Goal: Task Accomplishment & Management: Manage account settings

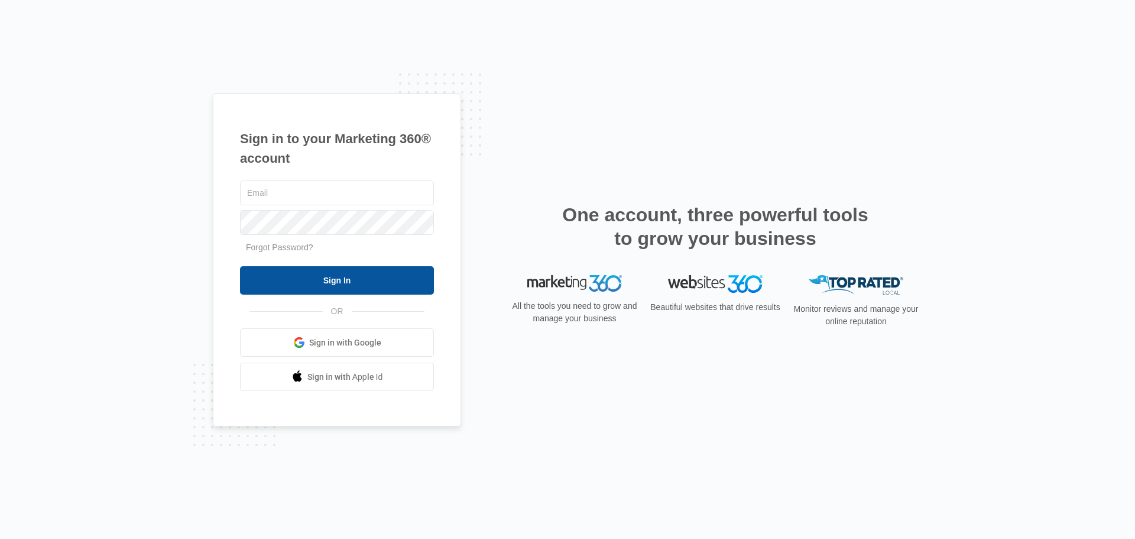
type input "[EMAIL_ADDRESS][DOMAIN_NAME]"
click at [334, 280] on input "Sign In" at bounding box center [337, 280] width 194 height 28
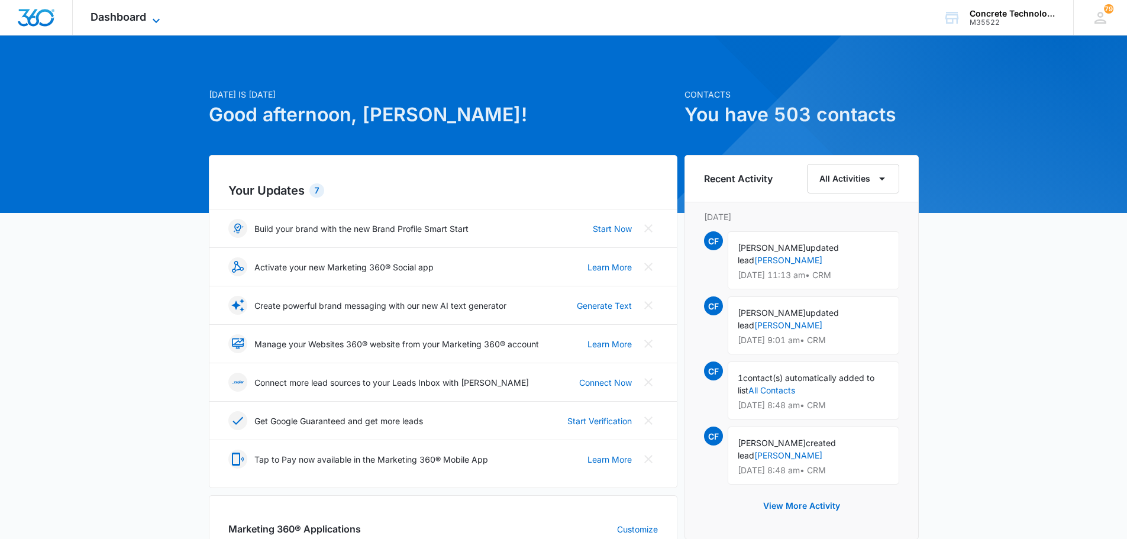
click at [122, 18] on span "Dashboard" at bounding box center [118, 17] width 56 height 12
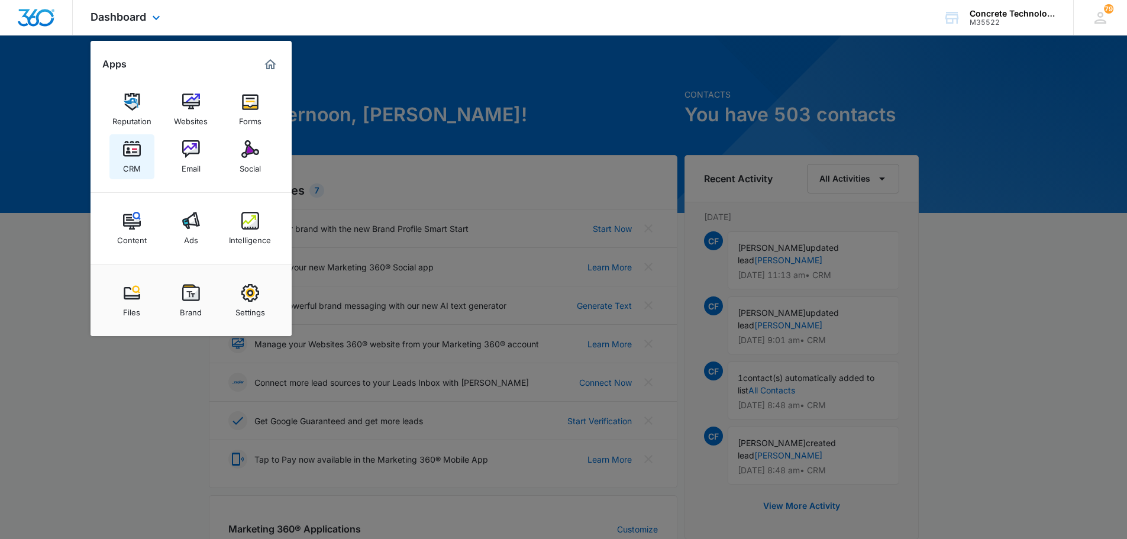
click at [129, 158] on div "CRM" at bounding box center [132, 165] width 18 height 15
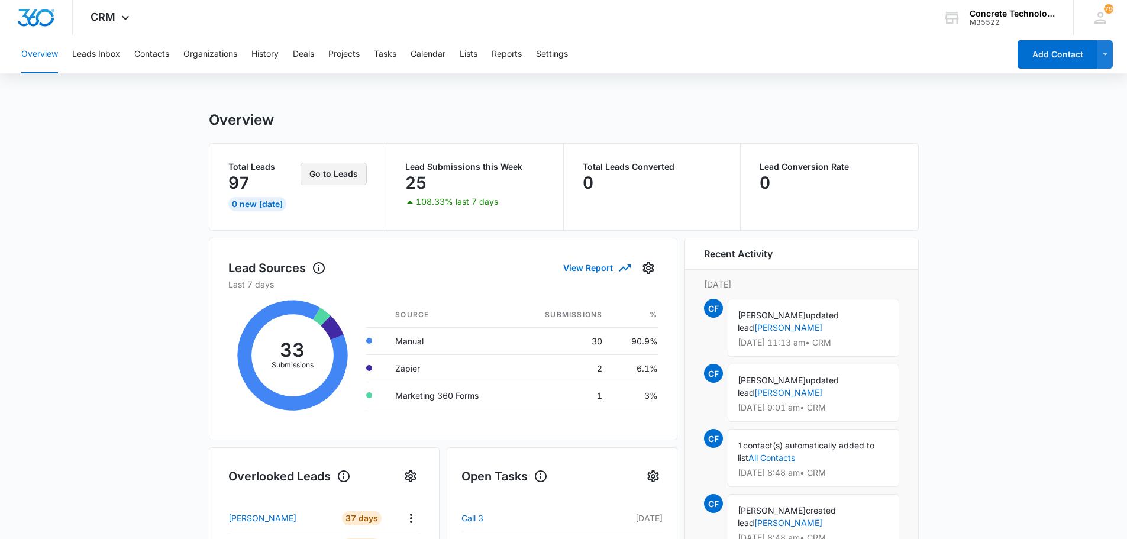
click at [329, 174] on button "Go to Leads" at bounding box center [333, 174] width 66 height 22
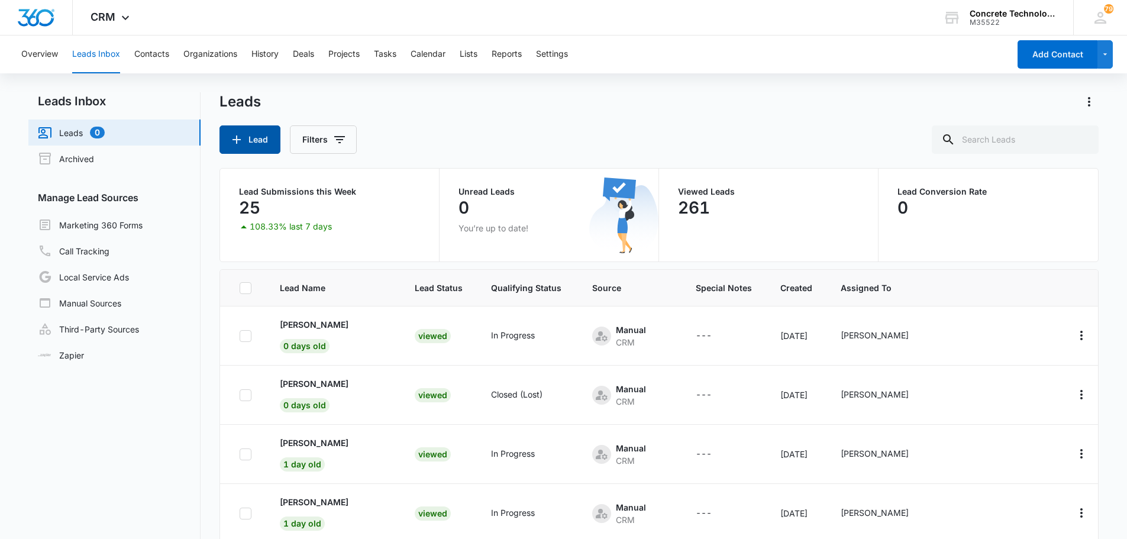
click at [257, 140] on button "Lead" at bounding box center [249, 139] width 61 height 28
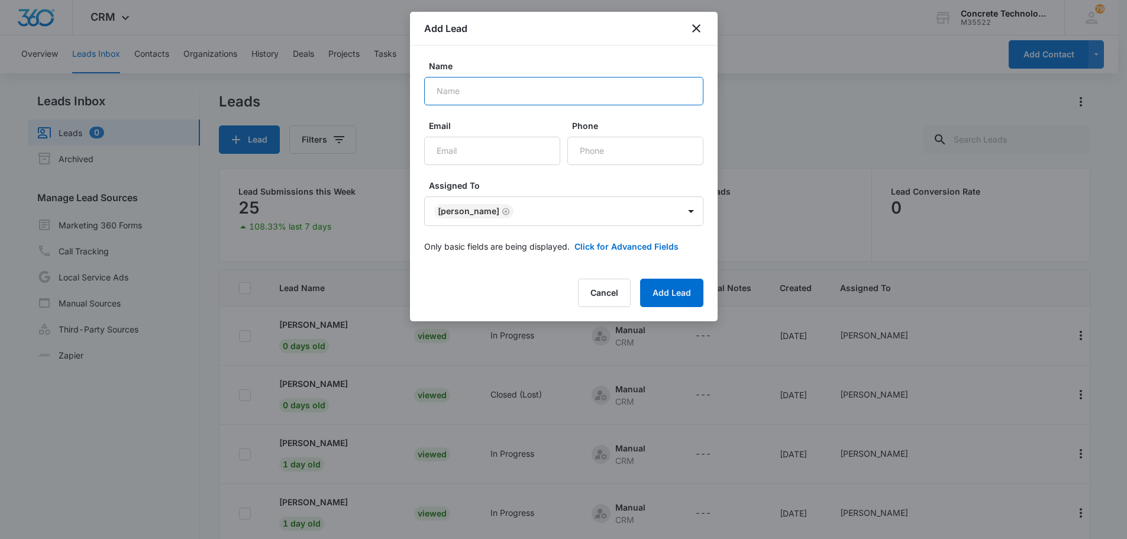
click at [439, 88] on input "Name" at bounding box center [563, 91] width 279 height 28
type input "[PERSON_NAME]"
click at [438, 151] on input "Email" at bounding box center [492, 151] width 136 height 28
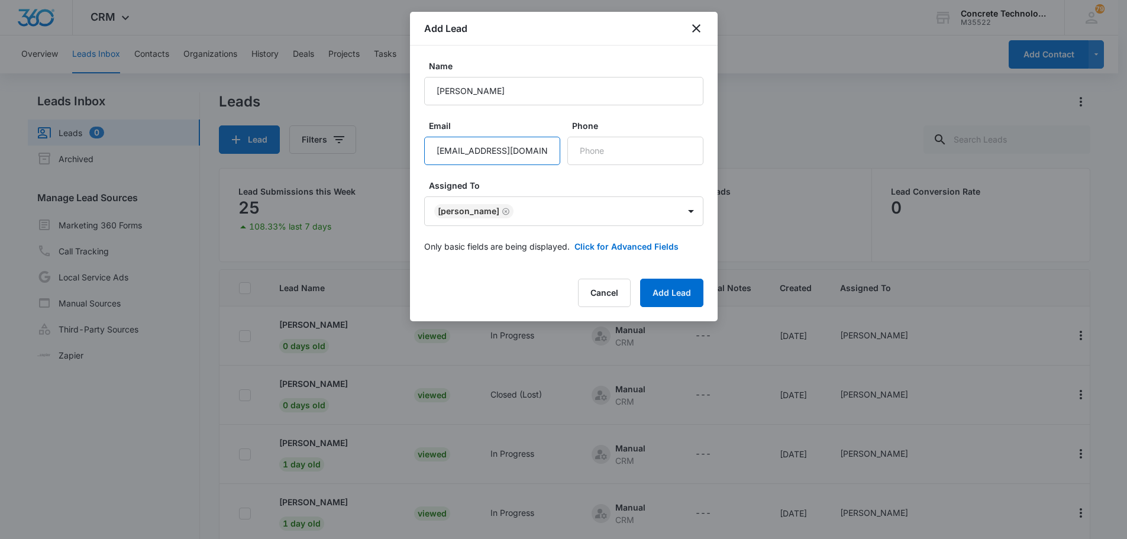
scroll to position [0, 4]
type input "[EMAIL_ADDRESS][DOMAIN_NAME]"
click at [587, 149] on input "Phone" at bounding box center [635, 151] width 136 height 28
type input "[PHONE_NUMBER]"
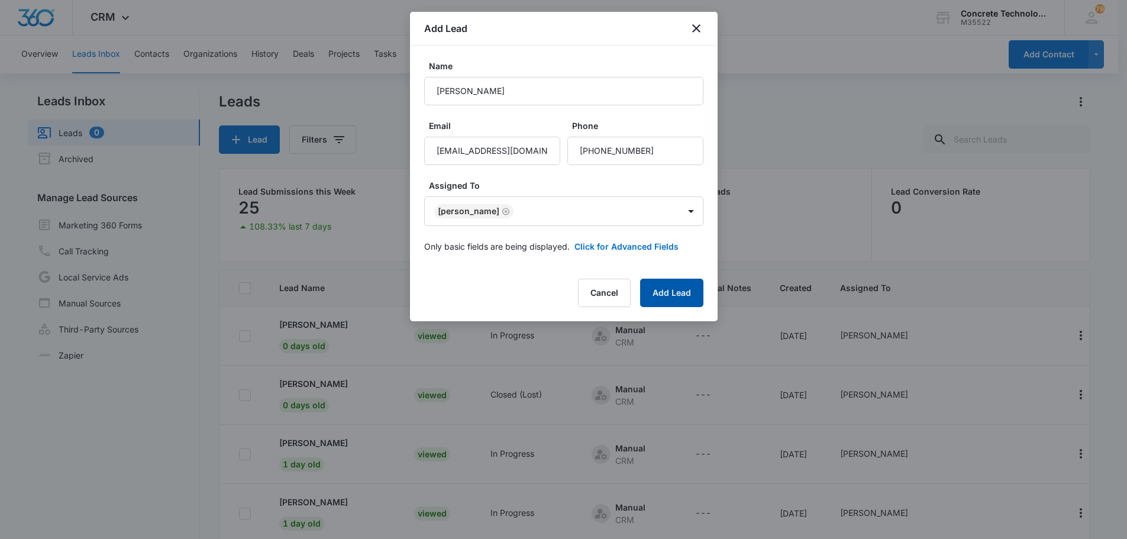
click at [672, 287] on button "Add Lead" at bounding box center [671, 293] width 63 height 28
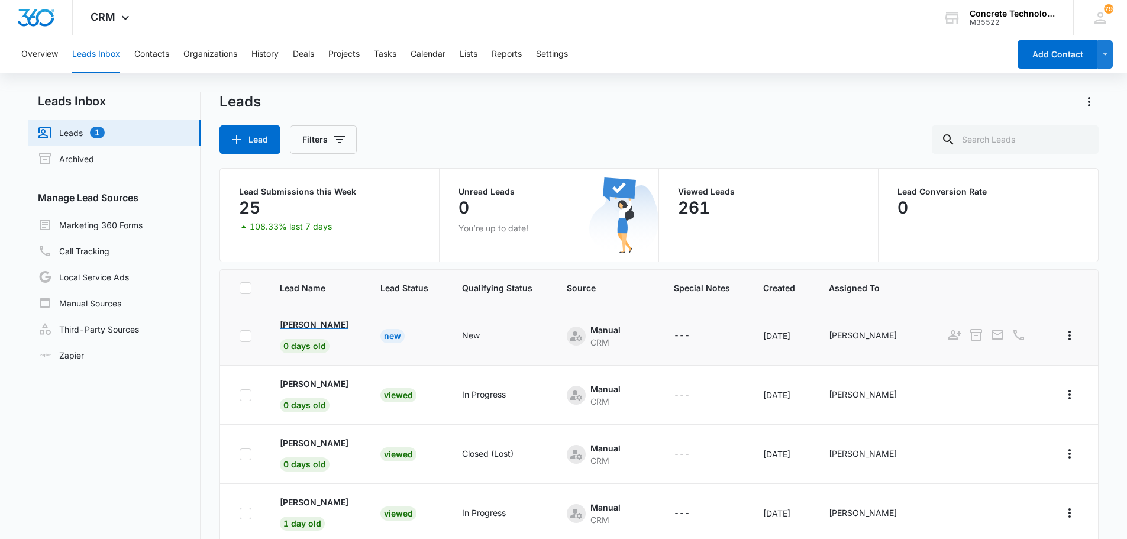
click at [312, 325] on p "[PERSON_NAME]" at bounding box center [314, 324] width 69 height 12
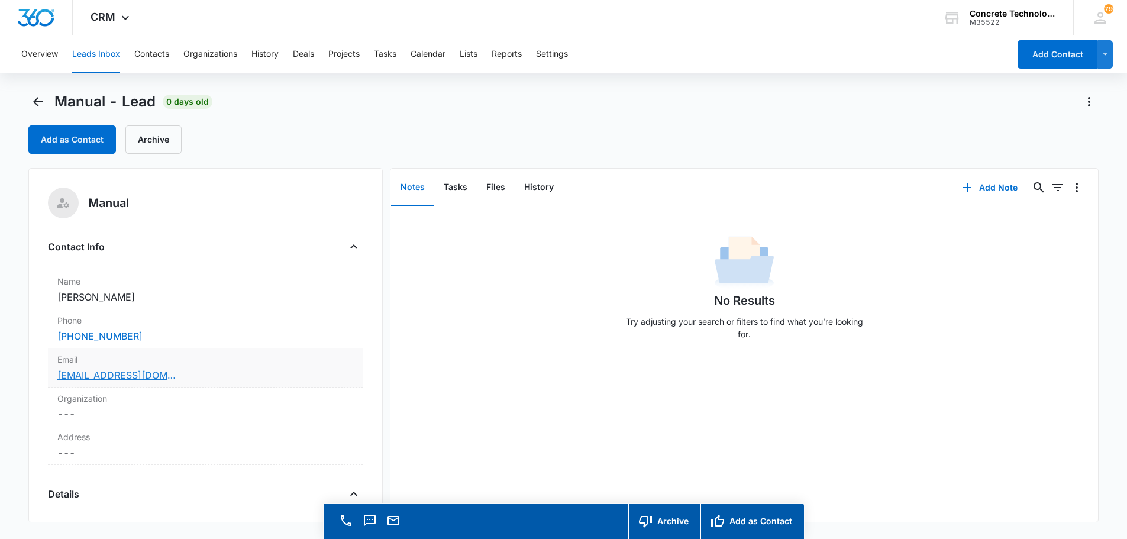
click at [118, 373] on link "[EMAIL_ADDRESS][DOMAIN_NAME]" at bounding box center [116, 375] width 118 height 14
click at [991, 189] on button "Add Note" at bounding box center [989, 187] width 79 height 28
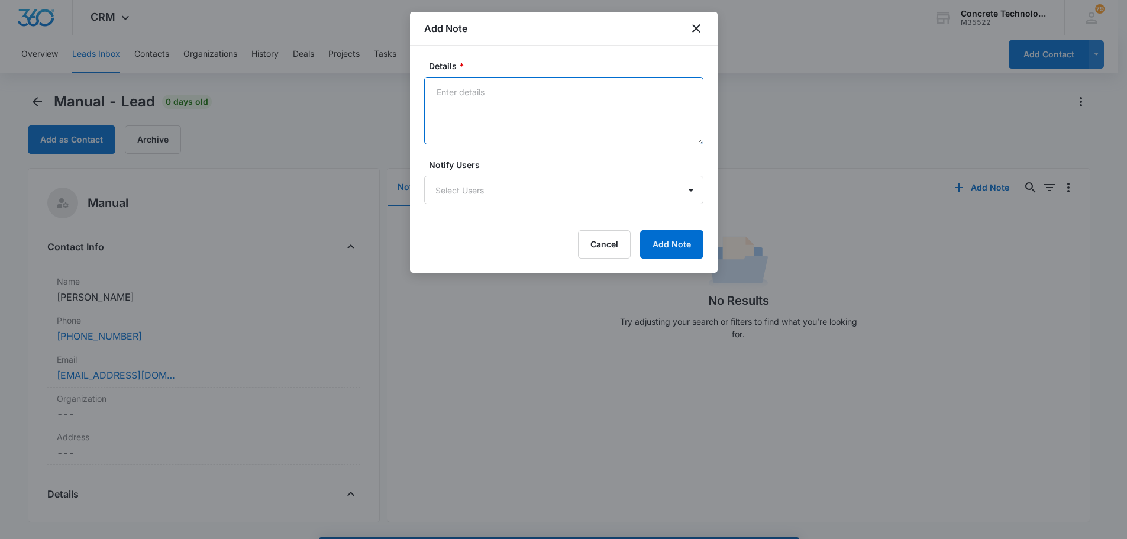
click at [471, 103] on textarea "Details *" at bounding box center [563, 110] width 279 height 67
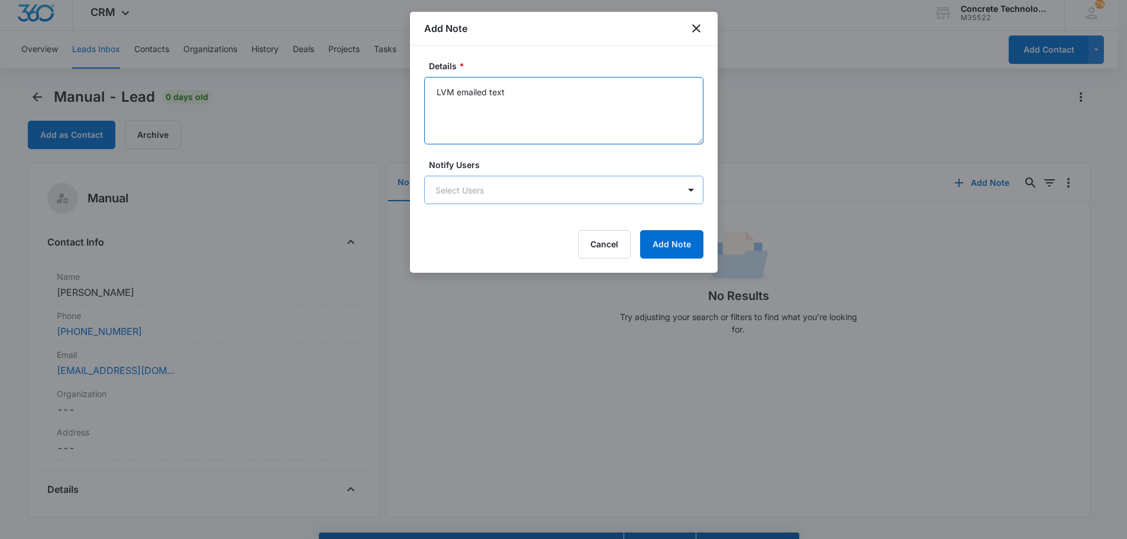
type textarea "LVM emailed text"
click at [522, 187] on body "CRM Apps Reputation Websites Forms CRM Email Social Content Ads Intelligence Fi…" at bounding box center [563, 281] width 1127 height 572
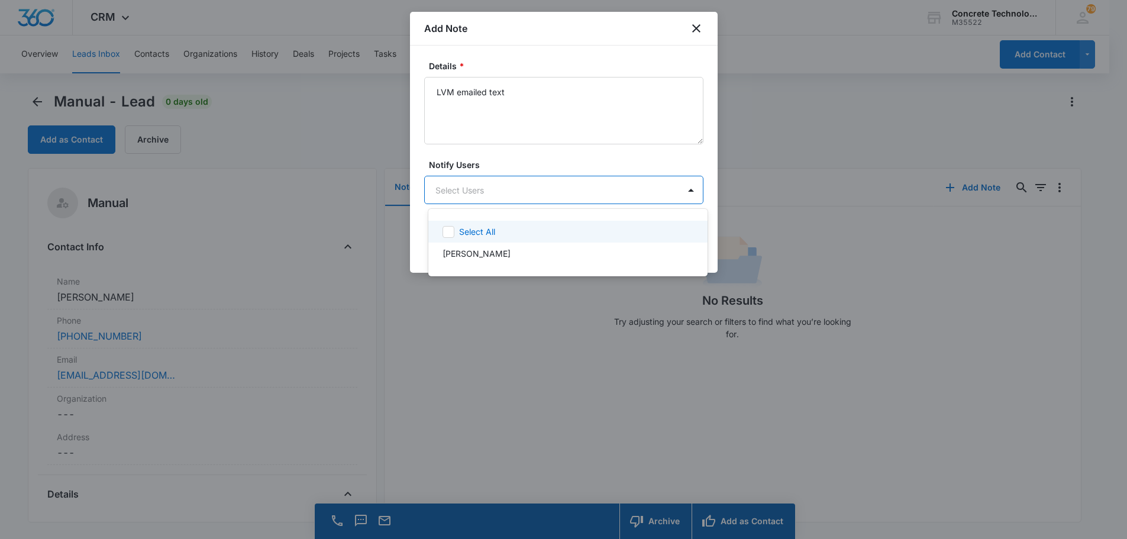
scroll to position [0, 0]
click at [477, 255] on p "[PERSON_NAME]" at bounding box center [476, 253] width 68 height 12
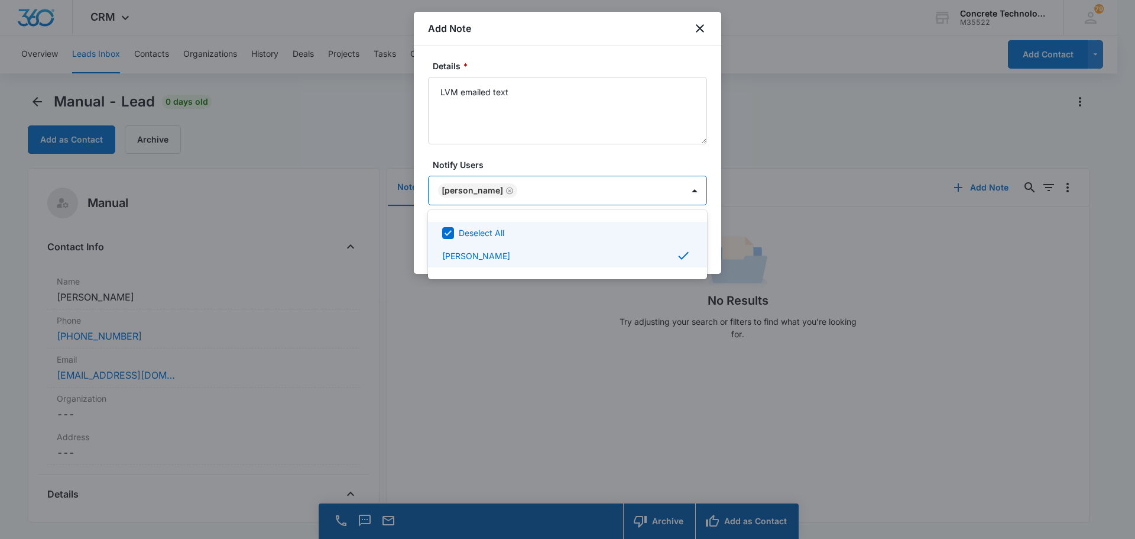
click at [671, 194] on div at bounding box center [567, 269] width 1135 height 539
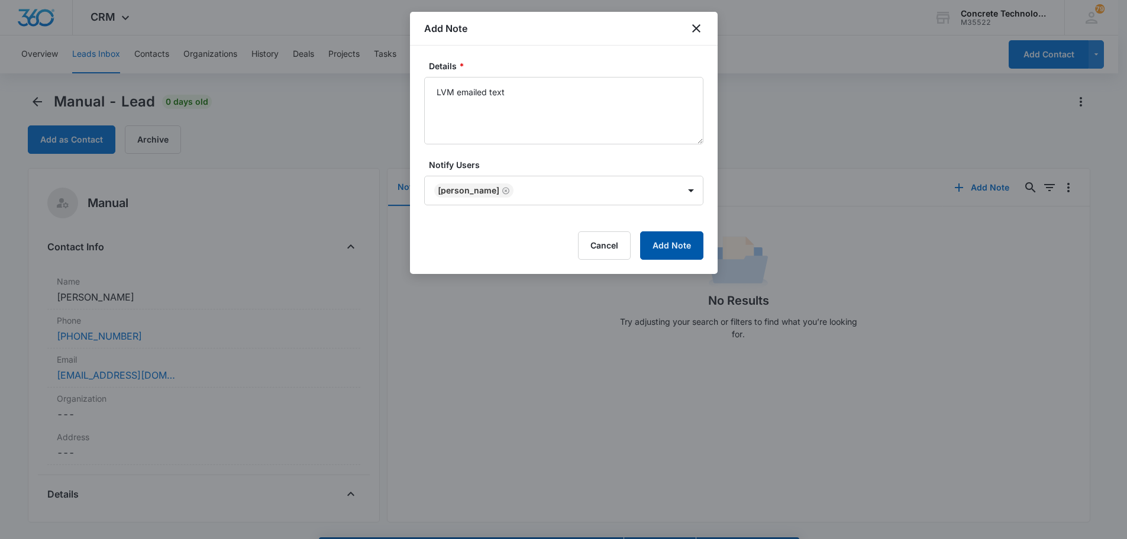
click at [673, 246] on button "Add Note" at bounding box center [671, 245] width 63 height 28
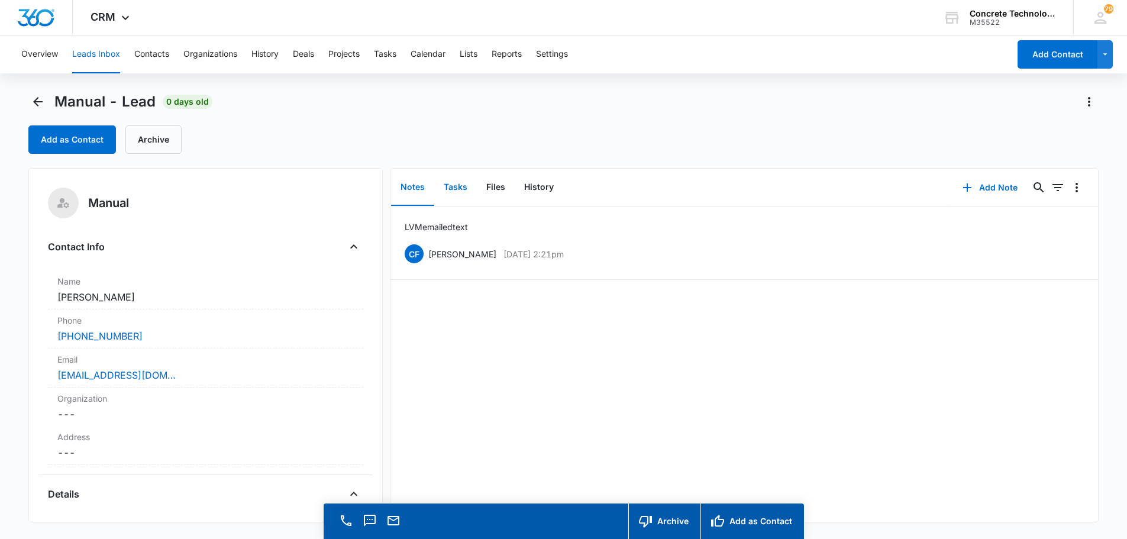
click at [457, 183] on button "Tasks" at bounding box center [455, 187] width 43 height 37
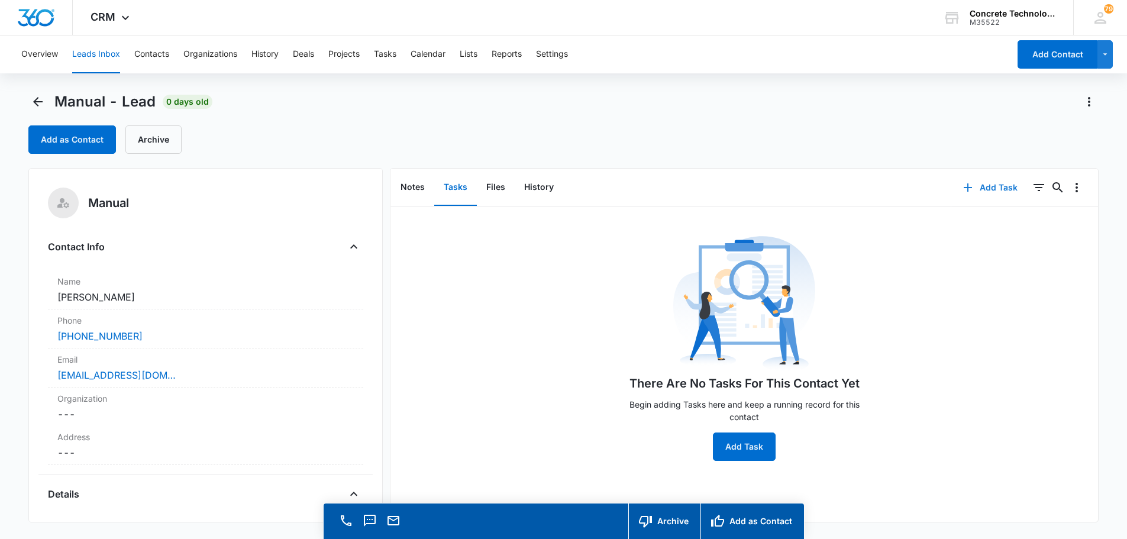
click at [984, 186] on button "Add Task" at bounding box center [990, 187] width 78 height 28
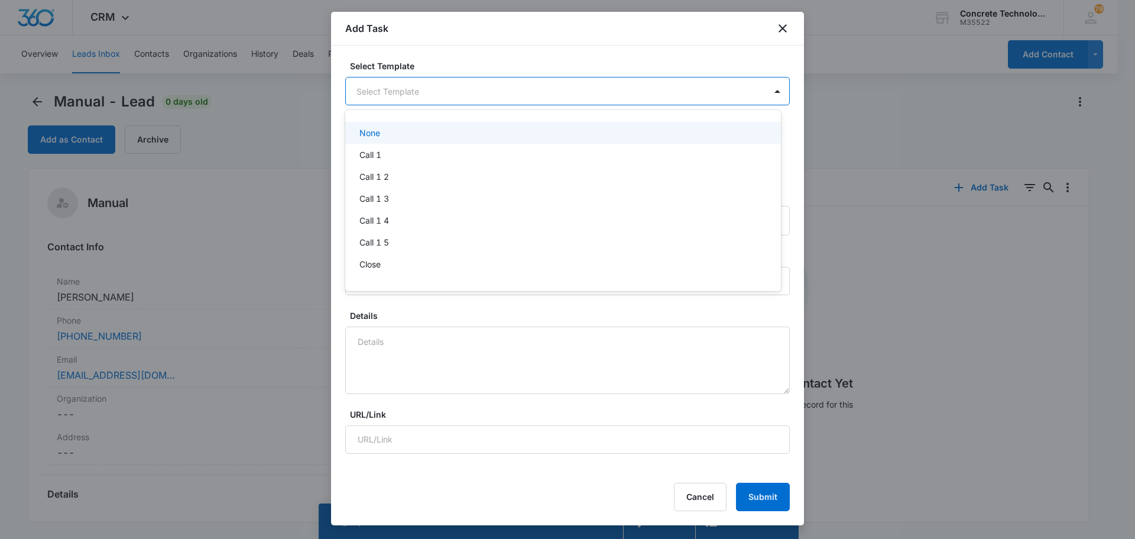
click at [420, 85] on body "CRM Apps Reputation Websites Forms CRM Email Social Content Ads Intelligence Fi…" at bounding box center [567, 269] width 1135 height 539
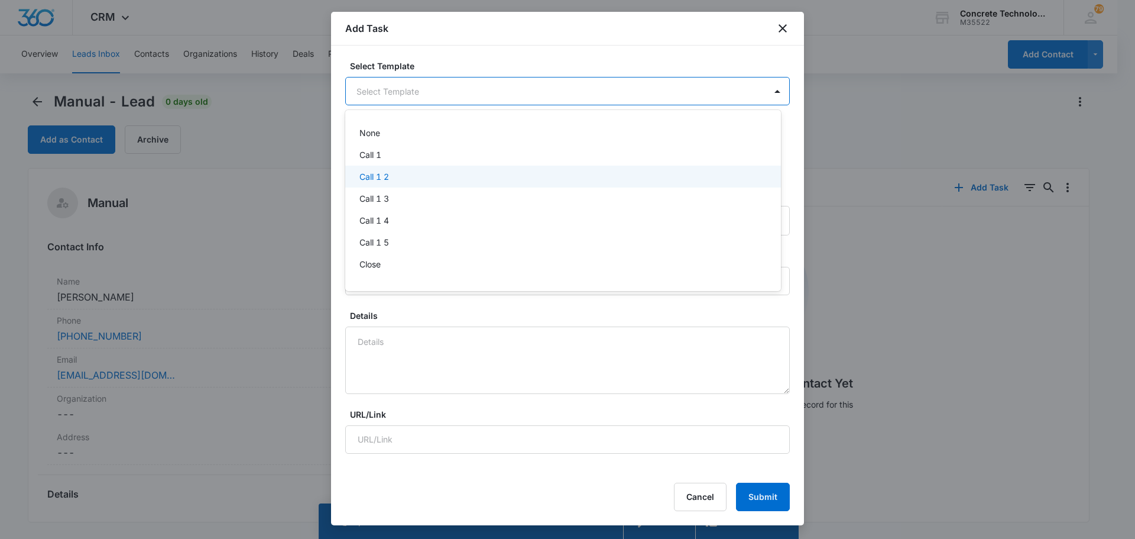
click at [389, 171] on p "Call 1 2" at bounding box center [375, 176] width 30 height 12
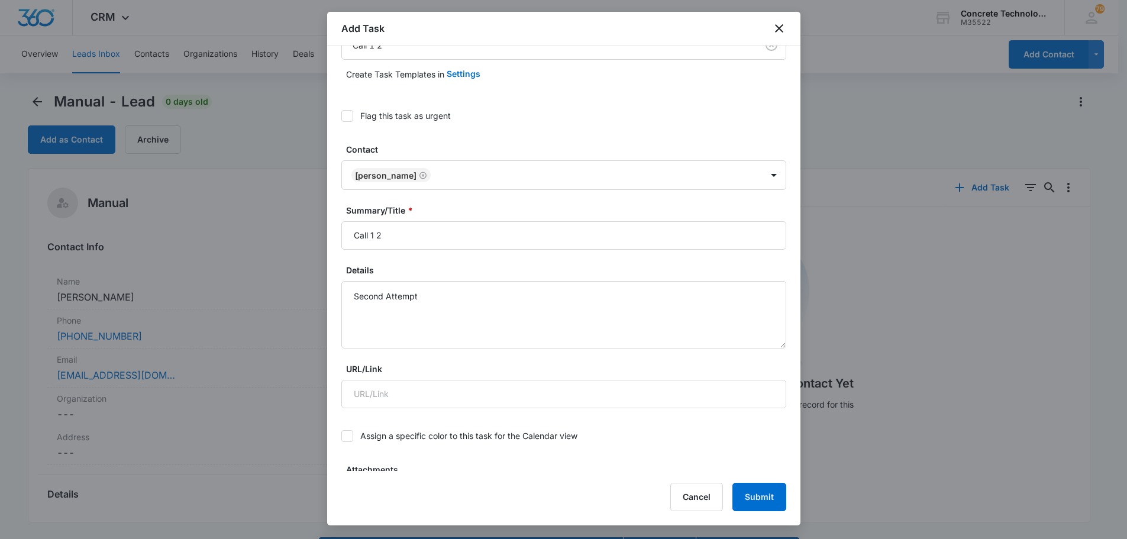
scroll to position [177, 0]
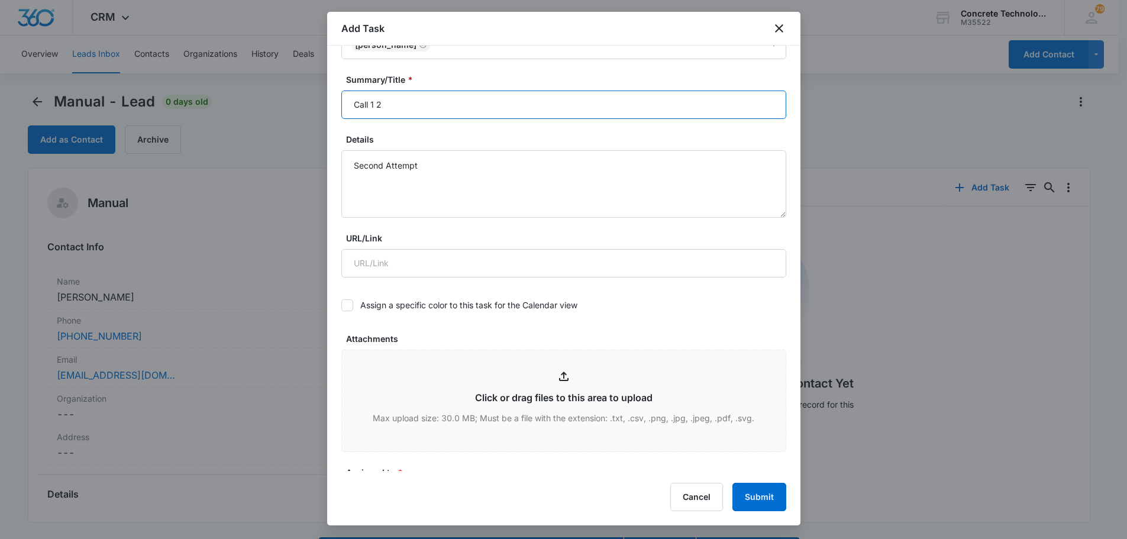
click at [374, 106] on input "Call 1 2" at bounding box center [563, 104] width 445 height 28
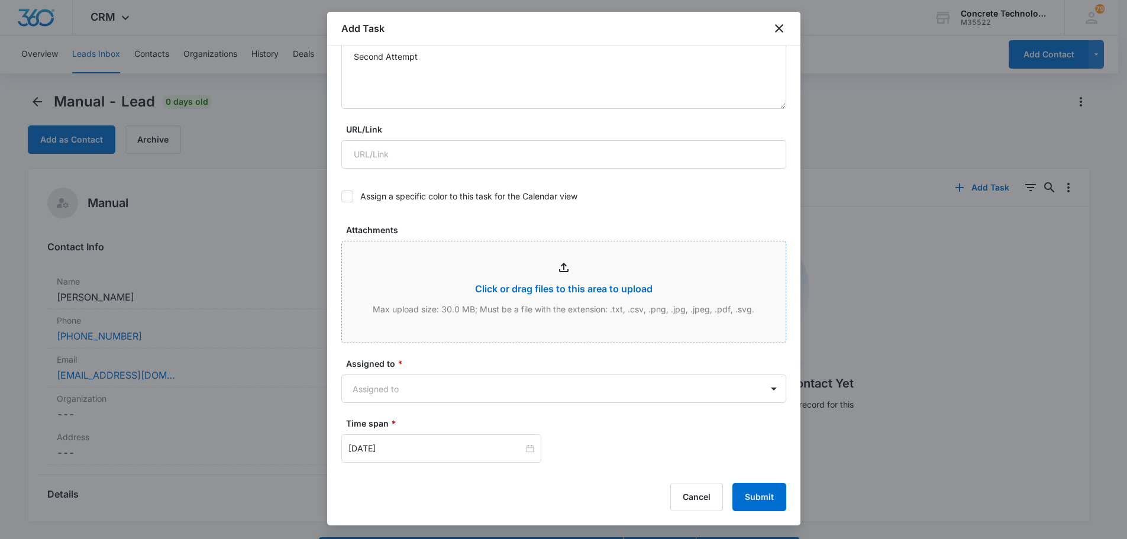
scroll to position [514, 0]
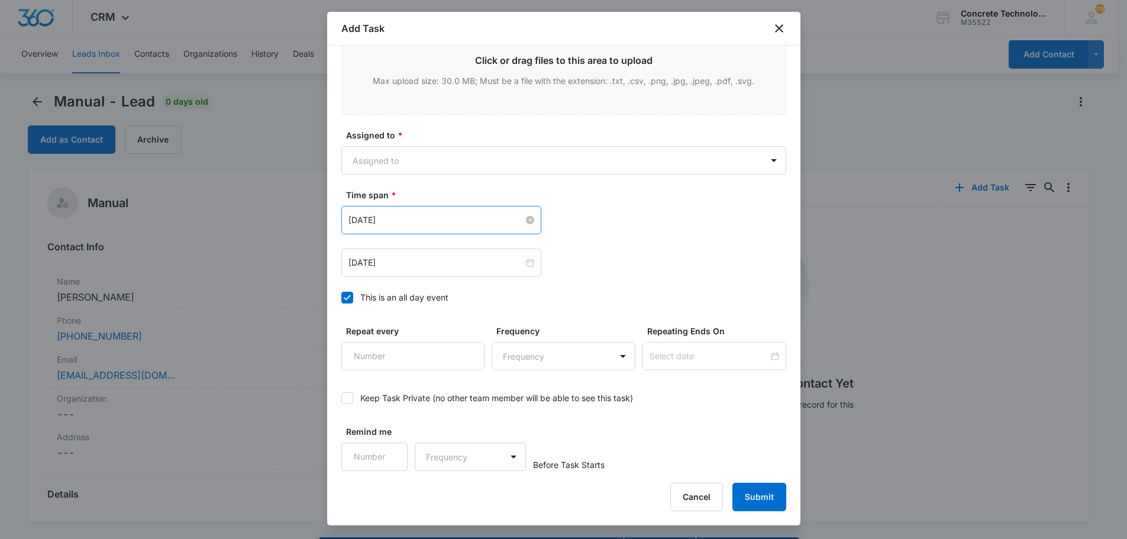
type input "Call 2"
click at [399, 222] on input "[DATE]" at bounding box center [435, 219] width 175 height 13
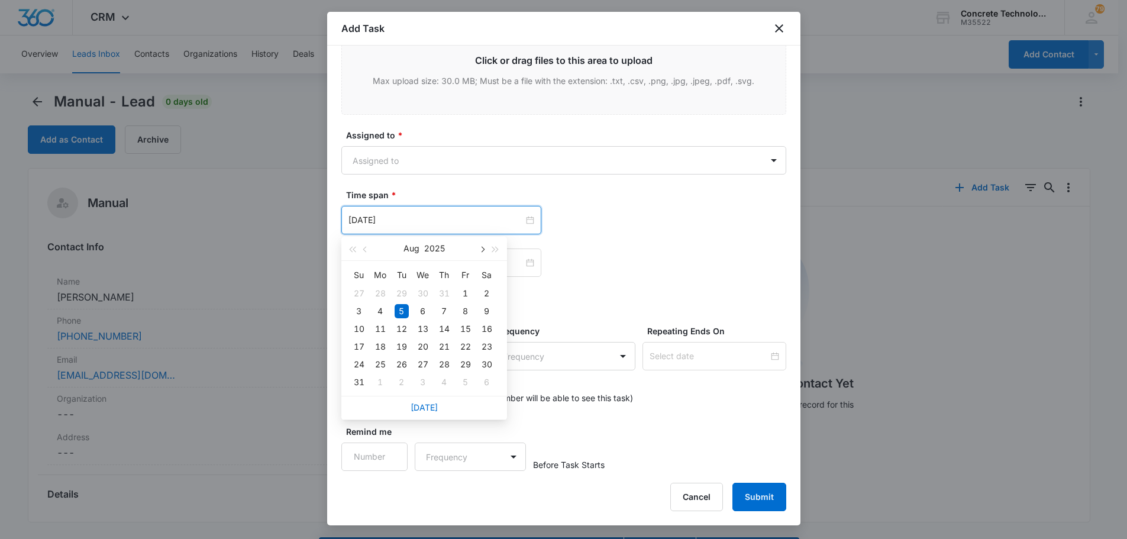
click at [481, 249] on span "button" at bounding box center [482, 250] width 6 height 6
type input "[DATE]"
click at [468, 311] on div "12" at bounding box center [465, 311] width 14 height 14
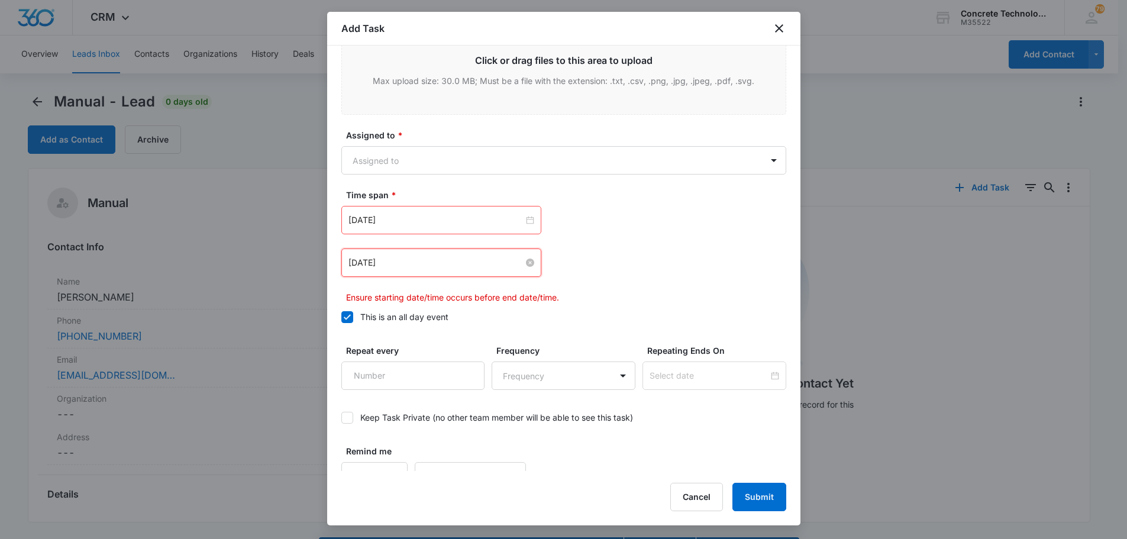
click at [458, 260] on input "[DATE]" at bounding box center [435, 262] width 175 height 13
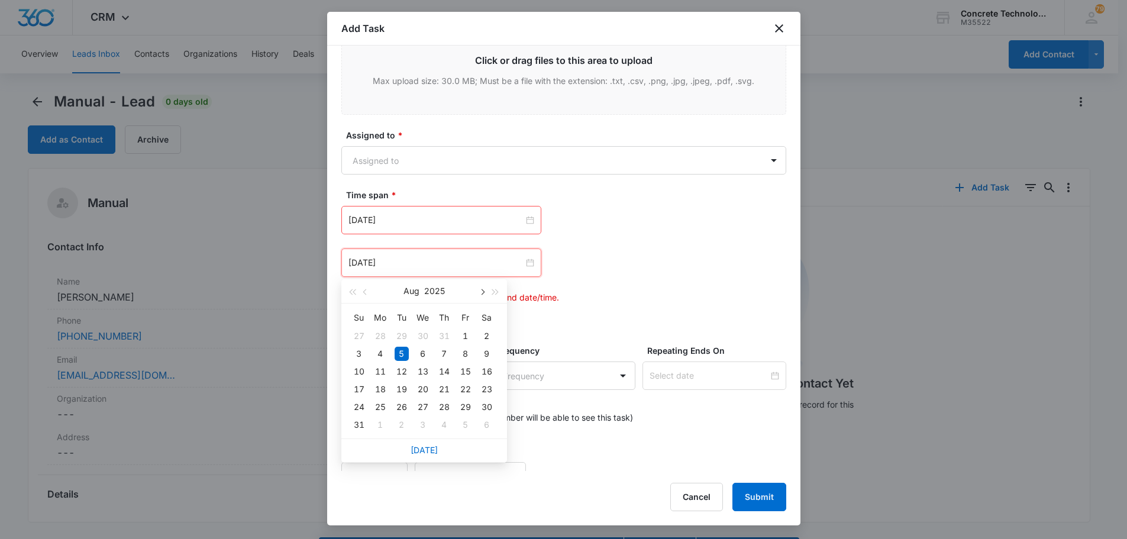
click at [481, 290] on span "button" at bounding box center [482, 292] width 6 height 6
type input "[DATE]"
click at [469, 353] on div "12" at bounding box center [465, 354] width 14 height 14
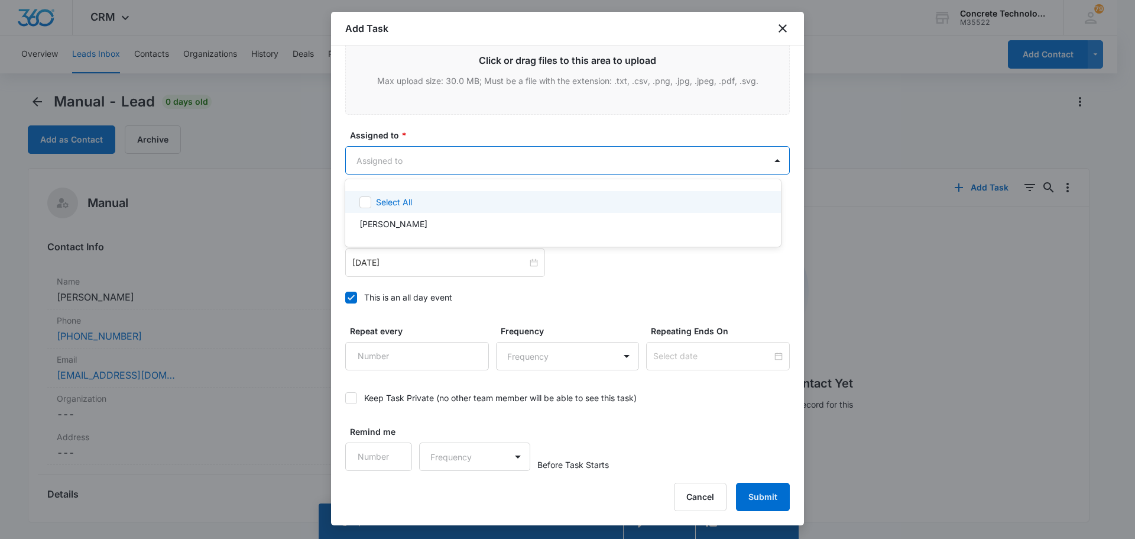
click at [412, 163] on body "CRM Apps Reputation Websites Forms CRM Email Social Content Ads Intelligence Fi…" at bounding box center [567, 269] width 1135 height 539
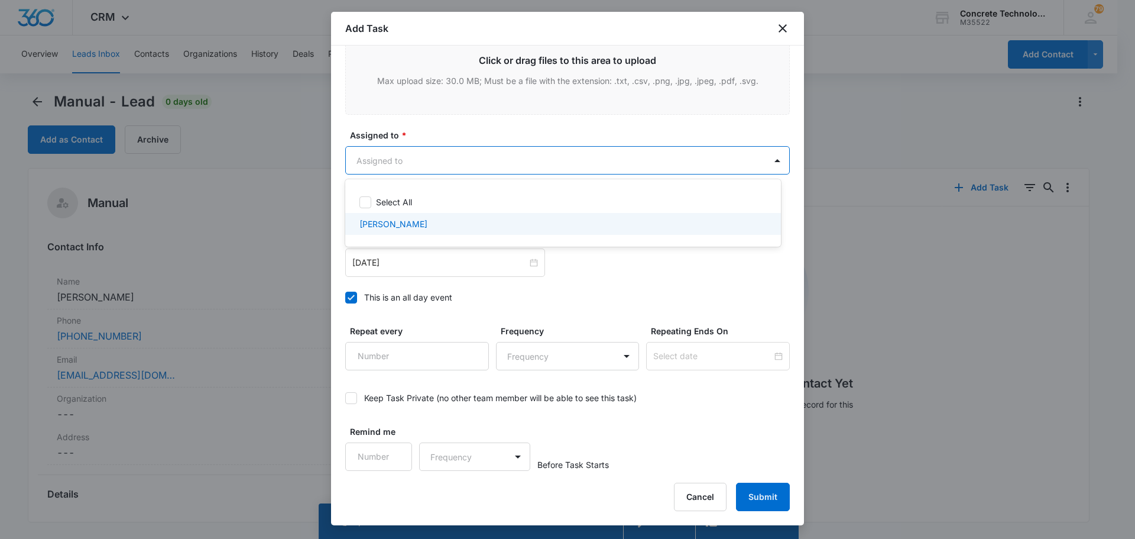
click at [384, 221] on p "[PERSON_NAME]" at bounding box center [394, 224] width 68 height 12
checkbox input "true"
click at [770, 495] on div at bounding box center [567, 269] width 1135 height 539
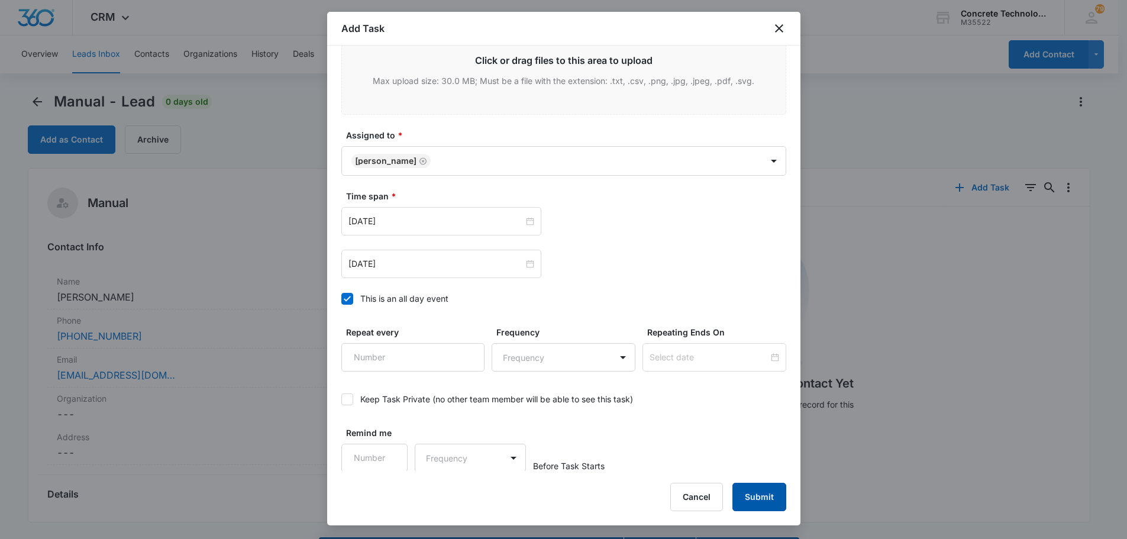
click at [740, 492] on button "Submit" at bounding box center [759, 497] width 54 height 28
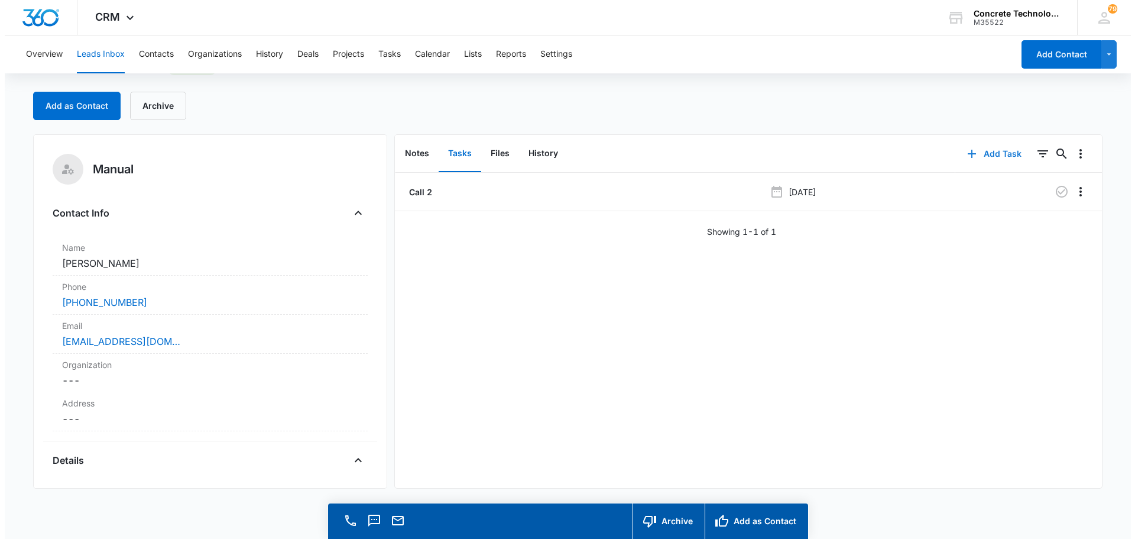
scroll to position [0, 0]
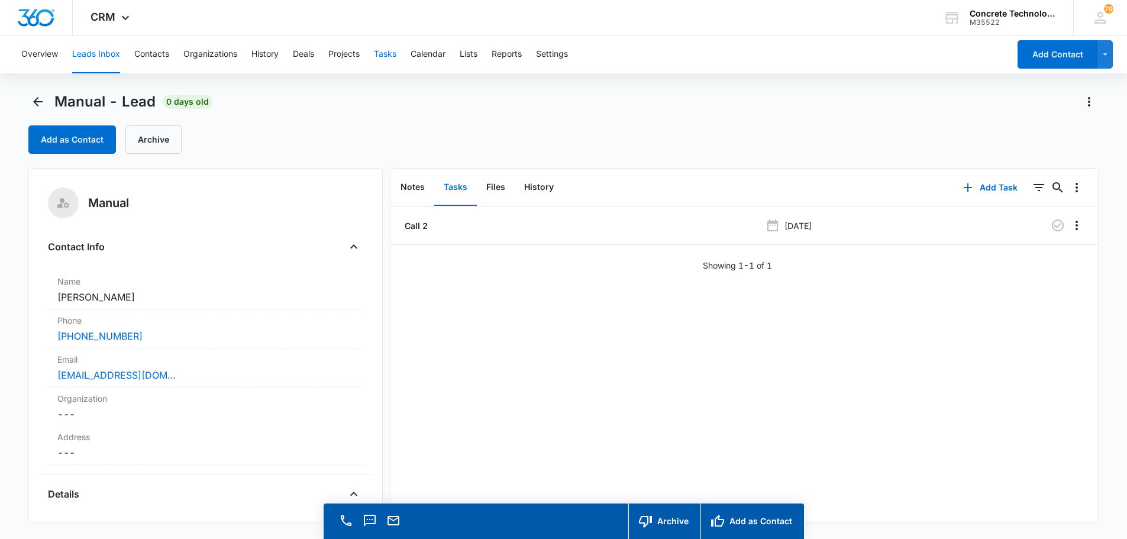
click at [387, 53] on button "Tasks" at bounding box center [385, 54] width 22 height 38
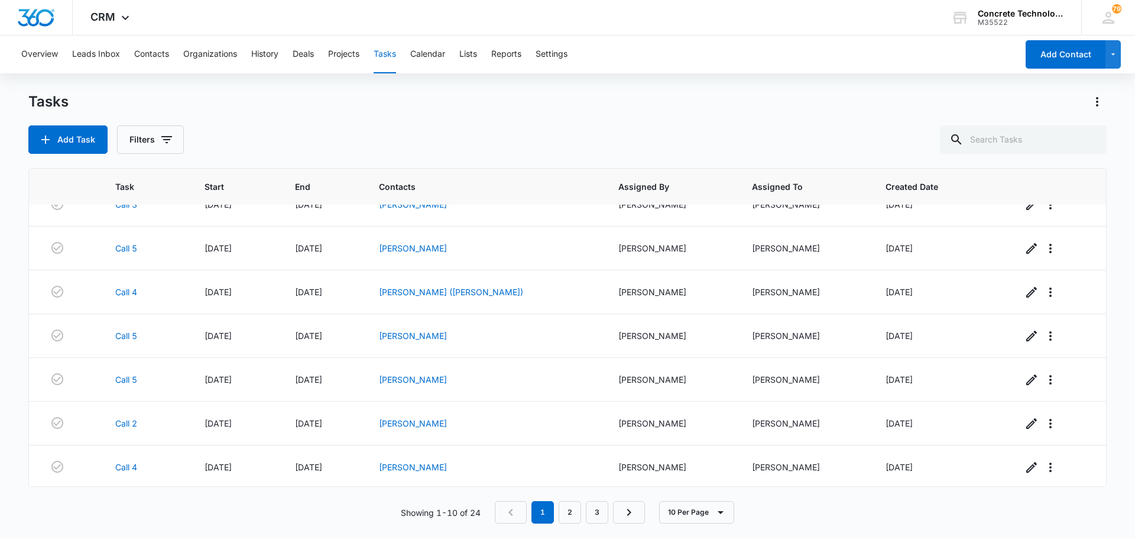
scroll to position [156, 0]
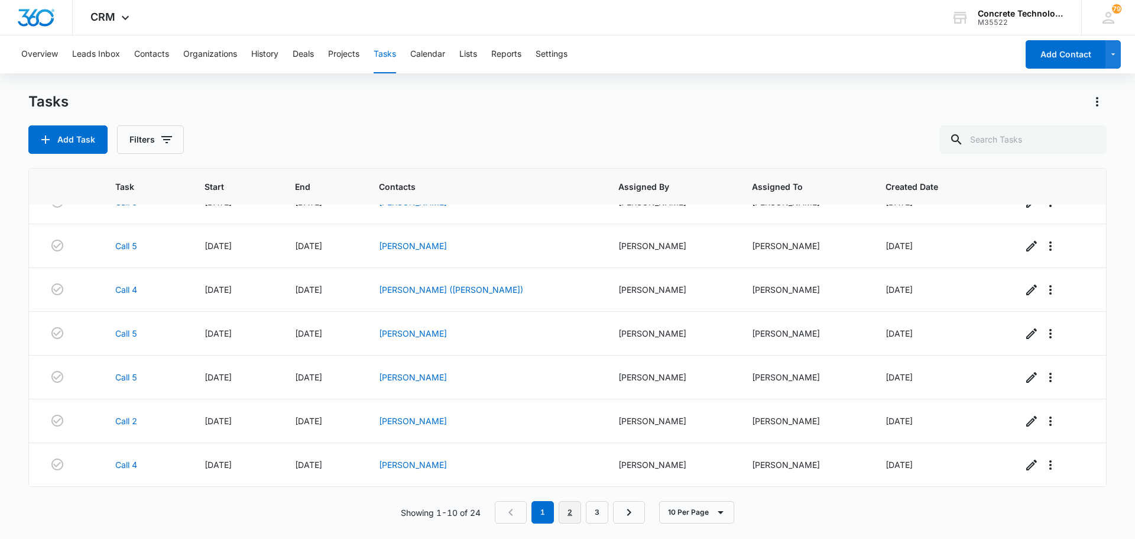
click at [575, 512] on link "2" at bounding box center [570, 512] width 22 height 22
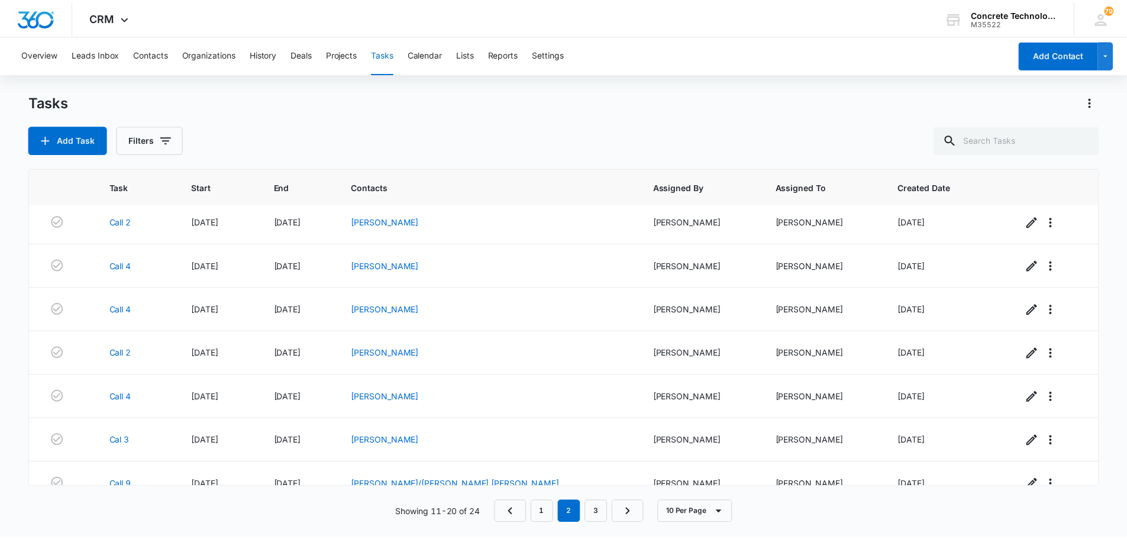
scroll to position [0, 0]
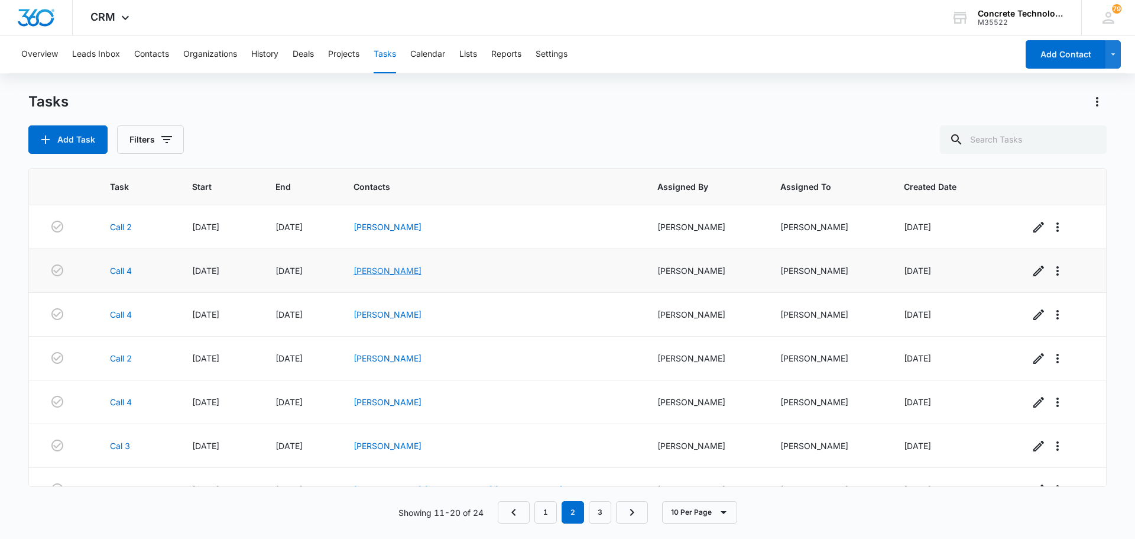
click at [422, 270] on link "[PERSON_NAME]" at bounding box center [388, 271] width 68 height 10
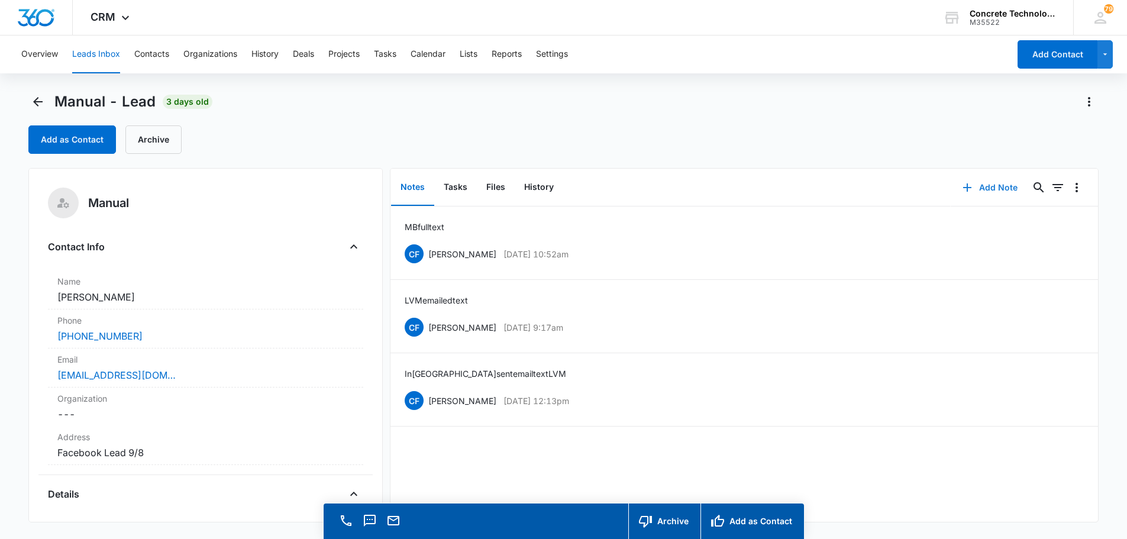
click at [987, 187] on button "Add Note" at bounding box center [989, 187] width 79 height 28
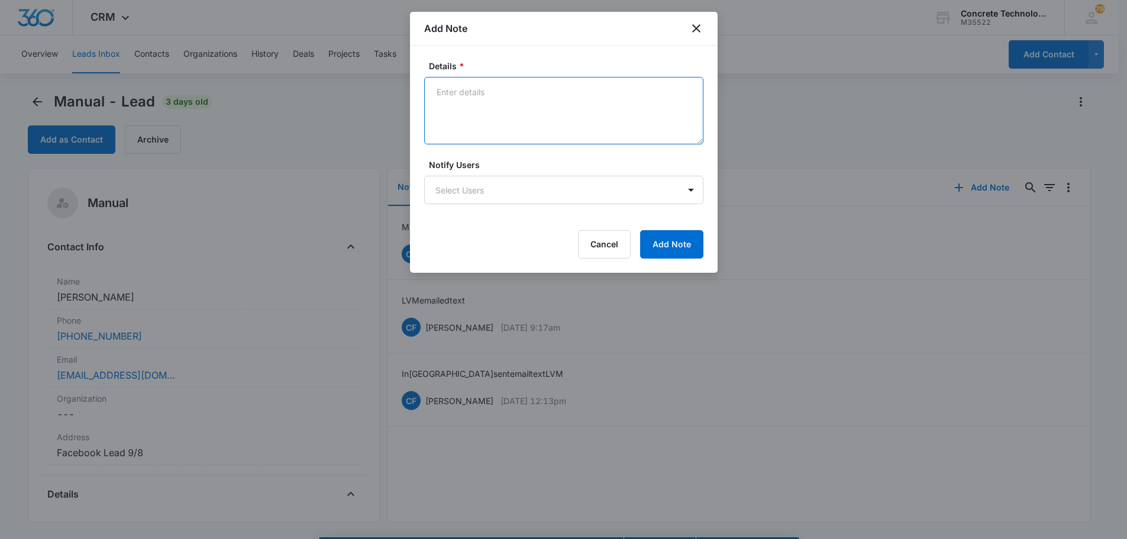
click at [442, 93] on textarea "Details *" at bounding box center [563, 110] width 279 height 67
type textarea "He texted me and ask for more info via email"
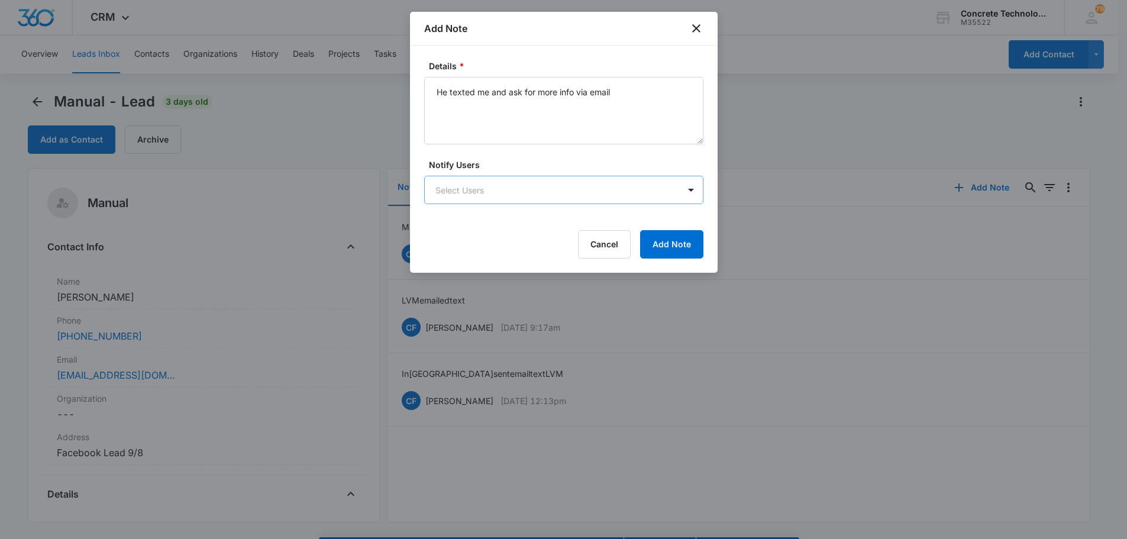
click at [462, 190] on body "CRM Apps Reputation Websites Forms CRM Email Social Content Ads Intelligence Fi…" at bounding box center [563, 286] width 1127 height 572
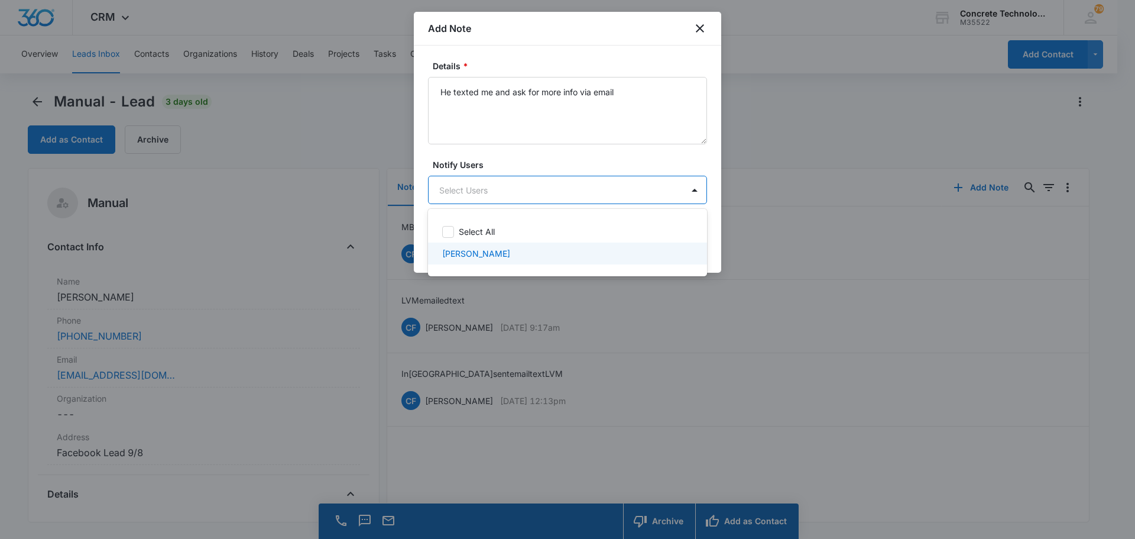
click at [468, 253] on p "[PERSON_NAME]" at bounding box center [476, 253] width 68 height 12
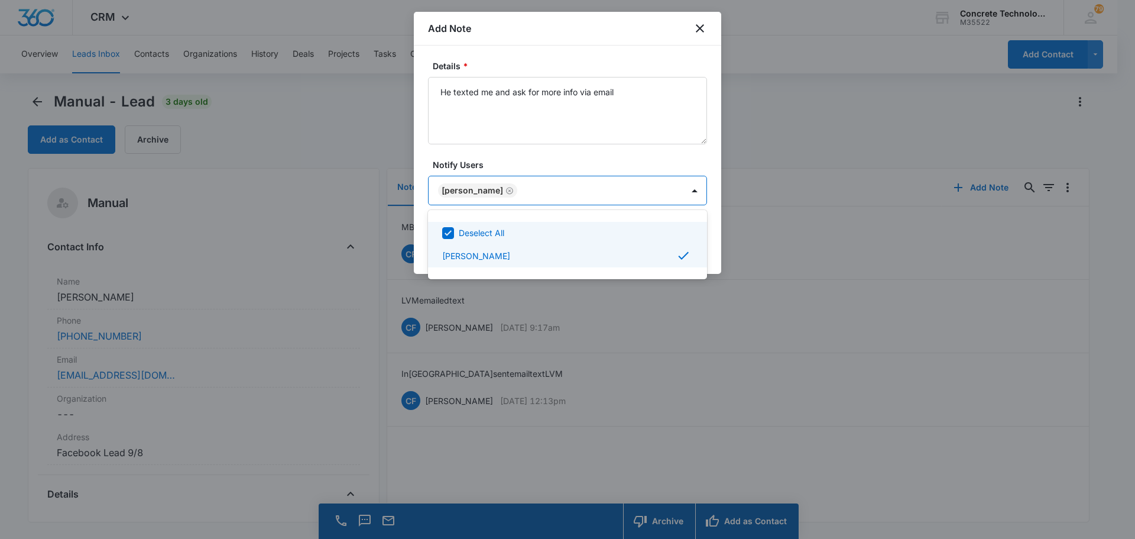
click at [656, 187] on div at bounding box center [567, 269] width 1135 height 539
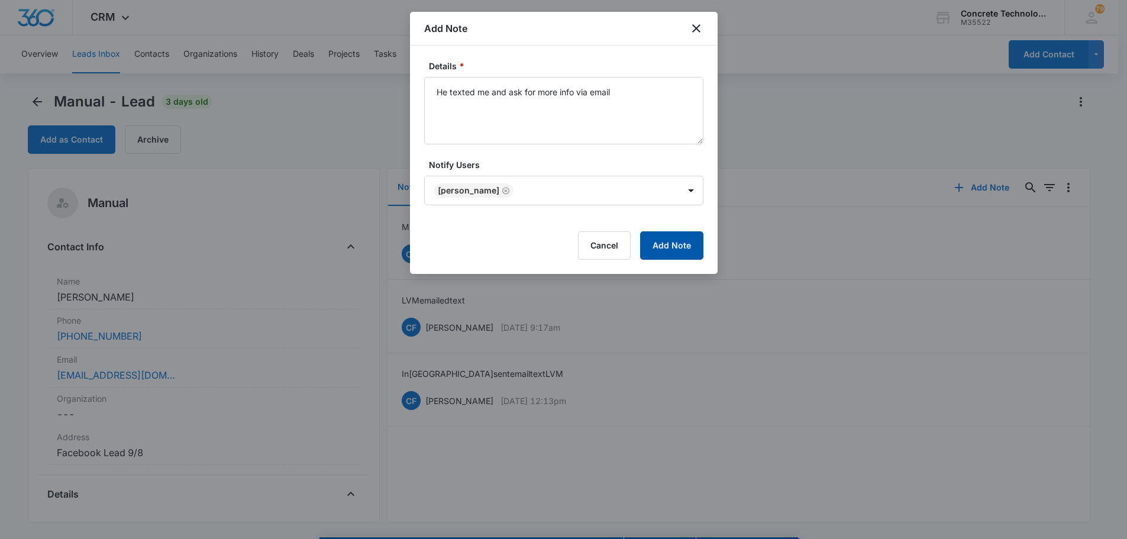
click at [659, 242] on button "Add Note" at bounding box center [671, 245] width 63 height 28
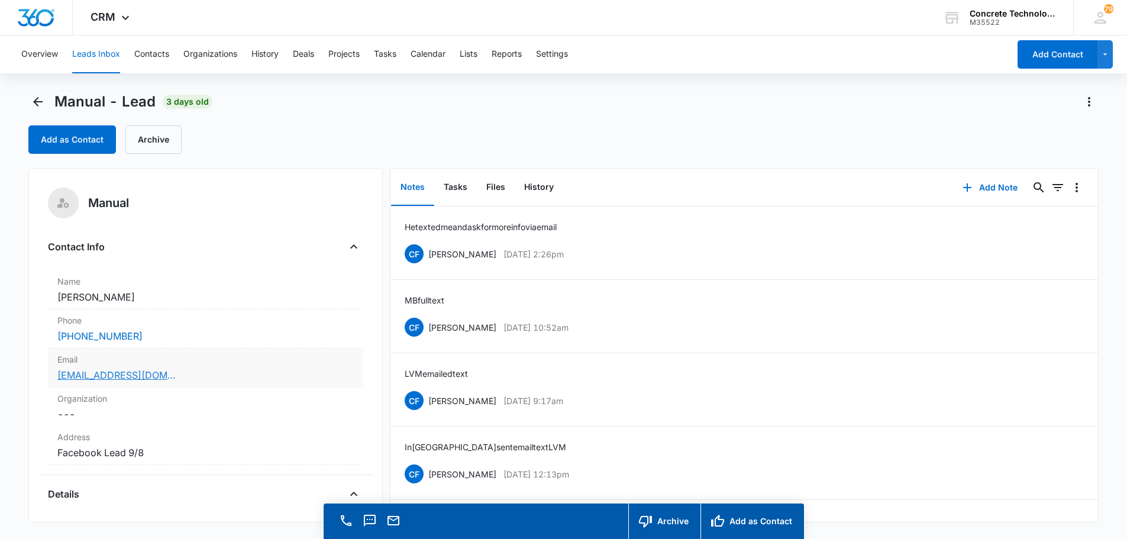
click at [134, 377] on link "eugenehall585@gmail.com" at bounding box center [116, 375] width 118 height 14
click at [453, 186] on button "Tasks" at bounding box center [455, 187] width 43 height 37
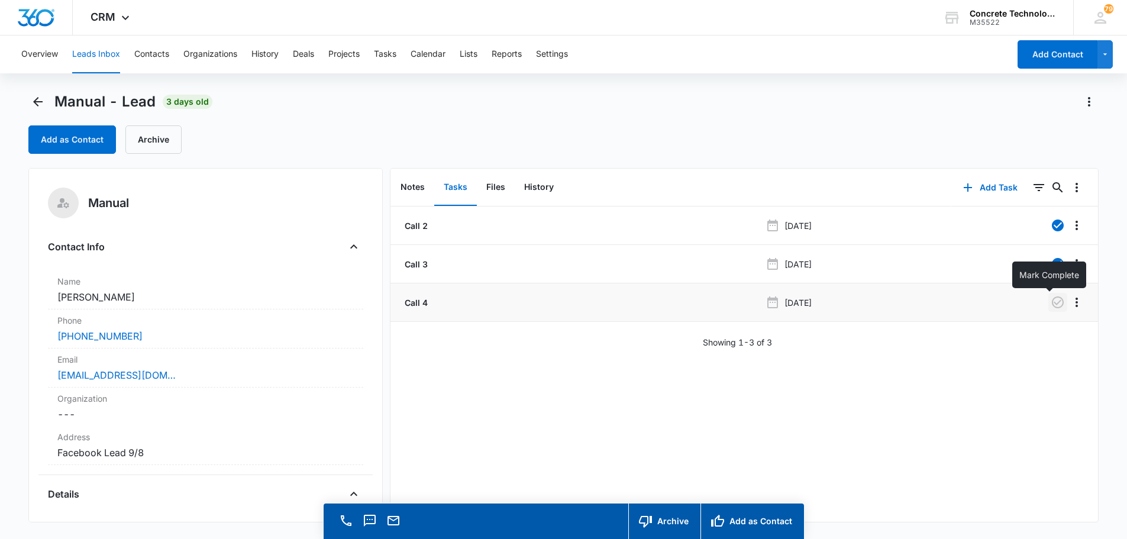
click at [1051, 301] on icon "button" at bounding box center [1057, 302] width 12 height 12
click at [977, 185] on button "Add Task" at bounding box center [990, 187] width 78 height 28
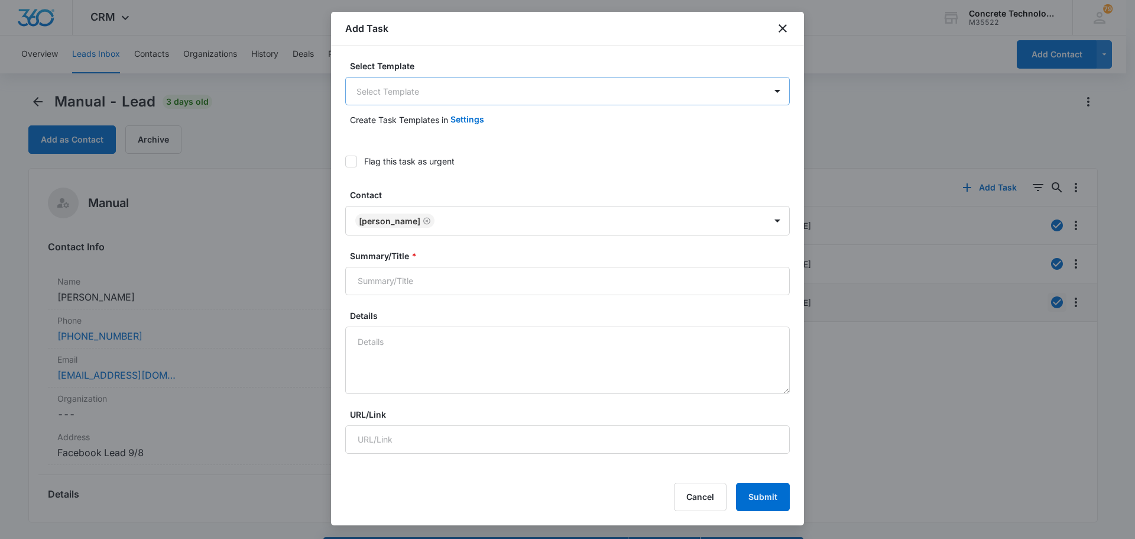
click at [415, 89] on body "CRM Apps Reputation Websites Forms CRM Email Social Content Ads Intelligence Fi…" at bounding box center [567, 286] width 1135 height 572
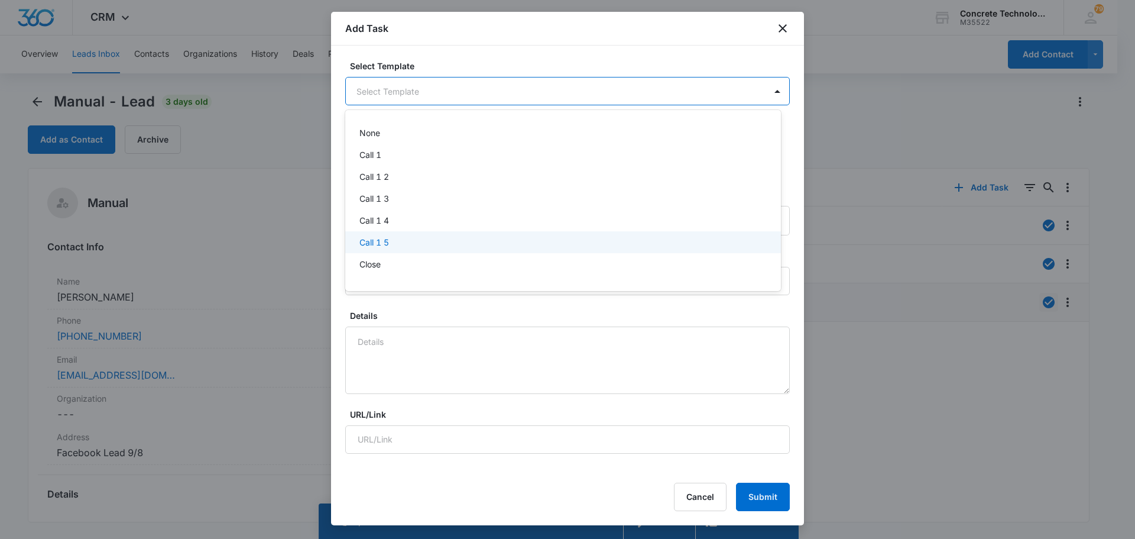
click at [380, 246] on p "Call 1 5" at bounding box center [375, 242] width 30 height 12
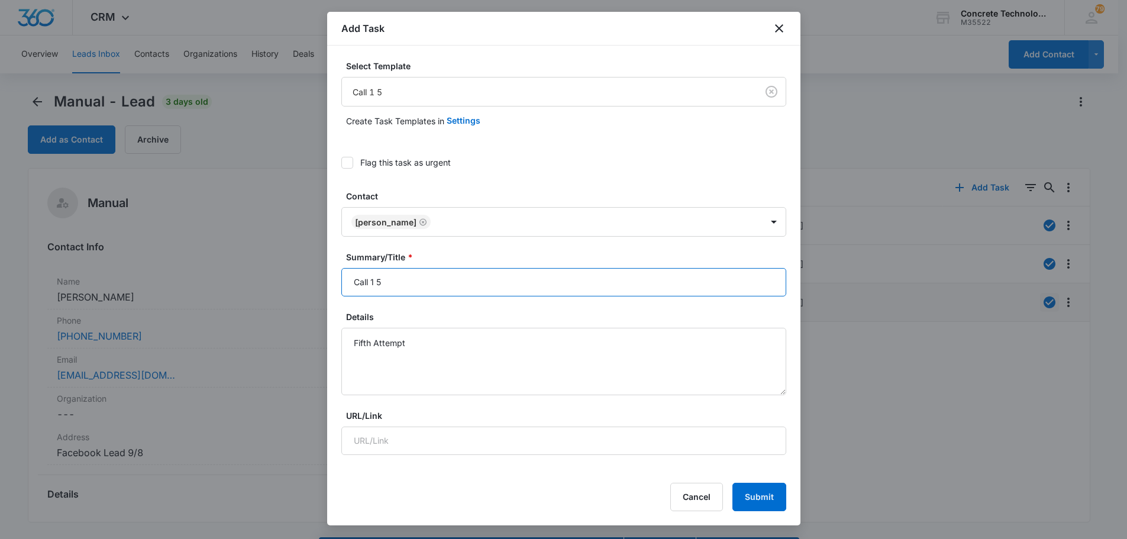
click at [374, 284] on input "Call 1 5" at bounding box center [563, 282] width 445 height 28
type input "Call 5"
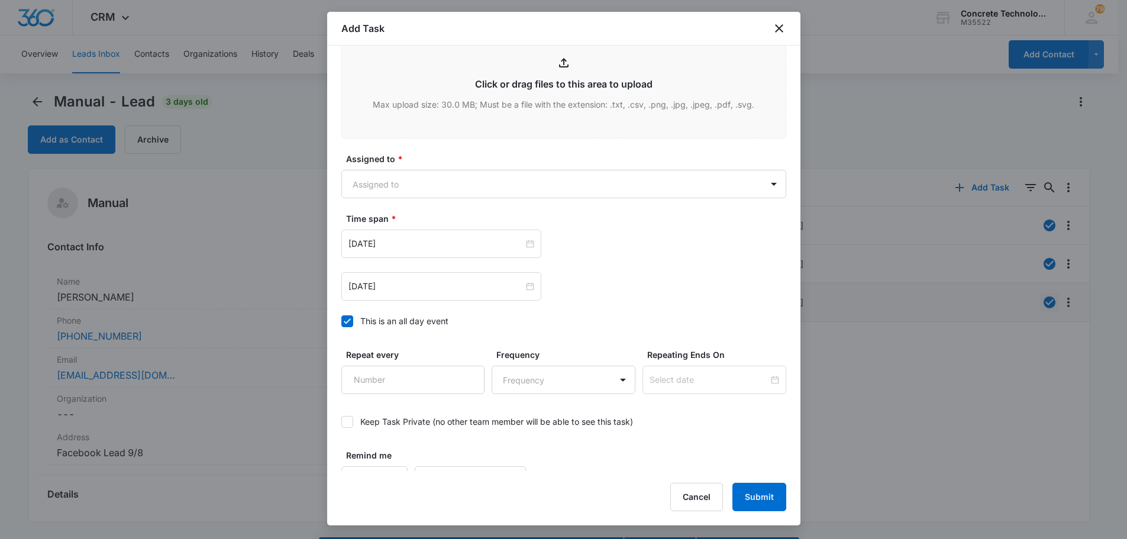
scroll to position [591, 0]
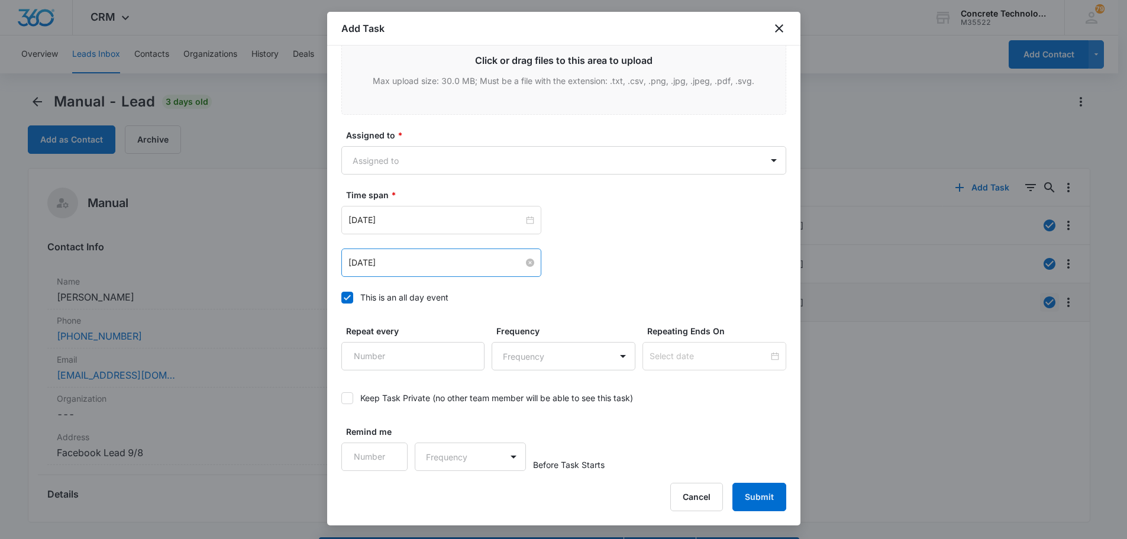
click at [385, 264] on input "[DATE]" at bounding box center [435, 262] width 175 height 13
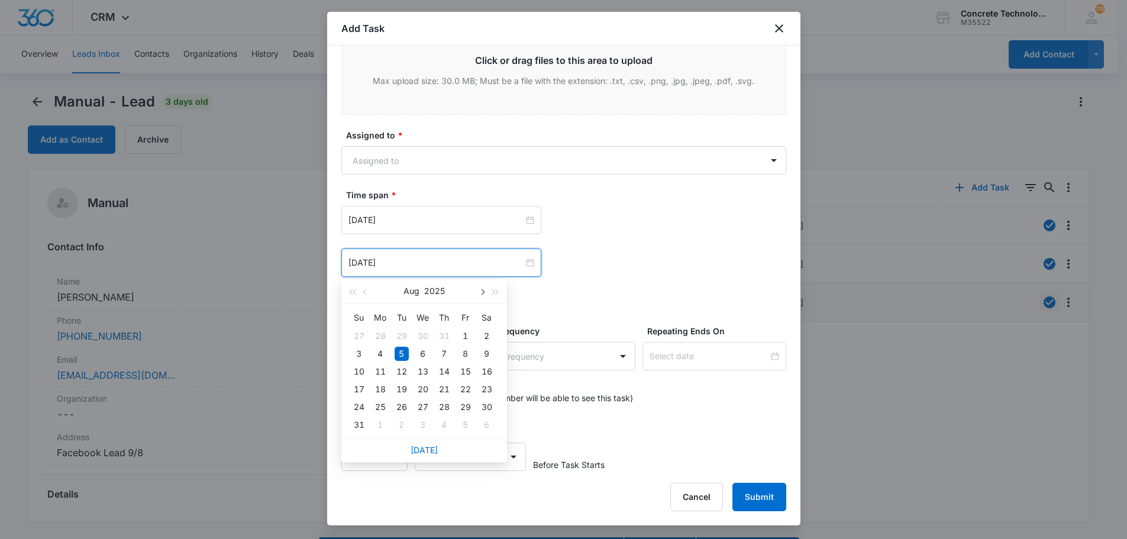
click at [483, 290] on span "button" at bounding box center [482, 292] width 6 height 6
type input "Sep 15, 2025"
click at [381, 371] on div "15" at bounding box center [380, 371] width 14 height 14
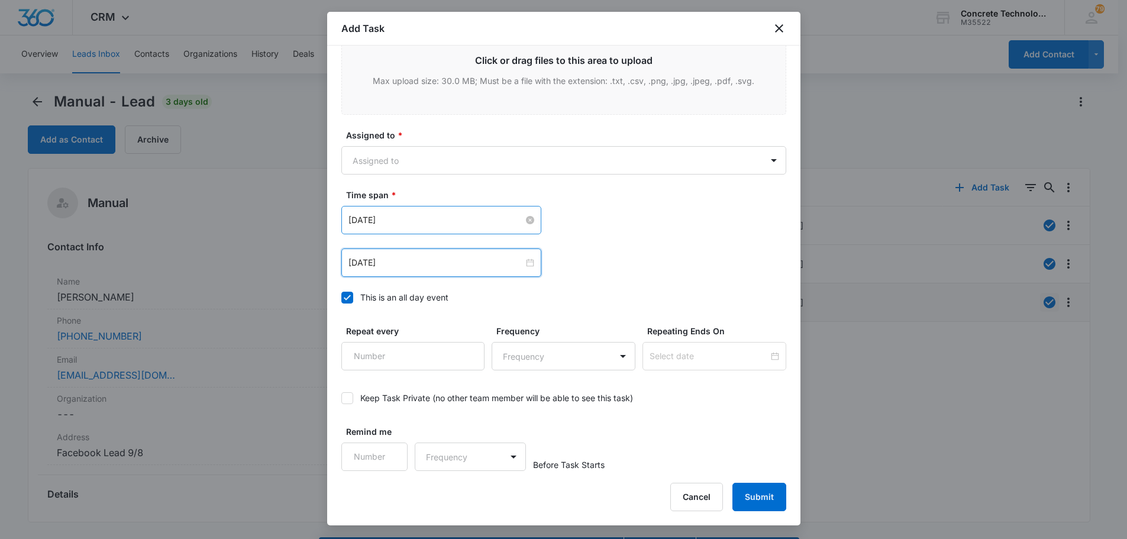
click at [389, 221] on input "[DATE]" at bounding box center [435, 219] width 175 height 13
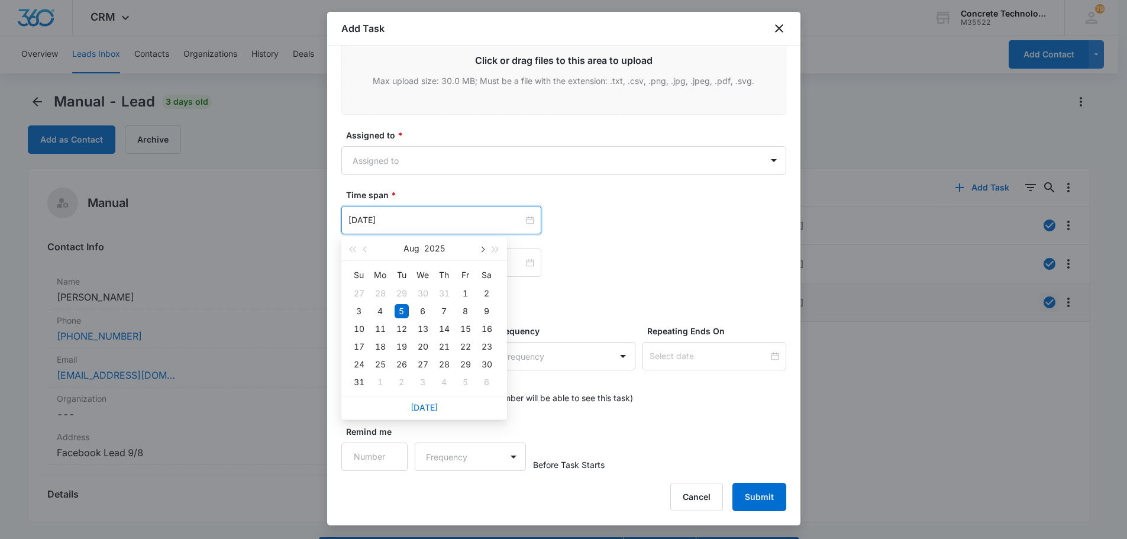
click at [483, 246] on button "button" at bounding box center [481, 249] width 13 height 24
type input "Sep 15, 2025"
click at [377, 328] on div "15" at bounding box center [380, 329] width 14 height 14
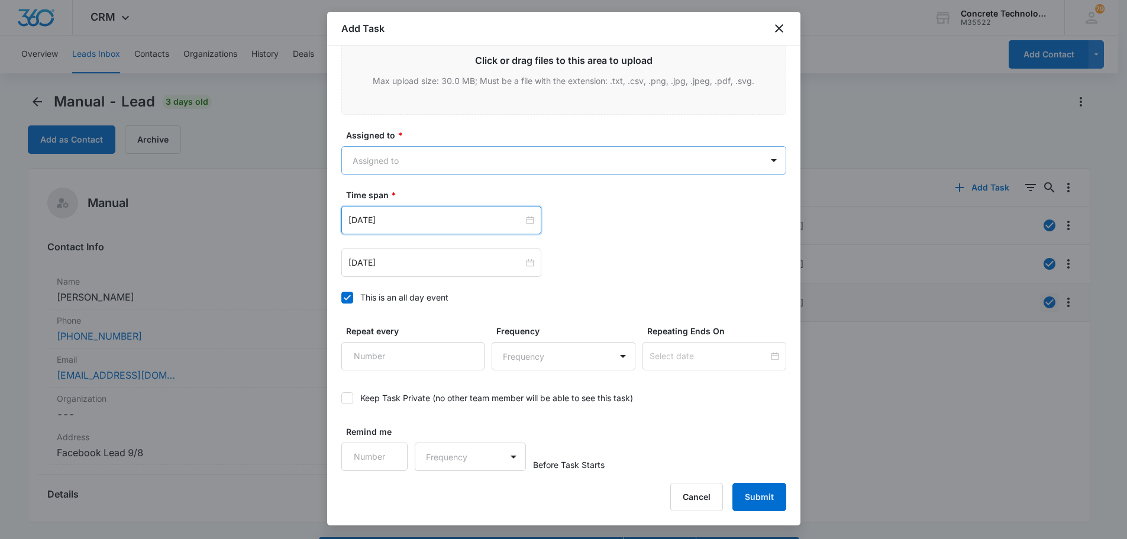
click at [358, 160] on body "CRM Apps Reputation Websites Forms CRM Email Social Content Ads Intelligence Fi…" at bounding box center [563, 286] width 1127 height 572
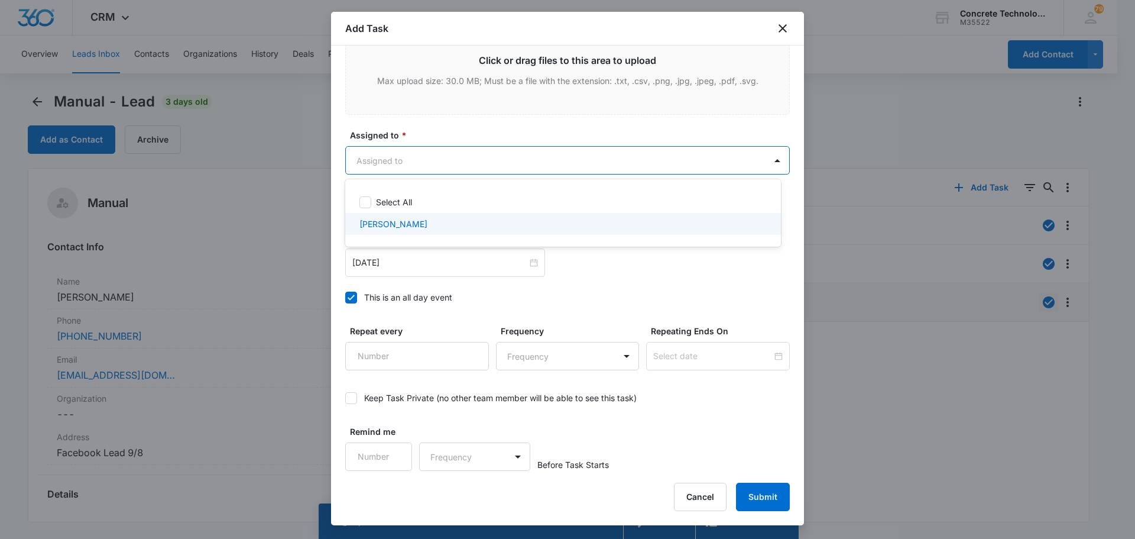
click at [387, 224] on p "[PERSON_NAME]" at bounding box center [394, 224] width 68 height 12
checkbox input "true"
click at [753, 491] on div at bounding box center [567, 269] width 1135 height 539
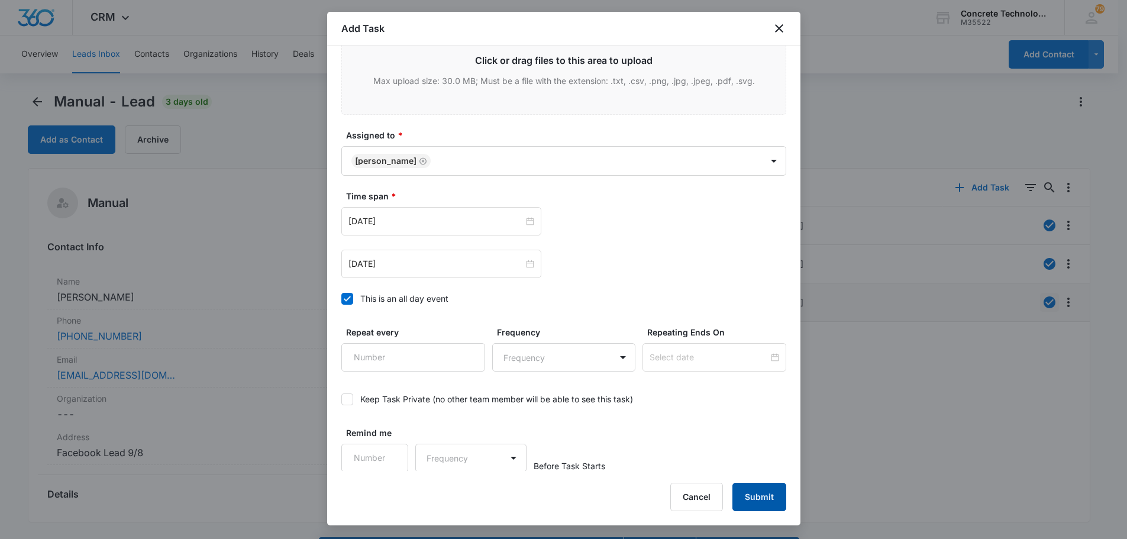
click at [753, 491] on button "Submit" at bounding box center [759, 497] width 54 height 28
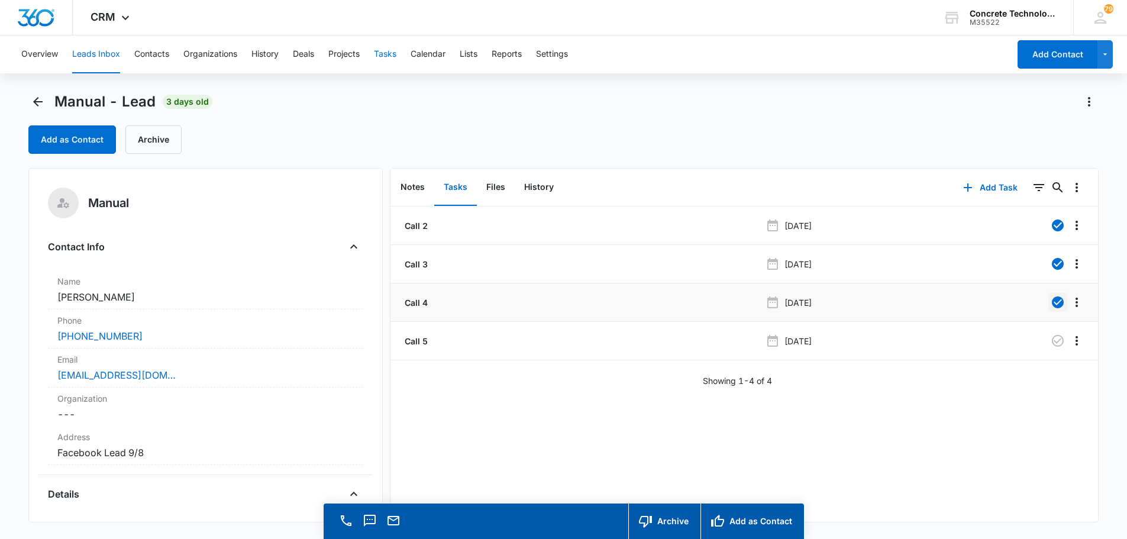
click at [387, 54] on button "Tasks" at bounding box center [385, 54] width 22 height 38
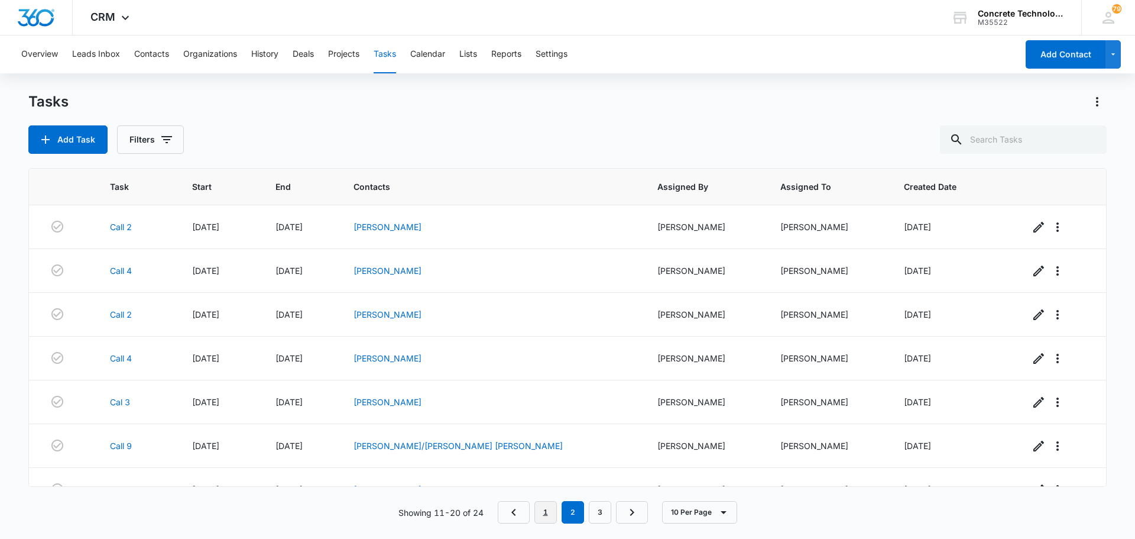
click at [546, 512] on link "1" at bounding box center [546, 512] width 22 height 22
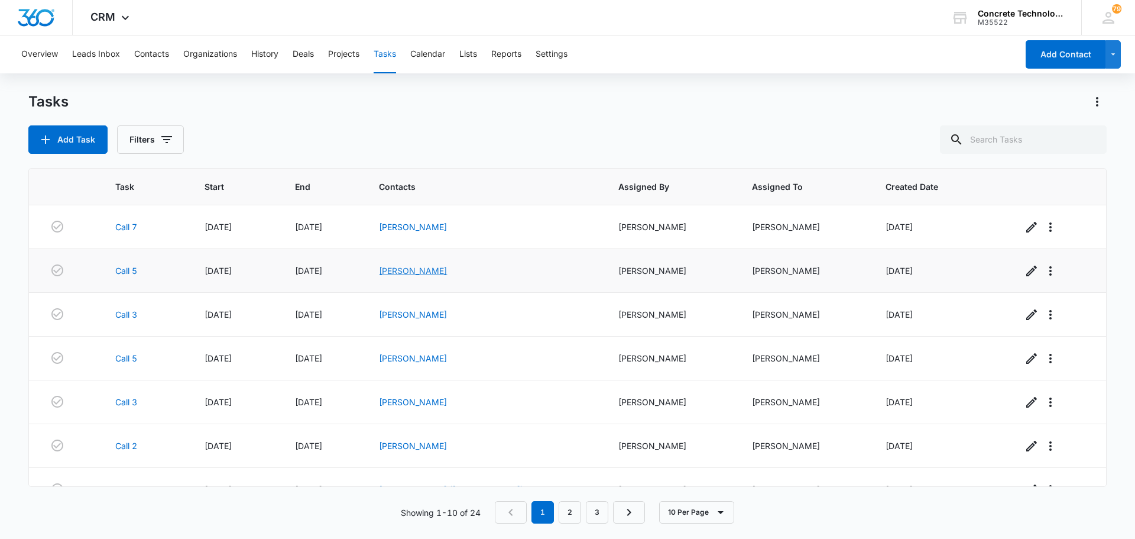
click at [426, 271] on link "William White" at bounding box center [413, 271] width 68 height 10
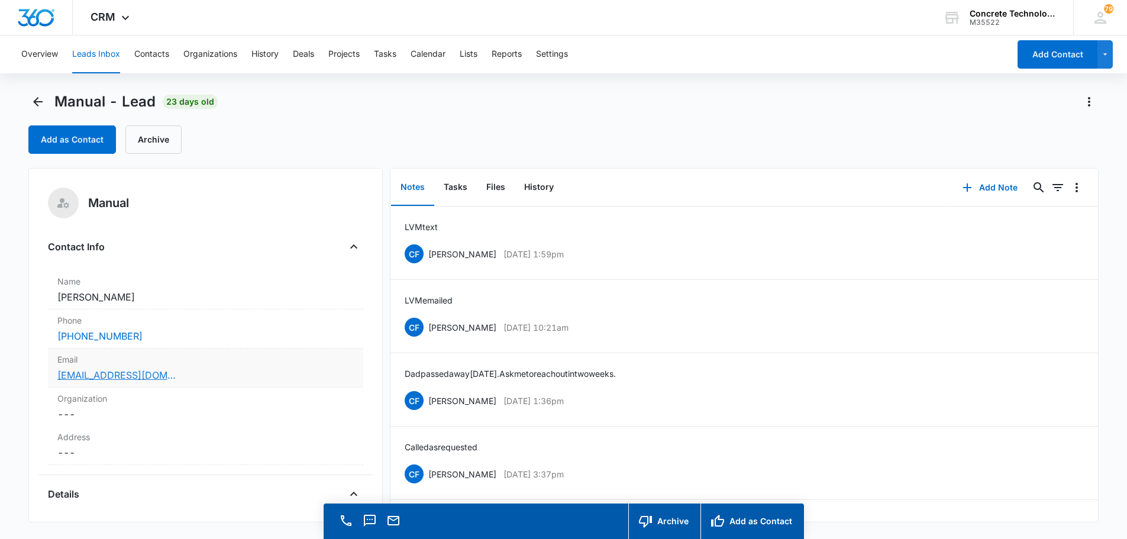
click at [76, 376] on link "wwhite41@gmail.com" at bounding box center [116, 375] width 118 height 14
click at [979, 186] on button "Add Note" at bounding box center [989, 187] width 79 height 28
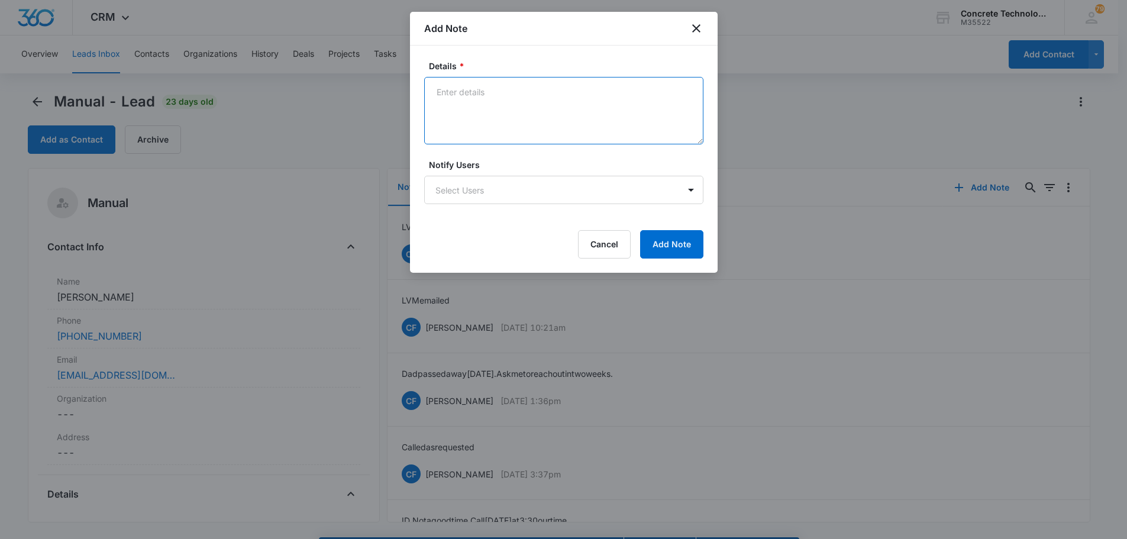
click at [462, 92] on textarea "Details *" at bounding box center [563, 110] width 279 height 67
type textarea "emailed text"
click at [492, 185] on body "CRM Apps Reputation Websites Forms CRM Email Social Content Ads Intelligence Fi…" at bounding box center [567, 286] width 1135 height 572
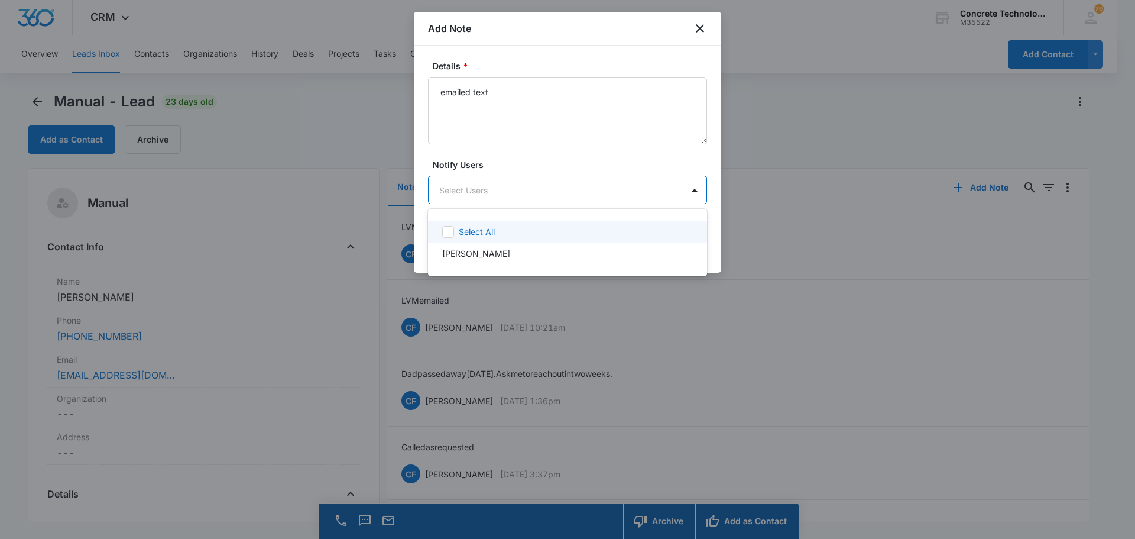
click at [532, 188] on div at bounding box center [567, 269] width 1135 height 539
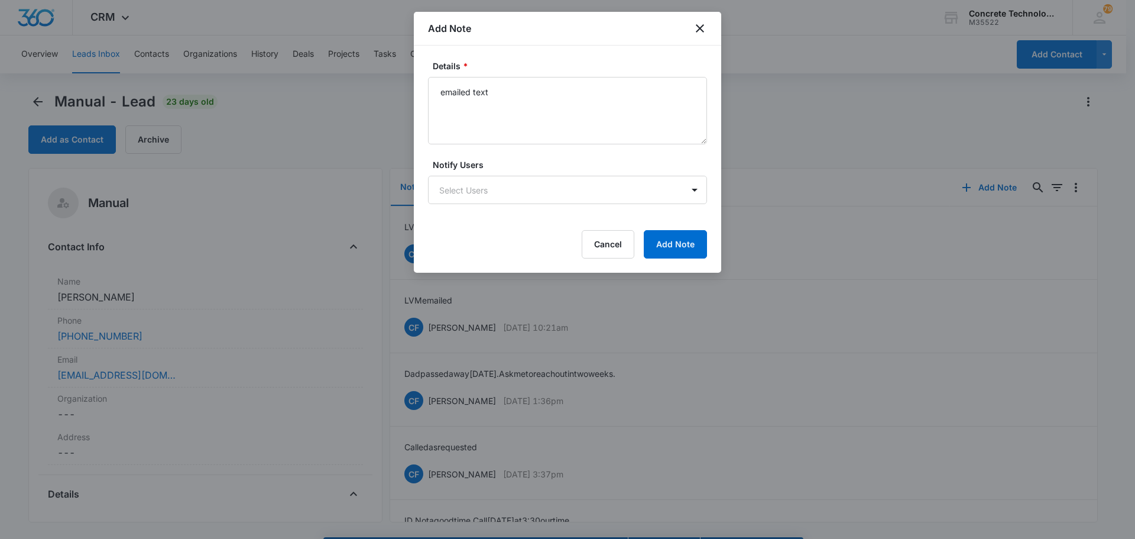
click at [532, 188] on body "CRM Apps Reputation Websites Forms CRM Email Social Content Ads Intelligence Fi…" at bounding box center [567, 286] width 1135 height 572
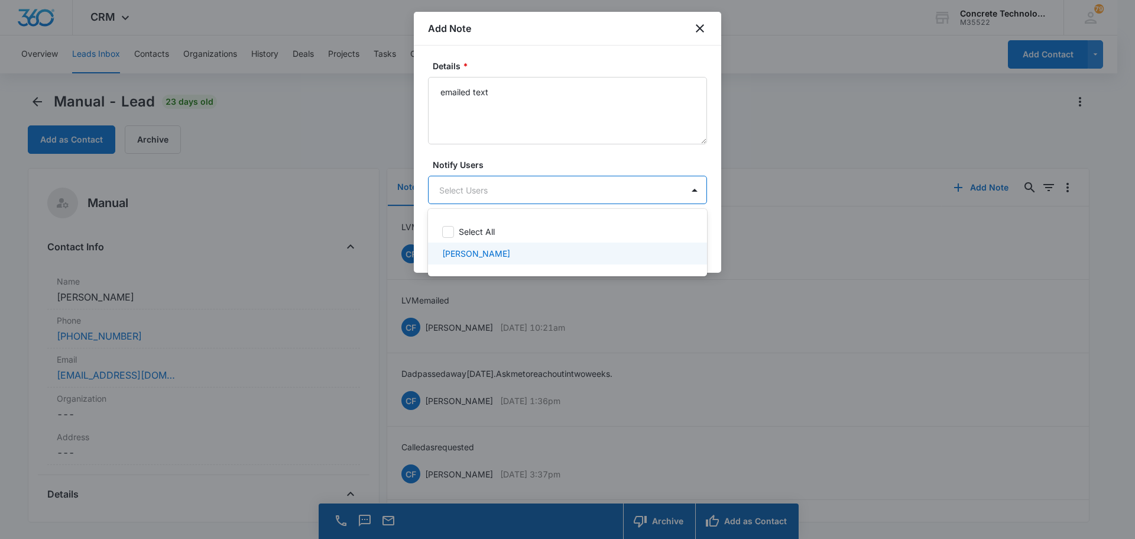
click at [461, 254] on p "[PERSON_NAME]" at bounding box center [476, 253] width 68 height 12
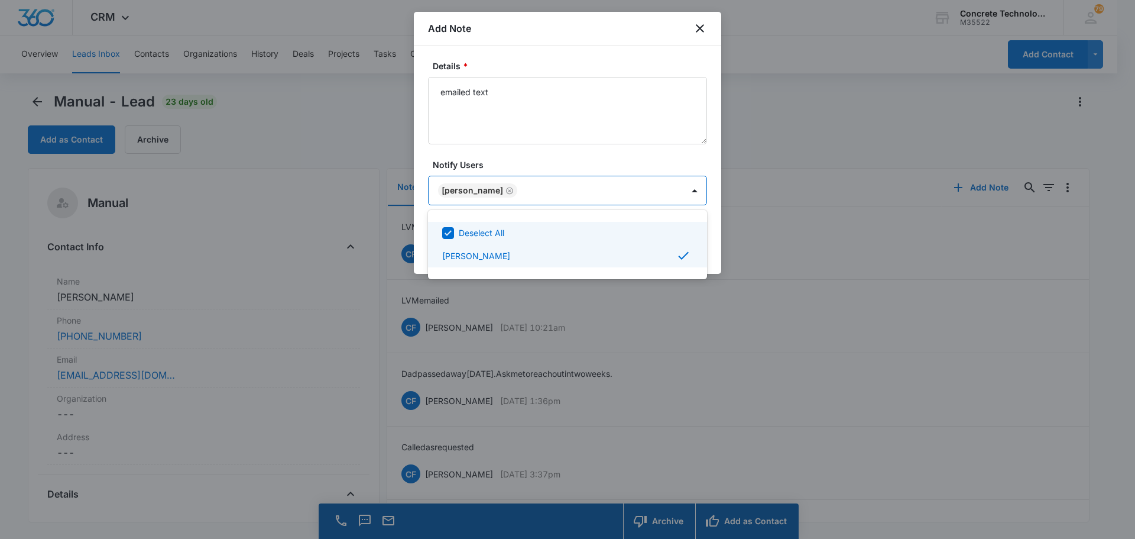
click at [677, 186] on div at bounding box center [567, 269] width 1135 height 539
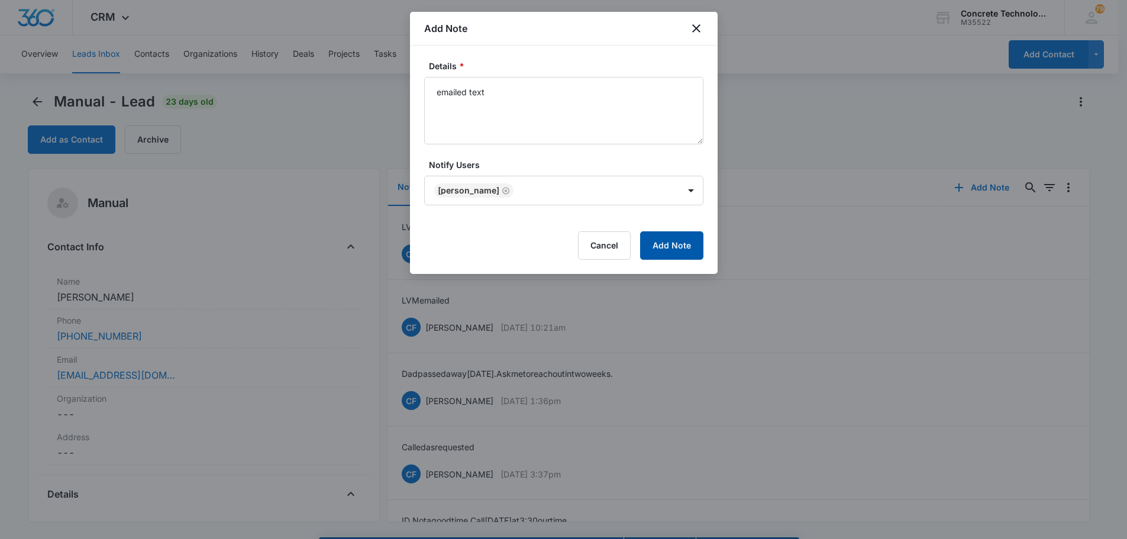
click at [680, 244] on button "Add Note" at bounding box center [671, 245] width 63 height 28
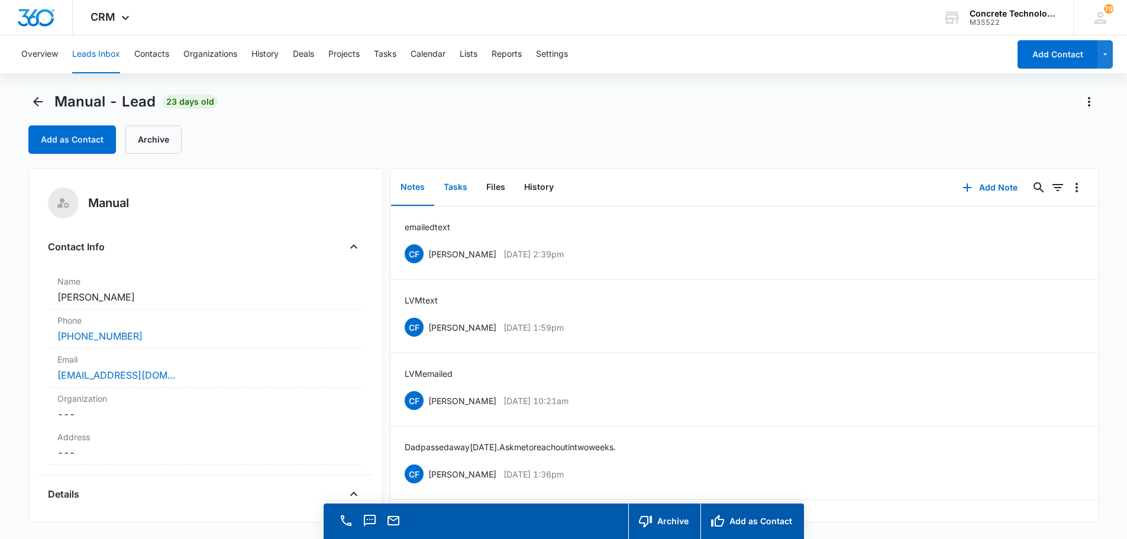
click at [455, 185] on button "Tasks" at bounding box center [455, 187] width 43 height 37
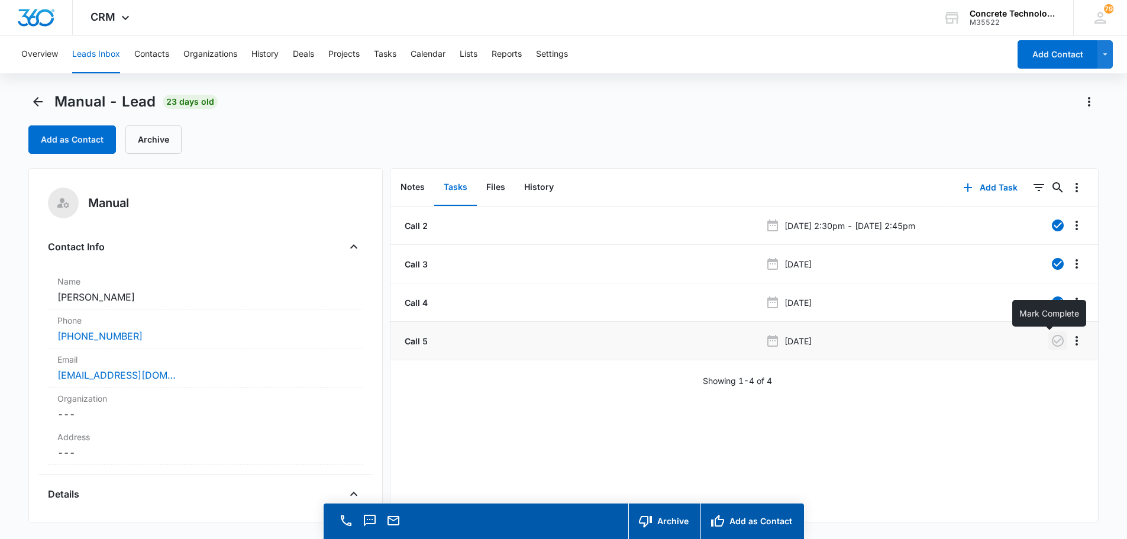
click at [1050, 340] on icon "button" at bounding box center [1057, 341] width 14 height 14
click at [988, 186] on button "Add Task" at bounding box center [990, 187] width 78 height 28
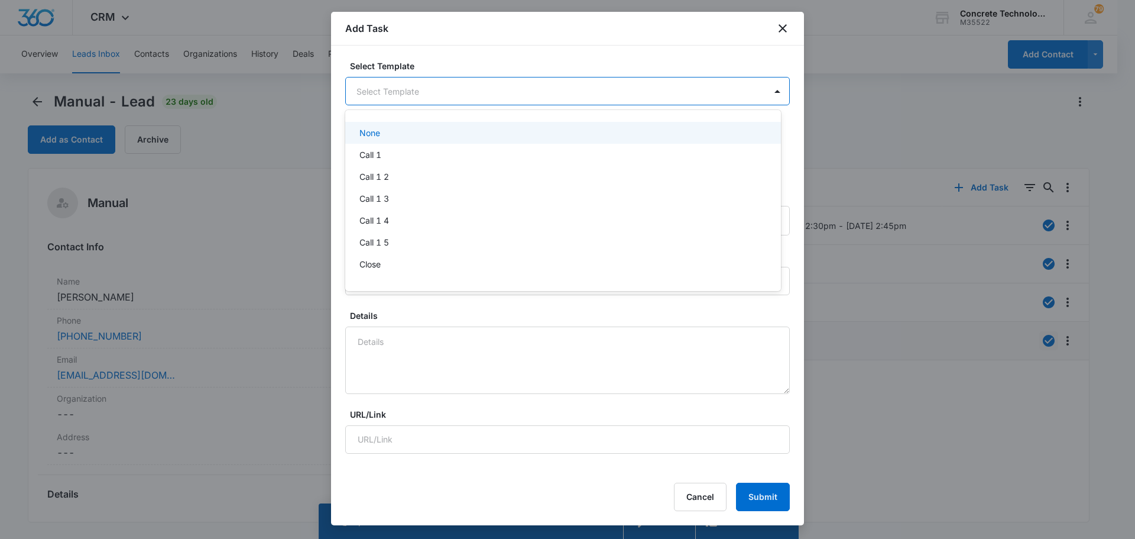
click at [418, 90] on body "CRM Apps Reputation Websites Forms CRM Email Social Content Ads Intelligence Fi…" at bounding box center [567, 269] width 1135 height 539
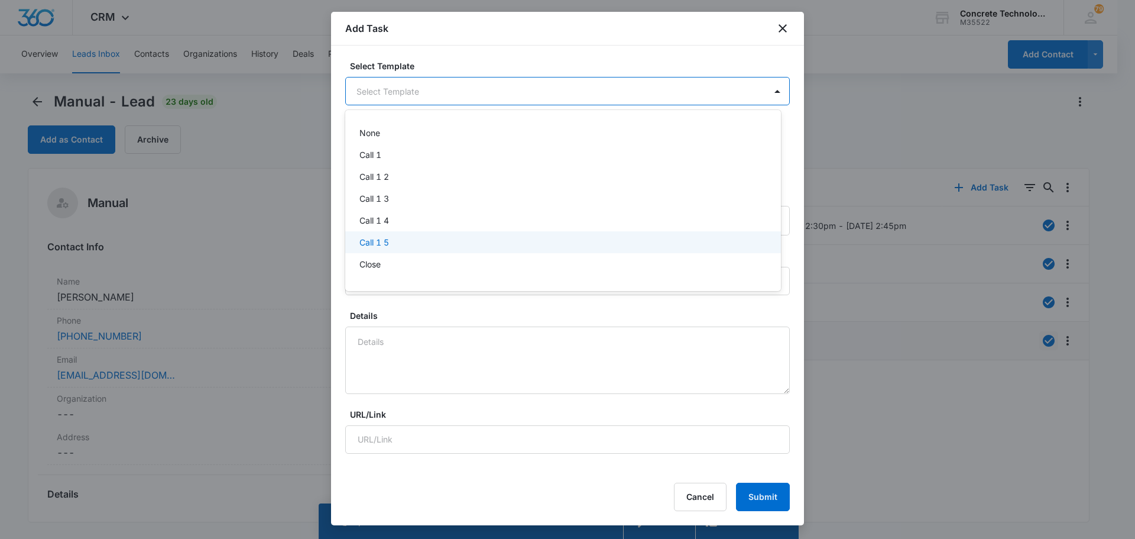
click at [373, 241] on p "Call 1 5" at bounding box center [375, 242] width 30 height 12
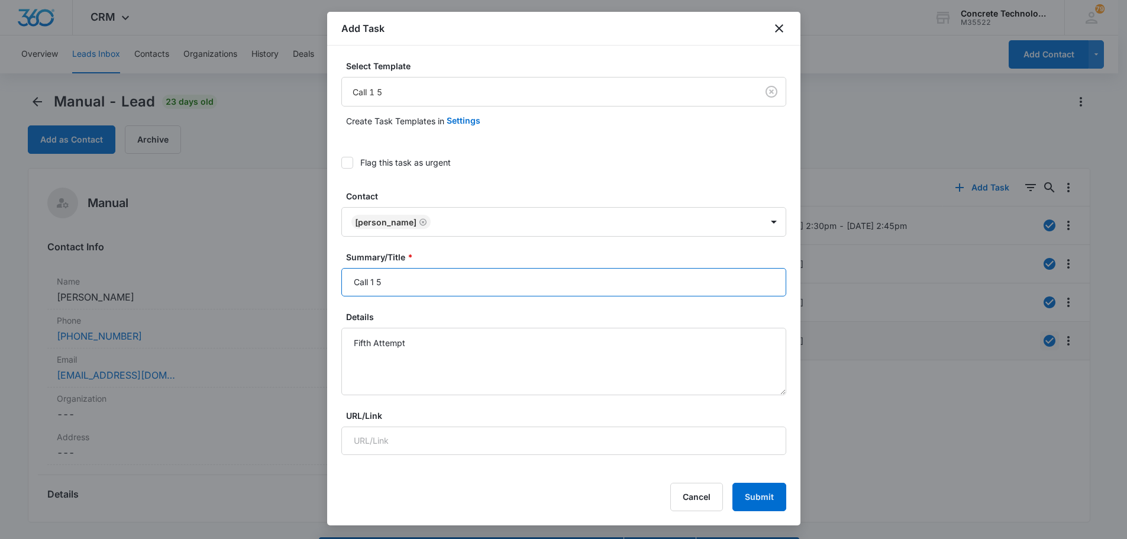
click at [382, 283] on input "Call 1 5" at bounding box center [563, 282] width 445 height 28
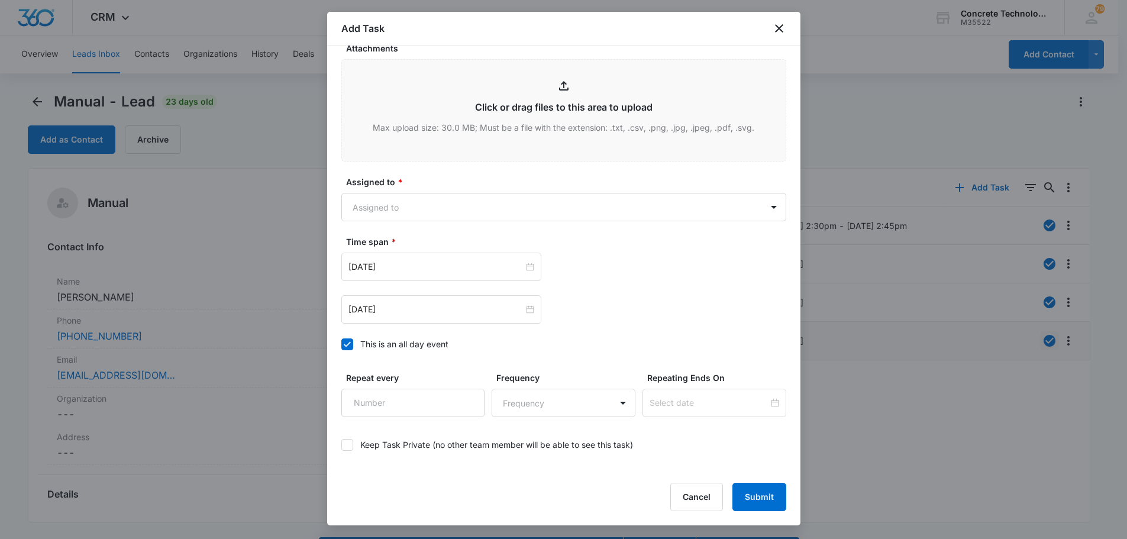
scroll to position [591, 0]
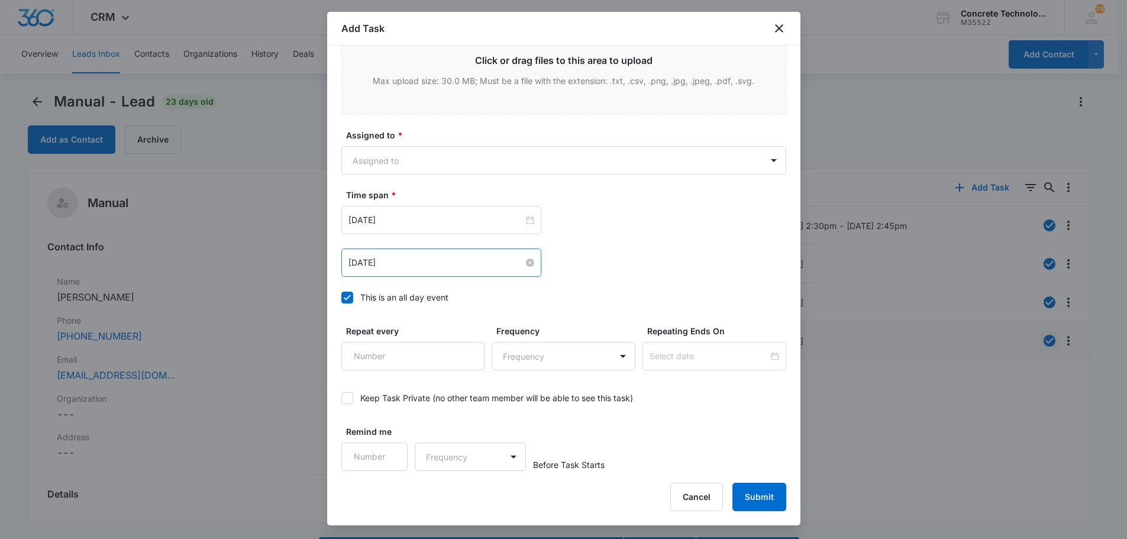
type input "Call 6"
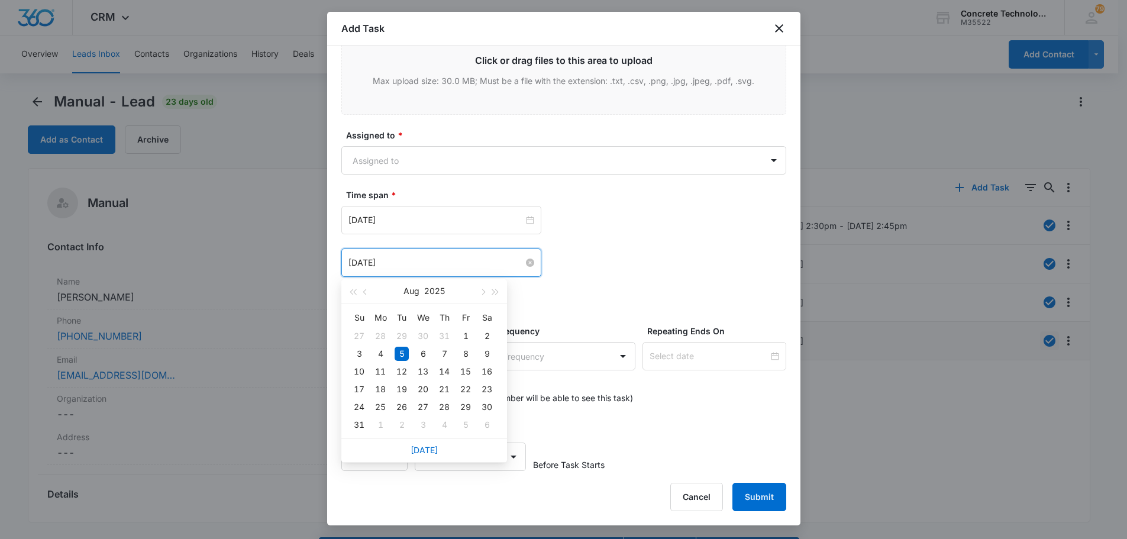
click at [365, 261] on input "[DATE]" at bounding box center [435, 262] width 175 height 13
click at [481, 292] on span "button" at bounding box center [482, 292] width 6 height 6
type input "Sep 22, 2025"
click at [378, 389] on div "22" at bounding box center [380, 389] width 14 height 14
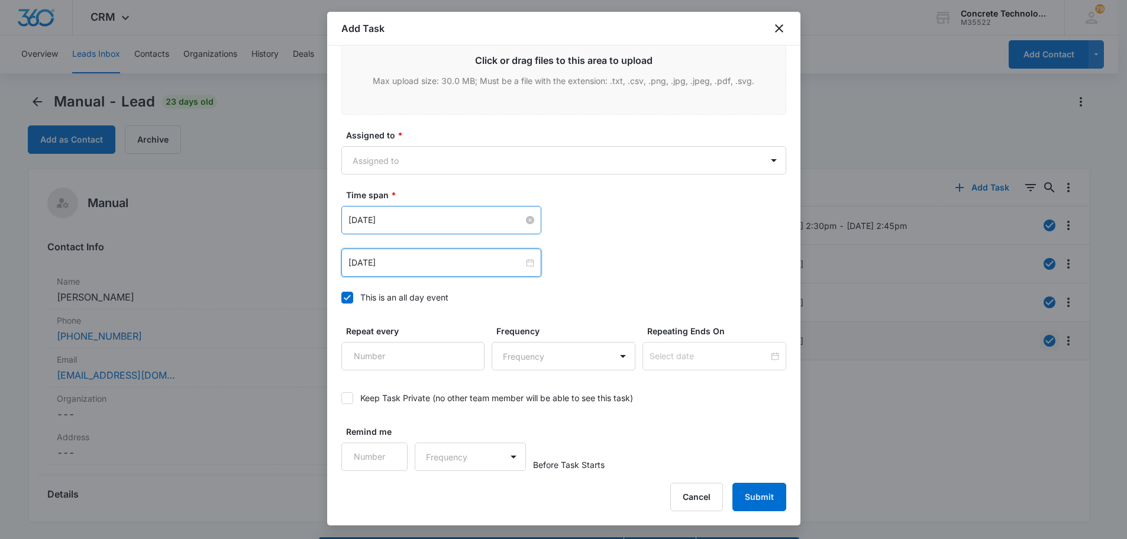
click at [518, 220] on input "[DATE]" at bounding box center [435, 219] width 175 height 13
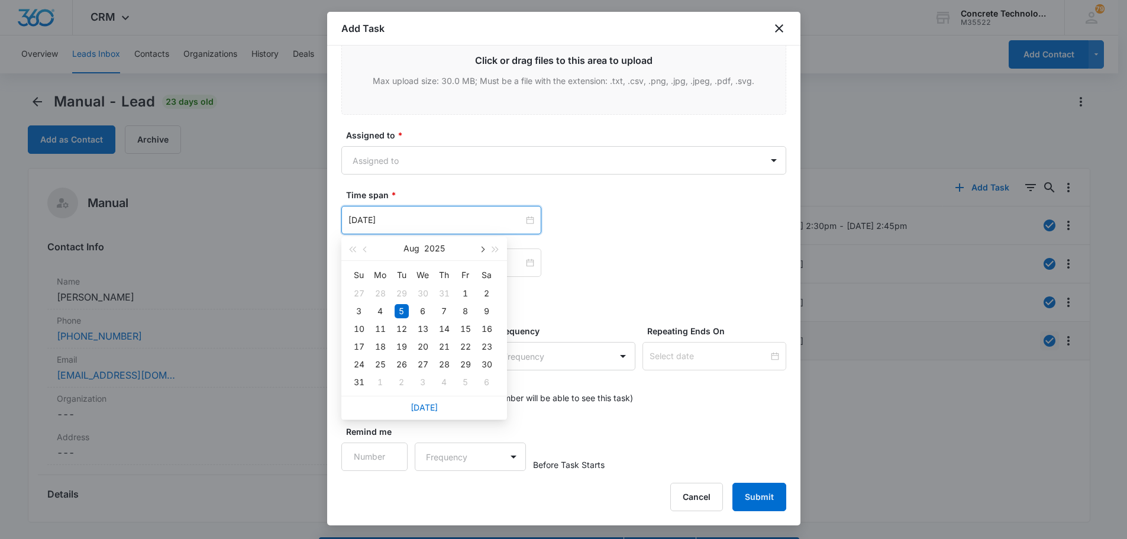
click at [481, 250] on span "button" at bounding box center [482, 250] width 6 height 6
type input "Sep 22, 2025"
click at [379, 345] on div "22" at bounding box center [380, 346] width 14 height 14
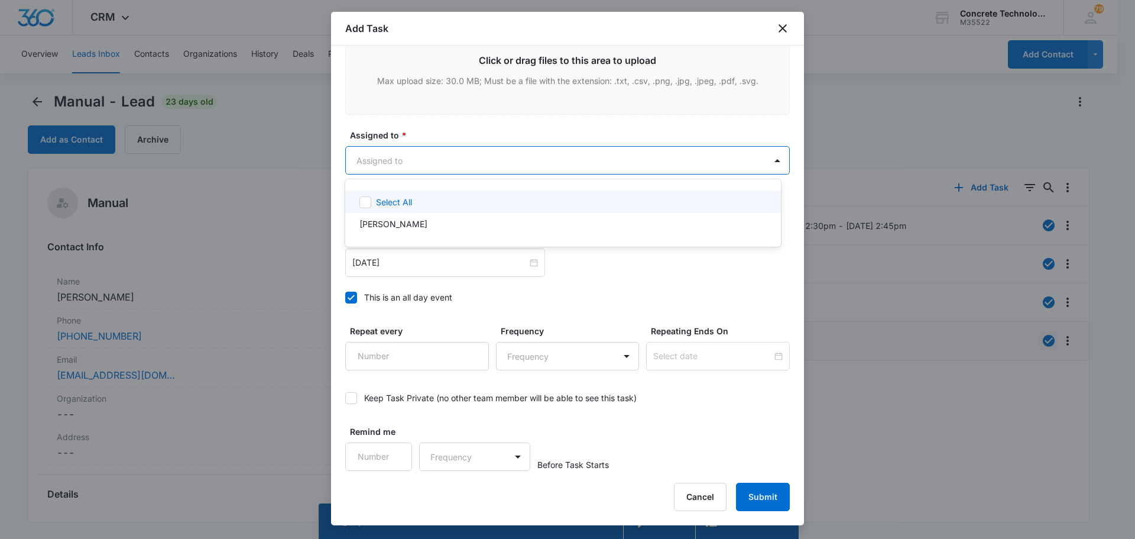
click at [393, 158] on body "CRM Apps Reputation Websites Forms CRM Email Social Content Ads Intelligence Fi…" at bounding box center [567, 269] width 1135 height 539
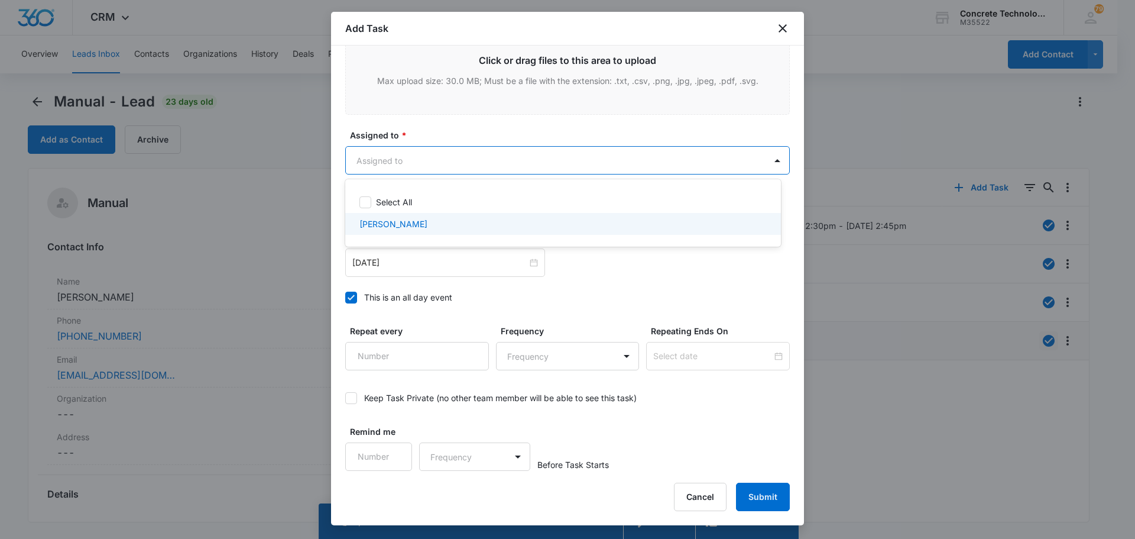
click at [394, 223] on p "[PERSON_NAME]" at bounding box center [394, 224] width 68 height 12
checkbox input "true"
click at [757, 493] on div at bounding box center [567, 269] width 1135 height 539
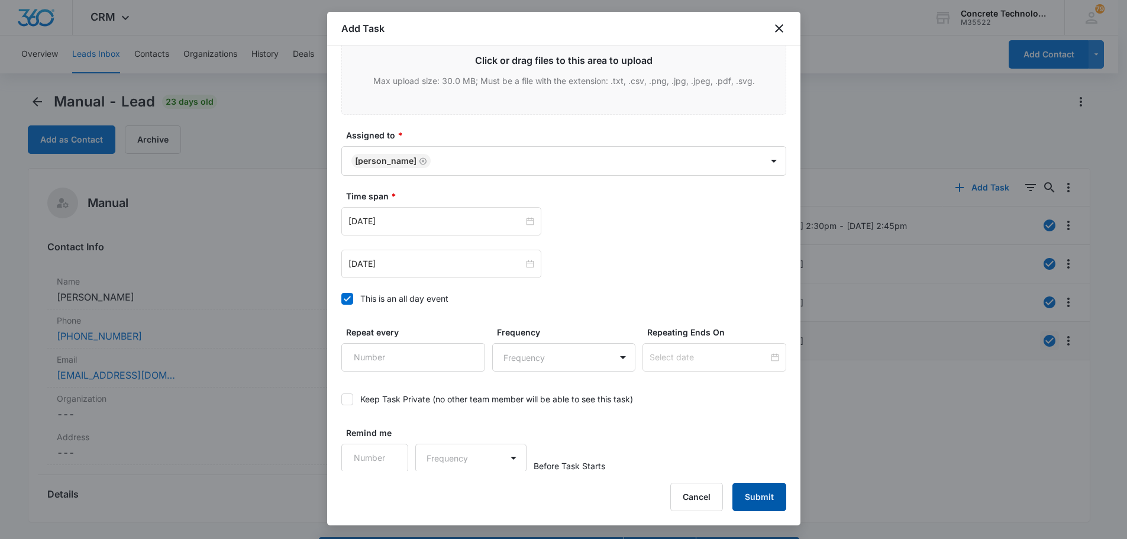
click at [757, 493] on button "Submit" at bounding box center [759, 497] width 54 height 28
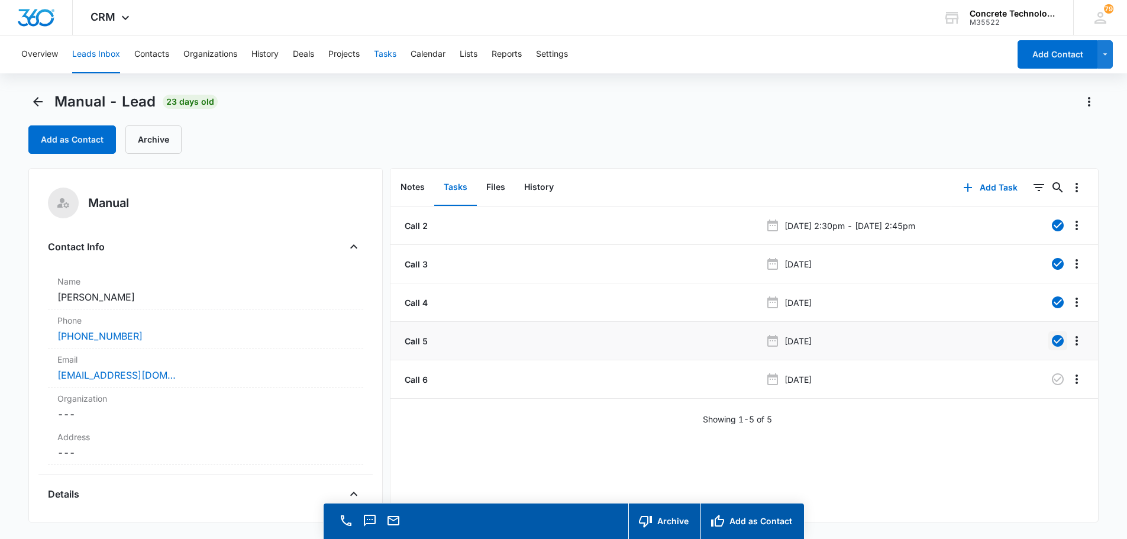
click at [387, 50] on button "Tasks" at bounding box center [385, 54] width 22 height 38
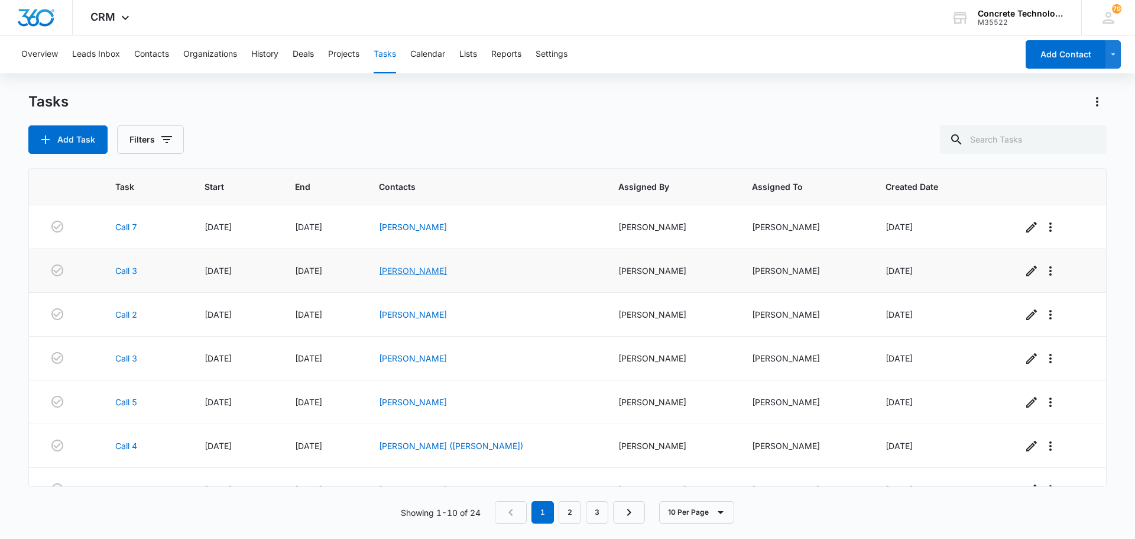
click at [447, 268] on link "[PERSON_NAME]" at bounding box center [413, 271] width 68 height 10
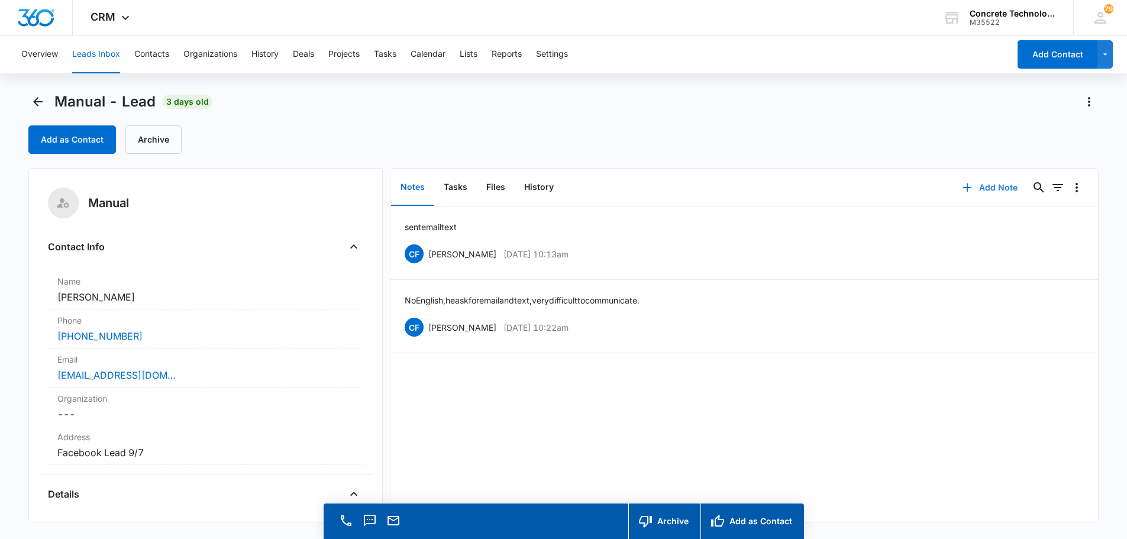
click at [985, 187] on button "Add Note" at bounding box center [989, 187] width 79 height 28
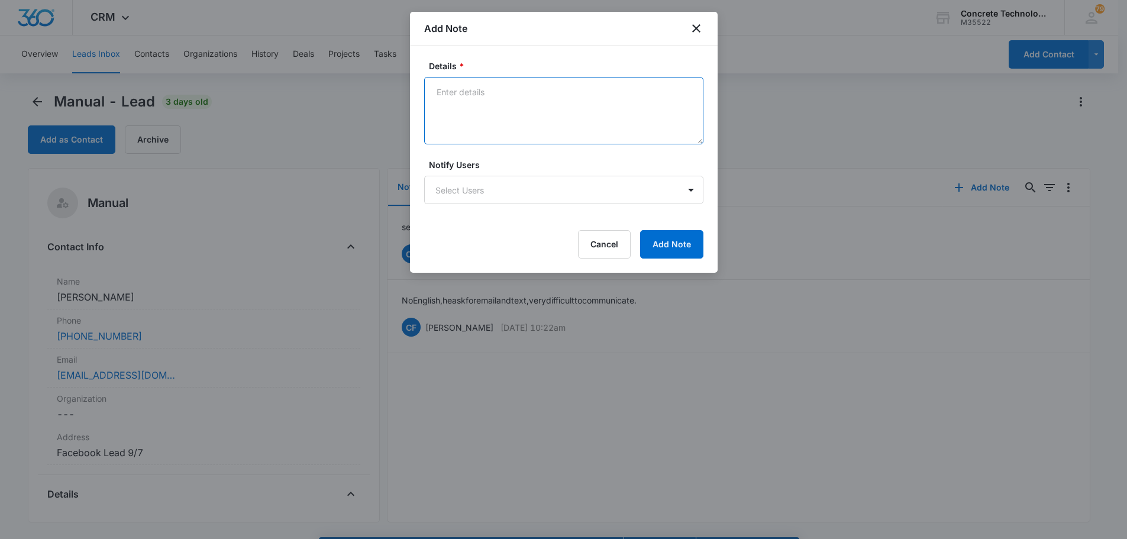
click at [460, 90] on textarea "Details *" at bounding box center [563, 110] width 279 height 67
type textarea "Not taking our calls. not responding to emails or text"
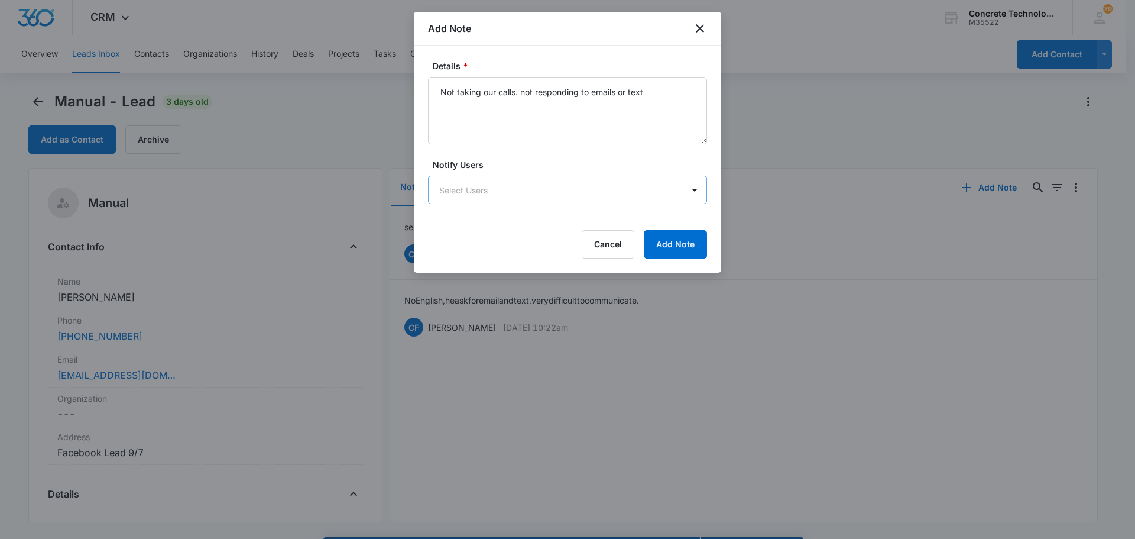
click at [513, 189] on body "CRM Apps Reputation Websites Forms CRM Email Social Content Ads Intelligence Fi…" at bounding box center [567, 286] width 1135 height 572
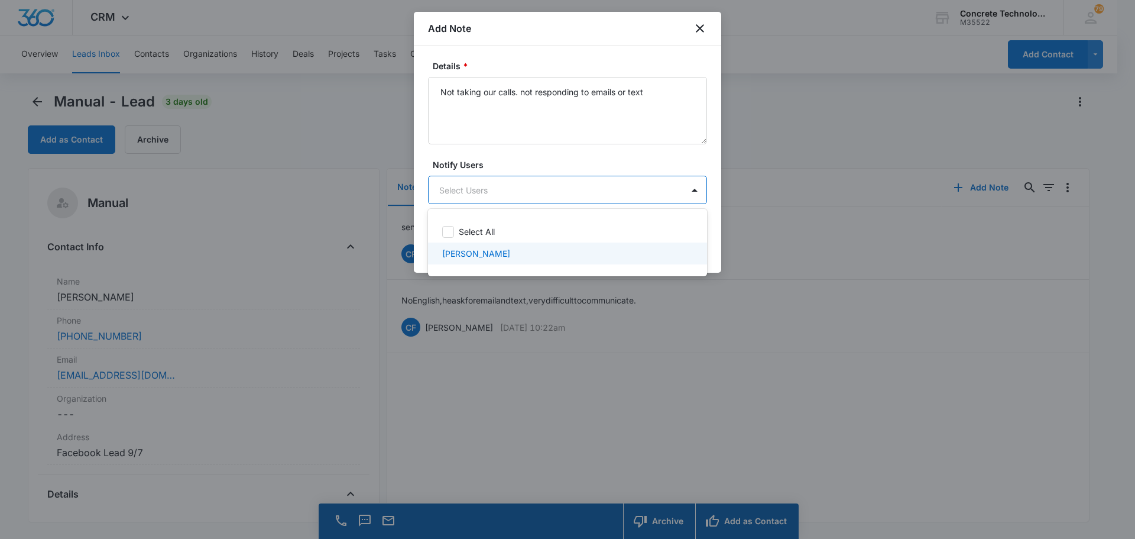
click at [484, 253] on p "[PERSON_NAME]" at bounding box center [476, 253] width 68 height 12
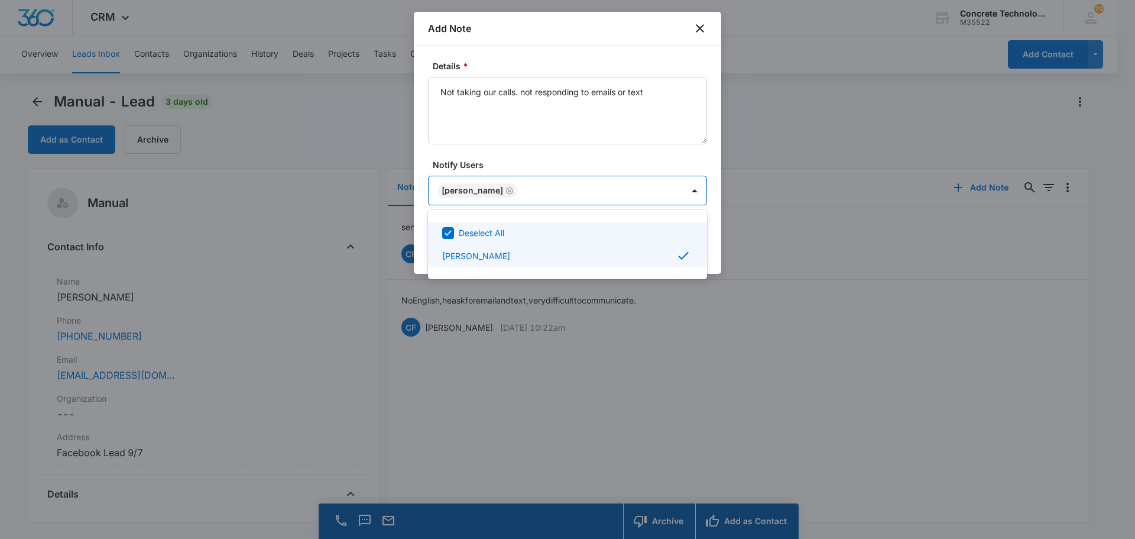
click at [686, 189] on div at bounding box center [567, 269] width 1135 height 539
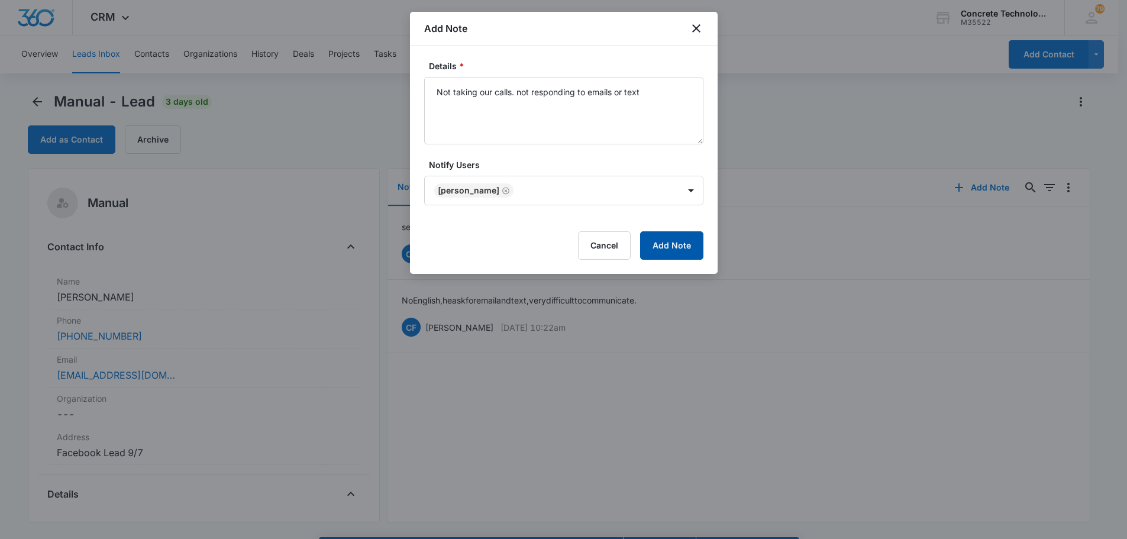
click at [668, 246] on button "Add Note" at bounding box center [671, 245] width 63 height 28
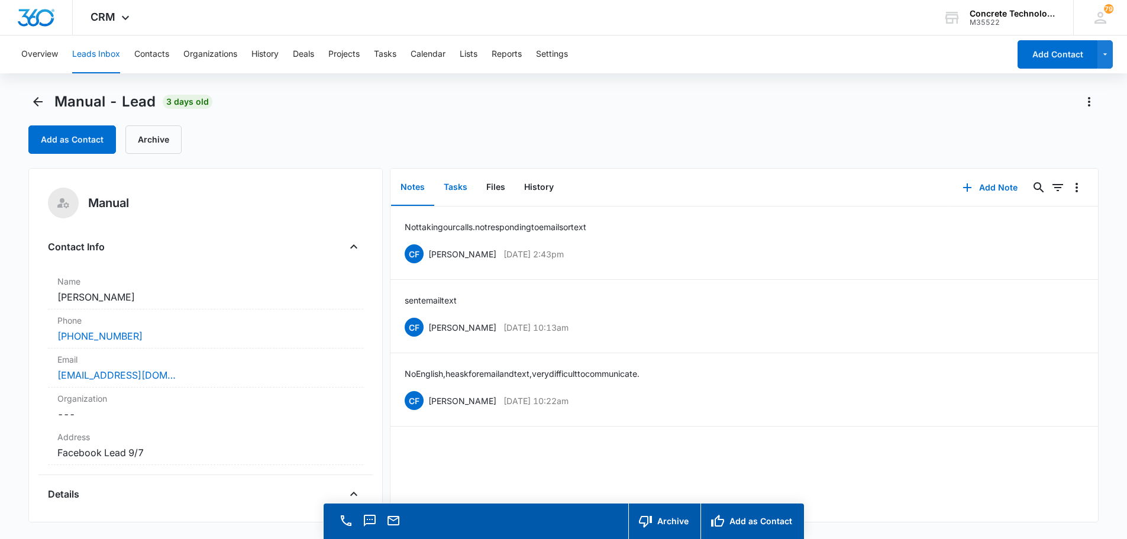
click at [452, 185] on button "Tasks" at bounding box center [455, 187] width 43 height 37
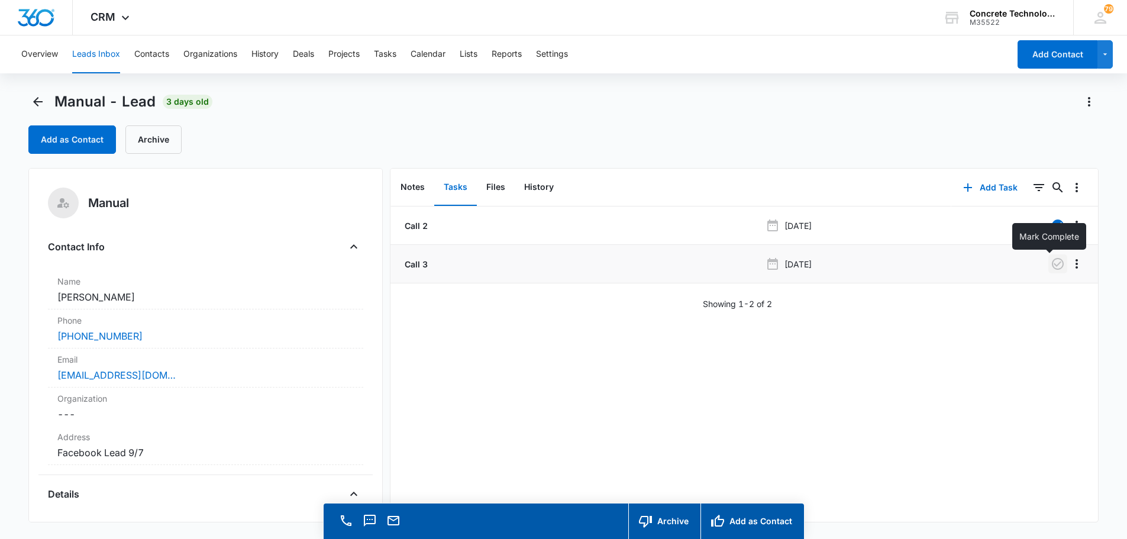
click at [1051, 264] on icon "button" at bounding box center [1057, 264] width 12 height 12
click at [412, 186] on button "Notes" at bounding box center [412, 187] width 43 height 37
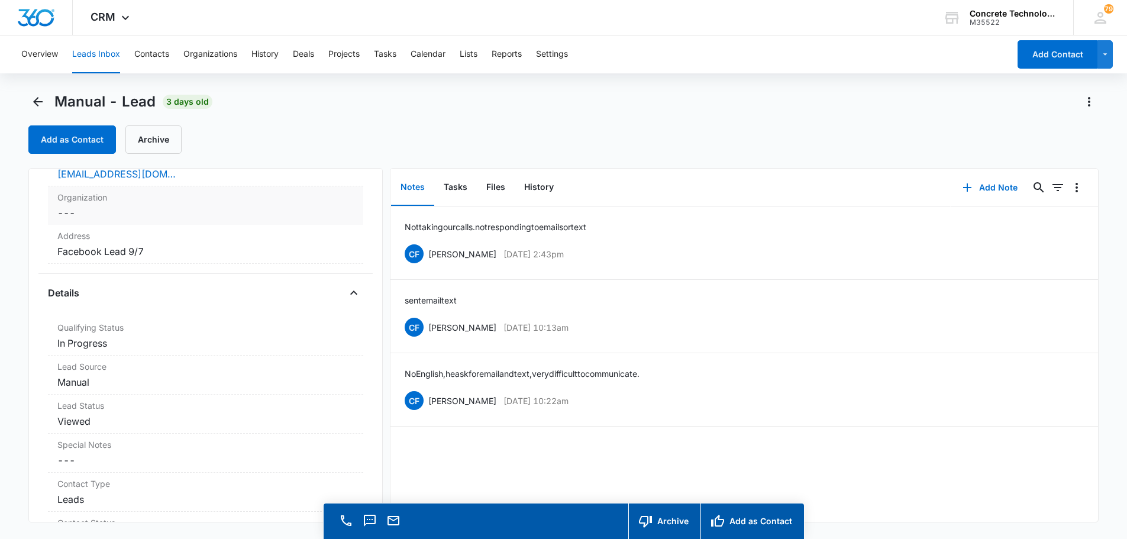
scroll to position [237, 0]
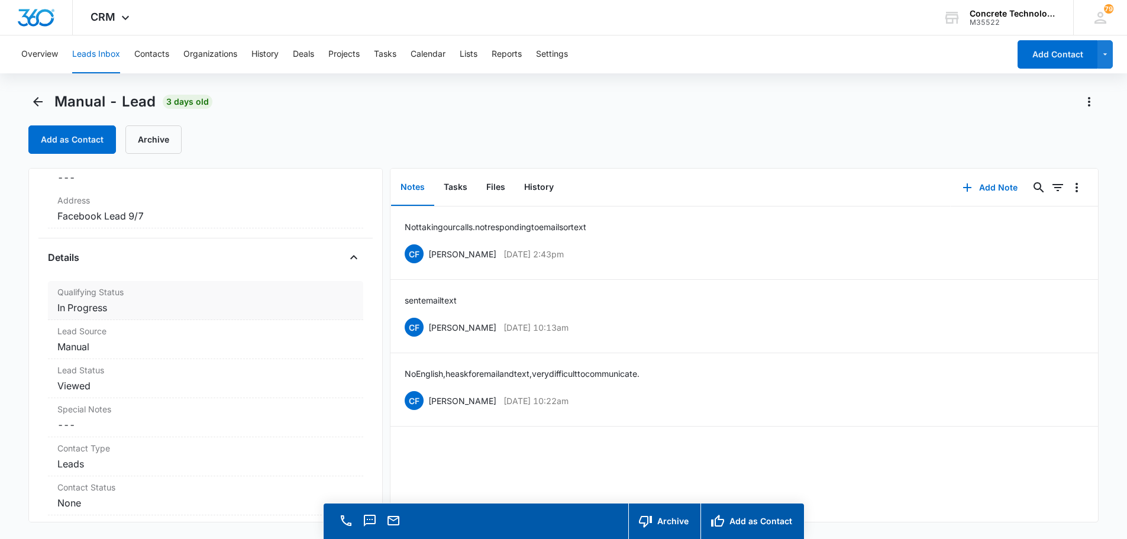
click at [174, 315] on div "Qualifying Status Cancel Save Changes In Progress" at bounding box center [205, 300] width 315 height 39
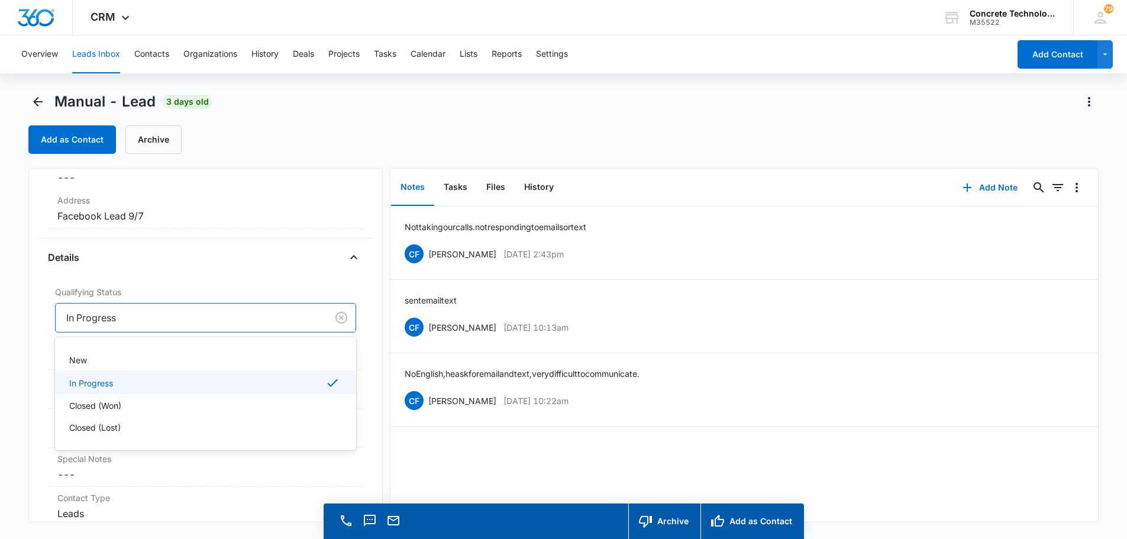
click at [174, 322] on div at bounding box center [188, 317] width 245 height 17
click at [95, 432] on p "Closed (Lost)" at bounding box center [94, 427] width 51 height 12
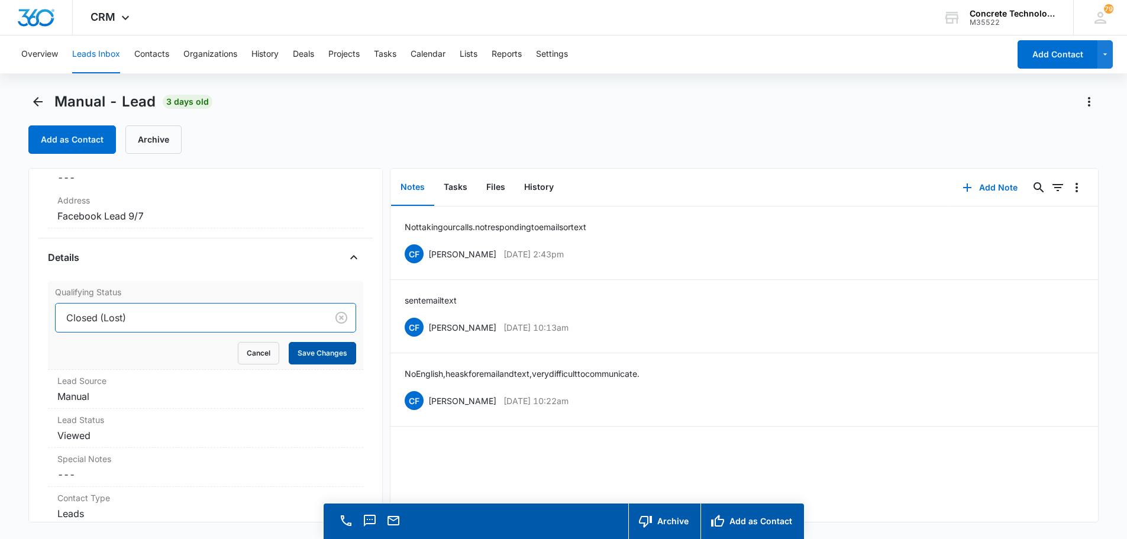
click at [305, 352] on button "Save Changes" at bounding box center [322, 353] width 67 height 22
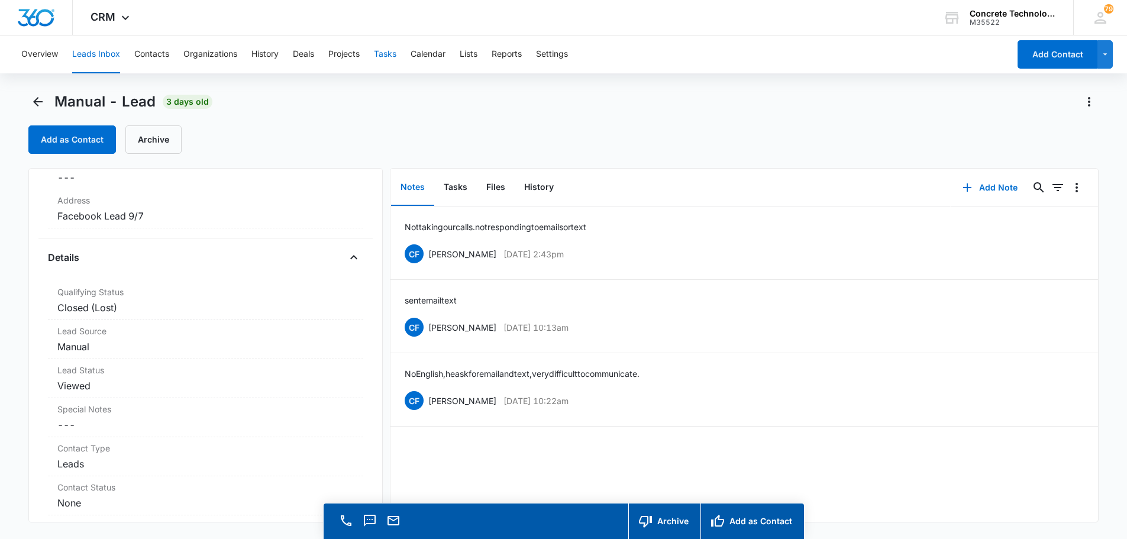
click at [388, 54] on button "Tasks" at bounding box center [385, 54] width 22 height 38
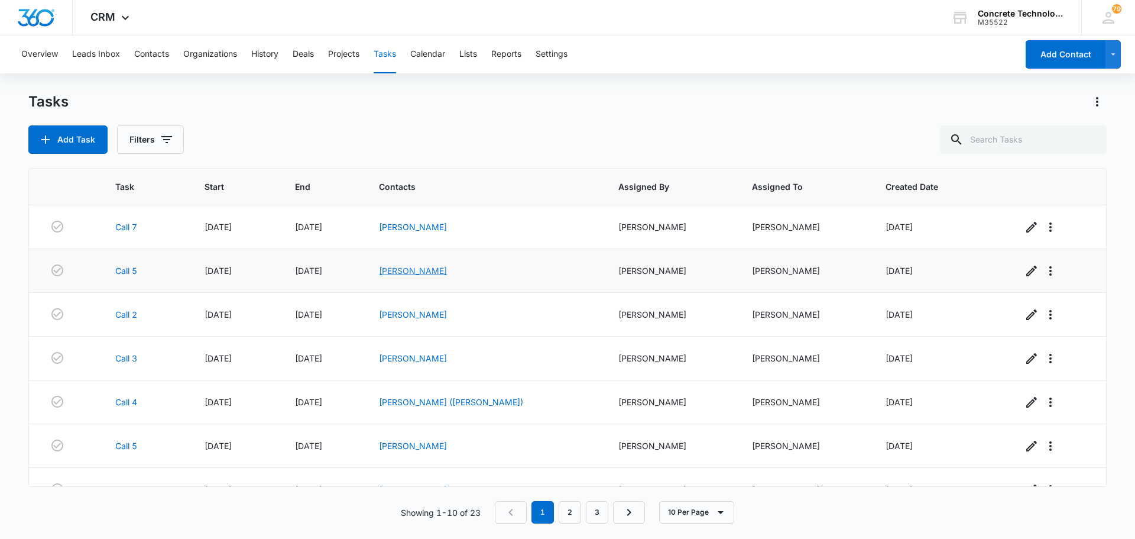
click at [433, 270] on link "[PERSON_NAME]" at bounding box center [413, 271] width 68 height 10
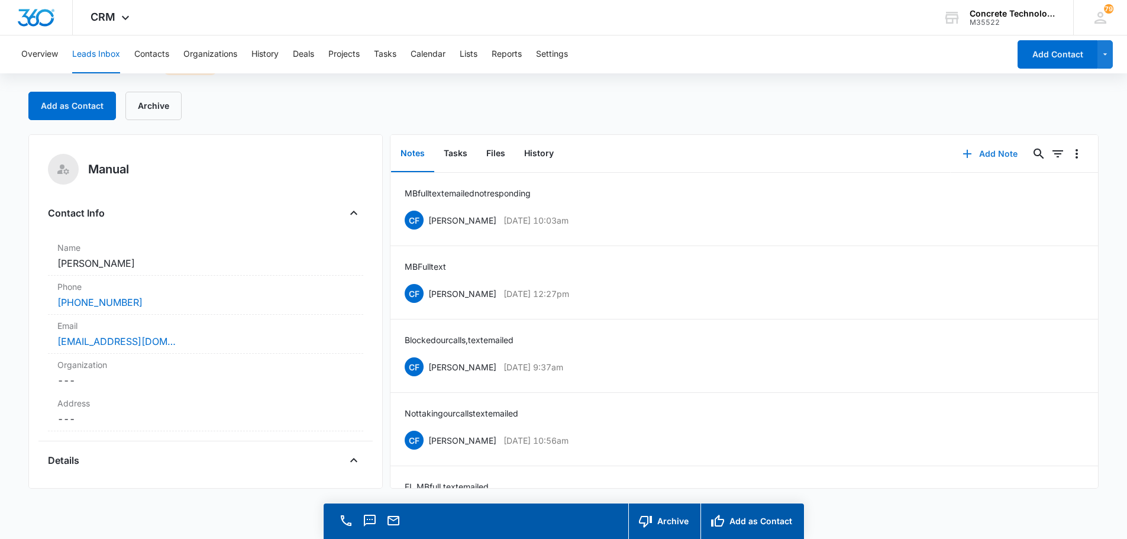
click at [976, 153] on button "Add Note" at bounding box center [989, 154] width 79 height 28
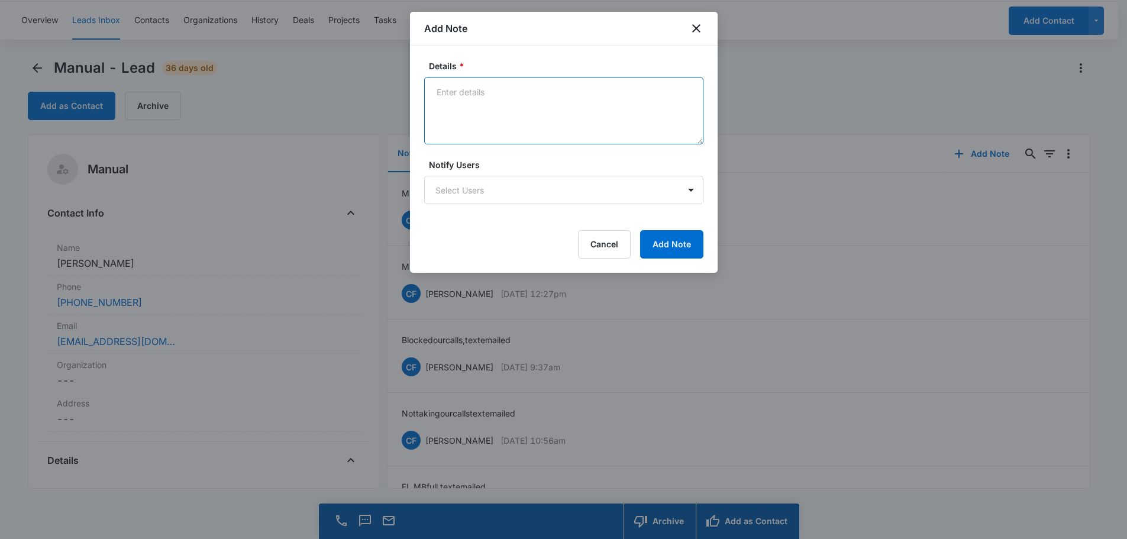
click at [448, 92] on textarea "Details *" at bounding box center [563, 110] width 279 height 67
type textarea "MB full text"
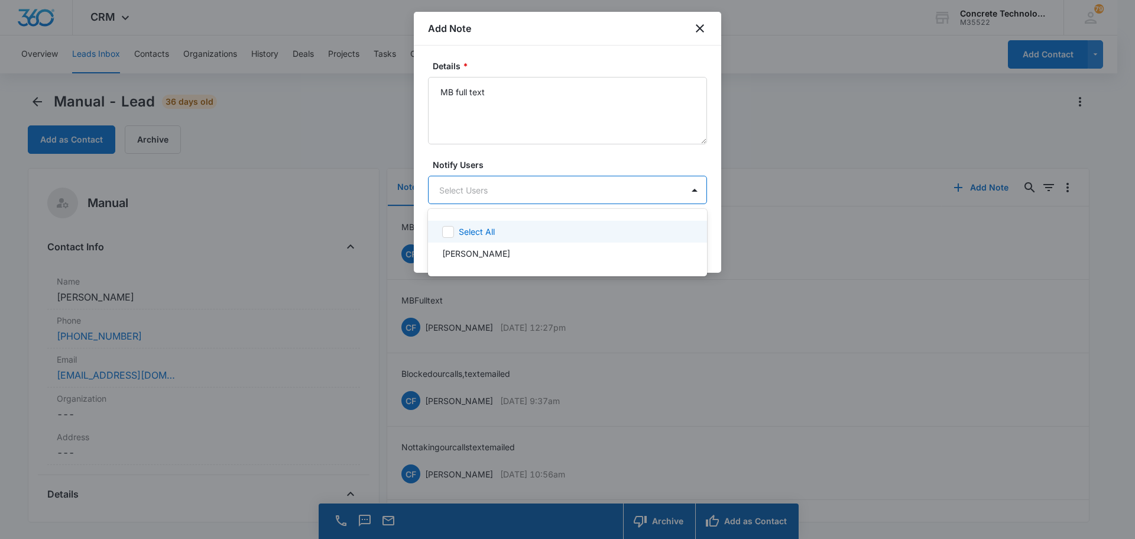
click at [487, 189] on body "CRM Apps Reputation Websites Forms CRM Email Social Content Ads Intelligence Fi…" at bounding box center [567, 269] width 1135 height 539
drag, startPoint x: 472, startPoint y: 253, endPoint x: 552, endPoint y: 238, distance: 80.7
click at [473, 253] on p "[PERSON_NAME]" at bounding box center [476, 253] width 68 height 12
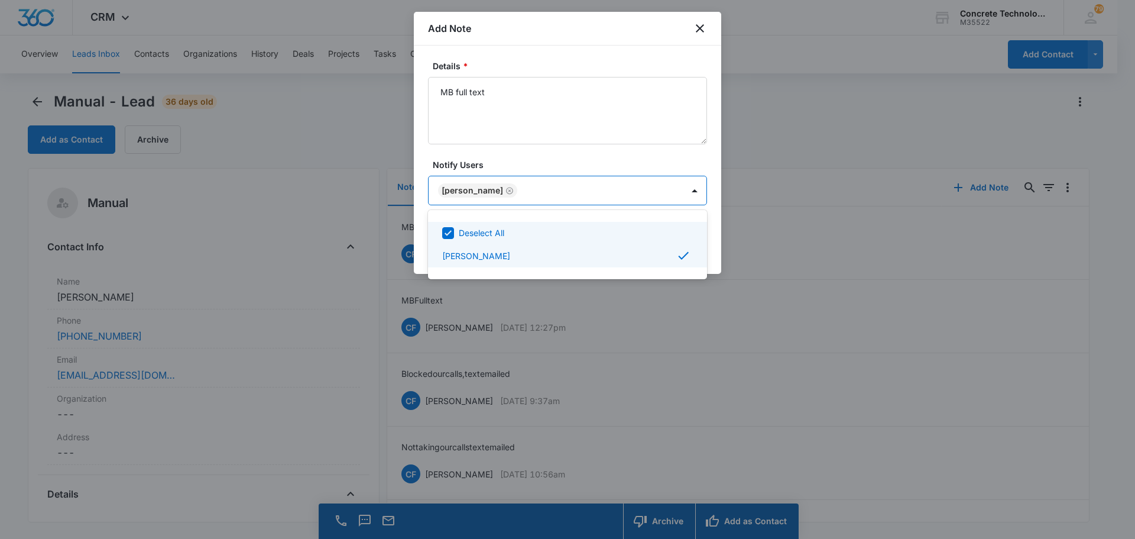
click at [659, 189] on div at bounding box center [567, 269] width 1135 height 539
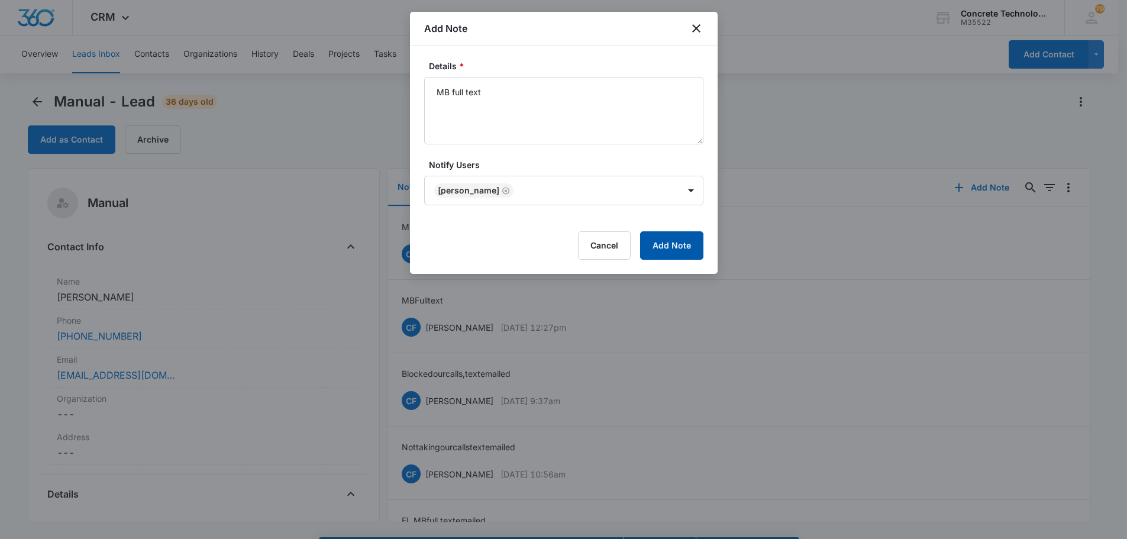
click at [669, 242] on button "Add Note" at bounding box center [671, 245] width 63 height 28
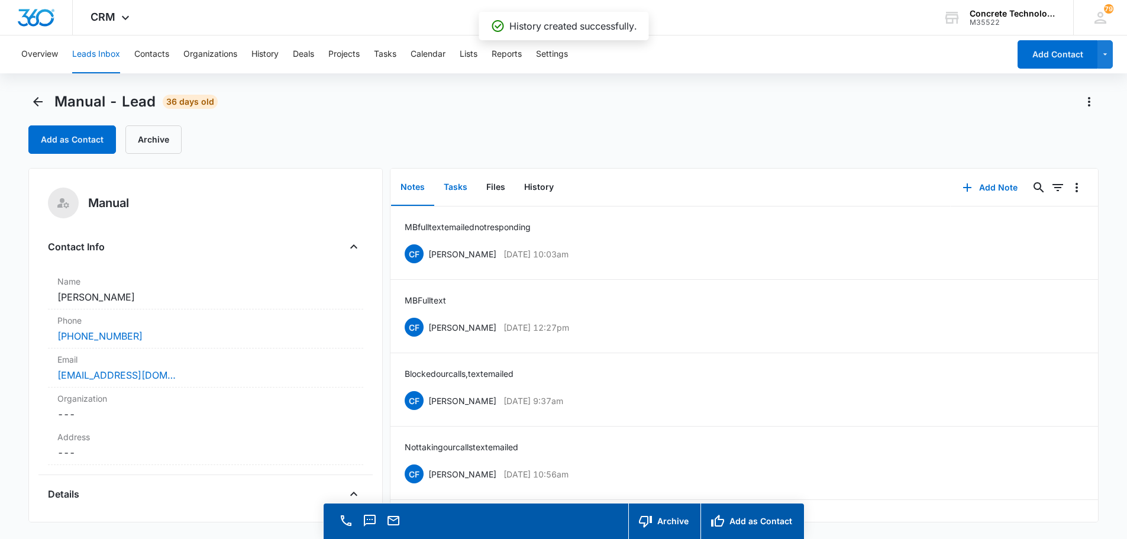
click at [457, 189] on button "Tasks" at bounding box center [455, 187] width 43 height 37
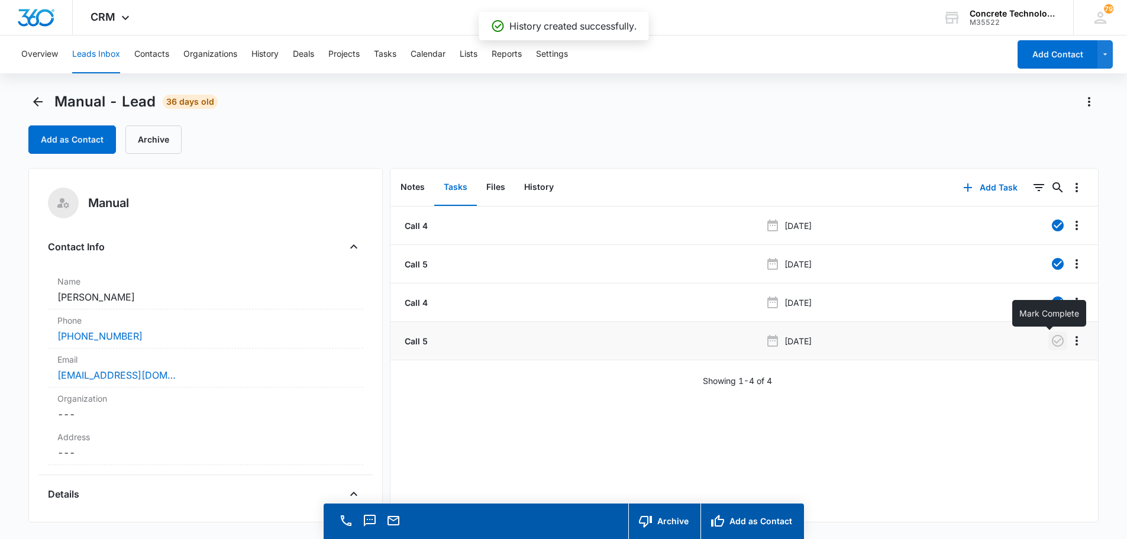
click at [1050, 341] on icon "button" at bounding box center [1057, 341] width 14 height 14
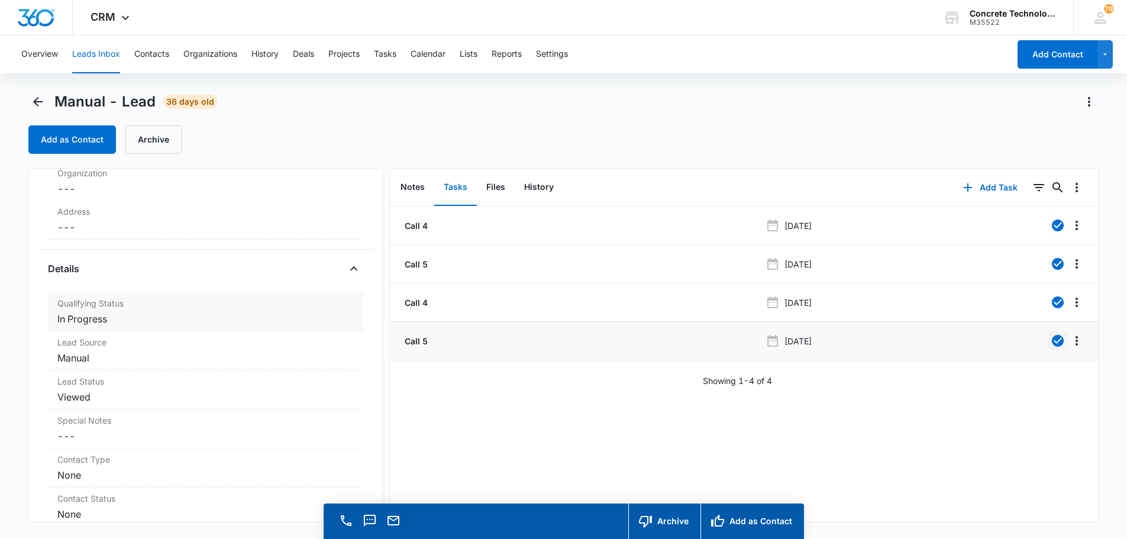
scroll to position [237, 0]
click at [97, 312] on dd "Cancel Save Changes In Progress" at bounding box center [205, 307] width 296 height 14
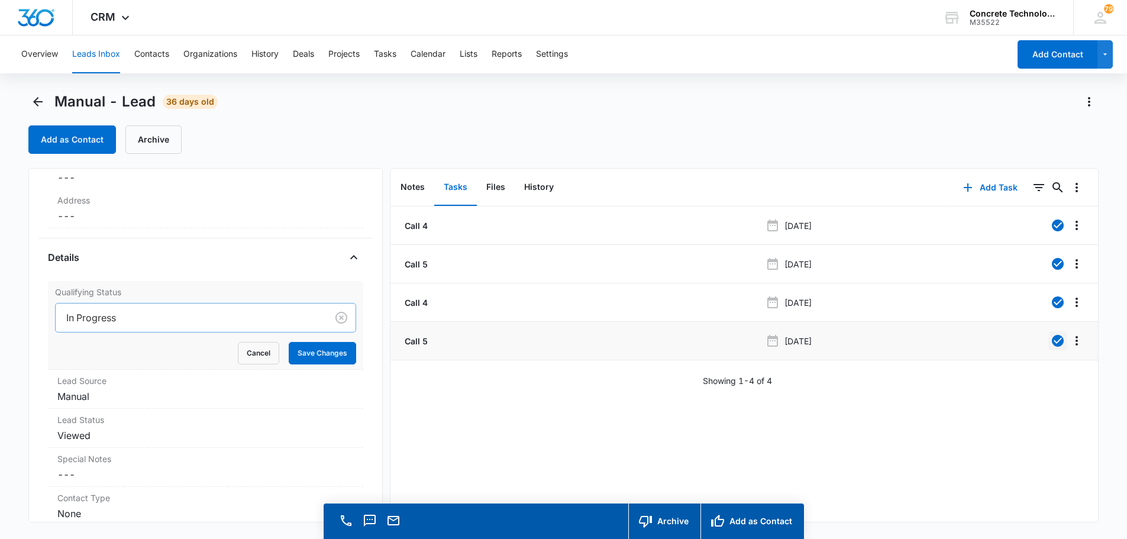
click at [90, 316] on div at bounding box center [188, 317] width 245 height 17
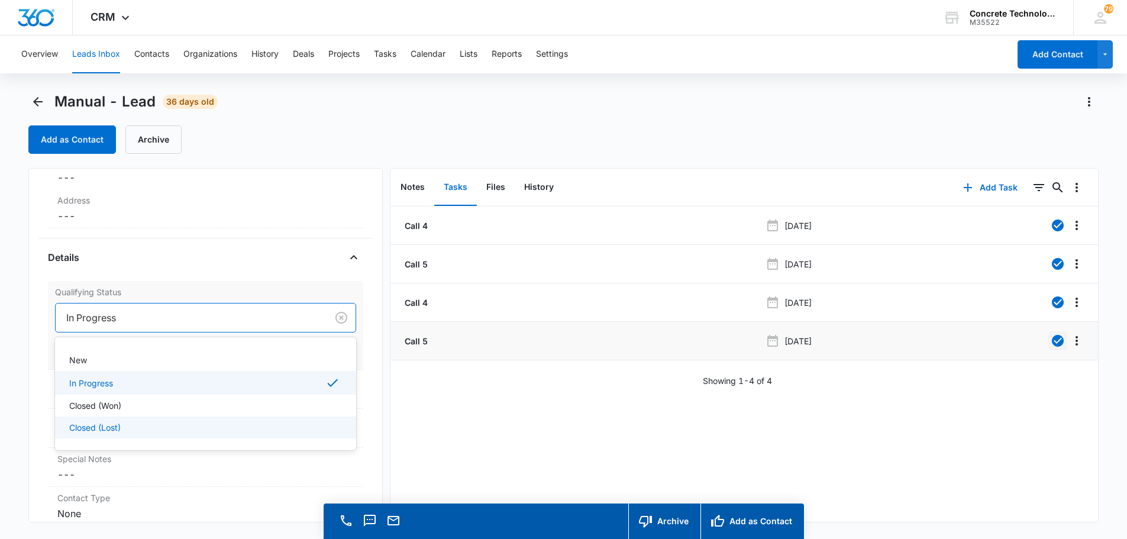
click at [76, 426] on p "Closed (Lost)" at bounding box center [94, 427] width 51 height 12
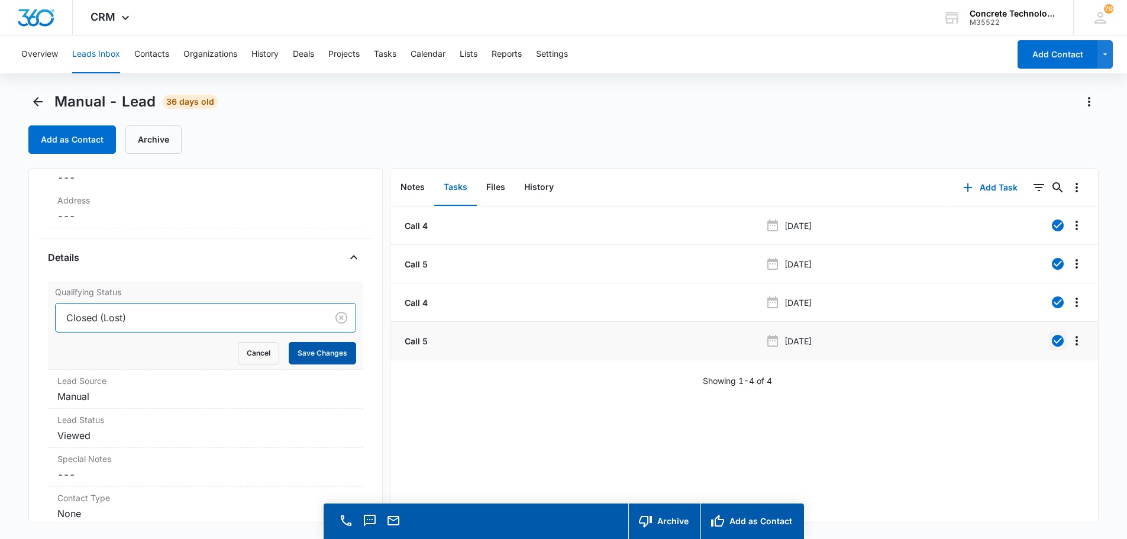
click at [310, 354] on button "Save Changes" at bounding box center [322, 353] width 67 height 22
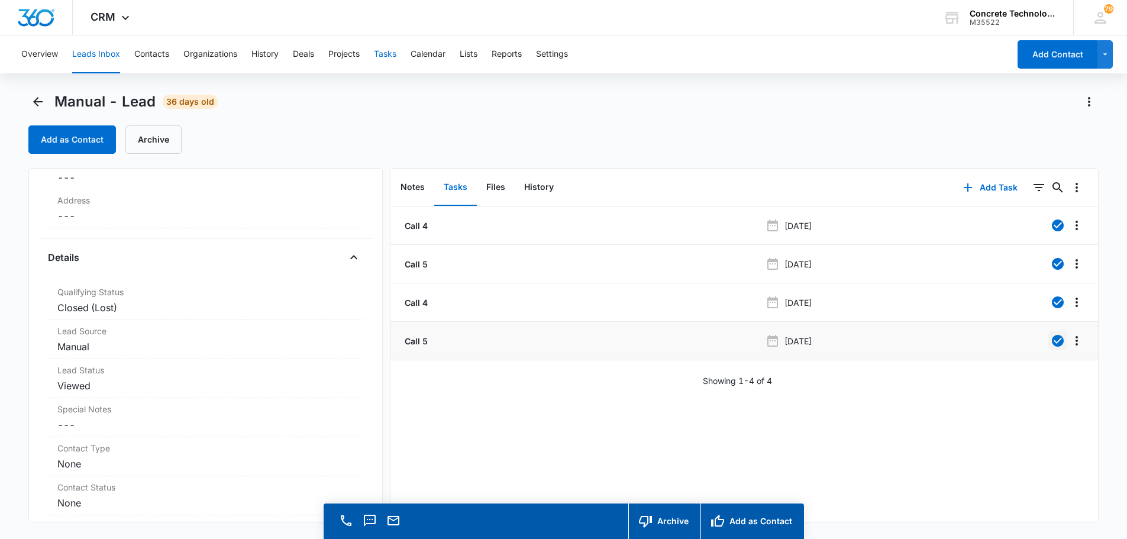
click at [387, 54] on button "Tasks" at bounding box center [385, 54] width 22 height 38
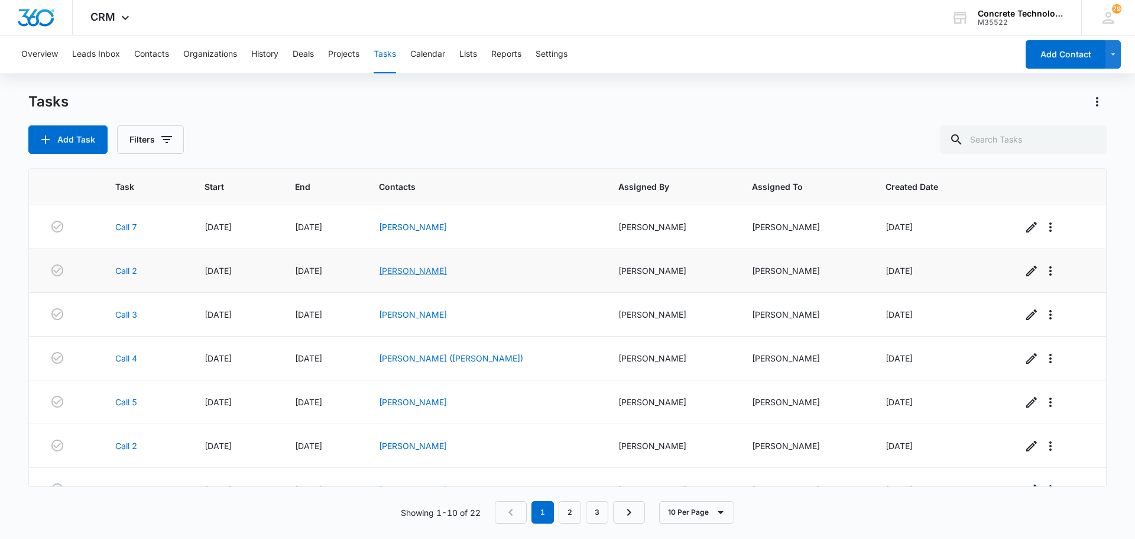
click at [417, 268] on link "[PERSON_NAME]" at bounding box center [413, 271] width 68 height 10
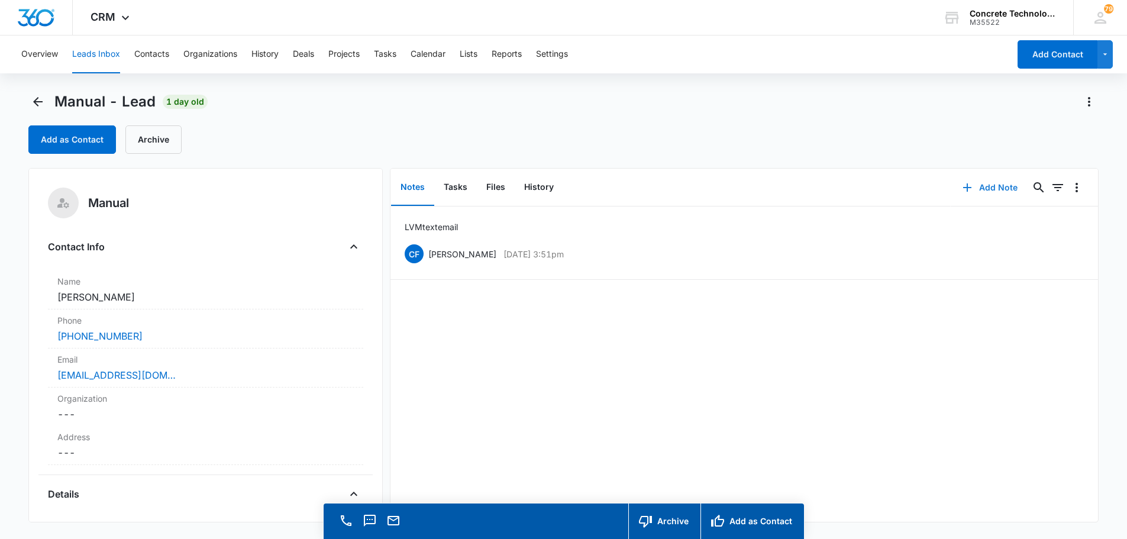
click at [980, 185] on button "Add Note" at bounding box center [989, 187] width 79 height 28
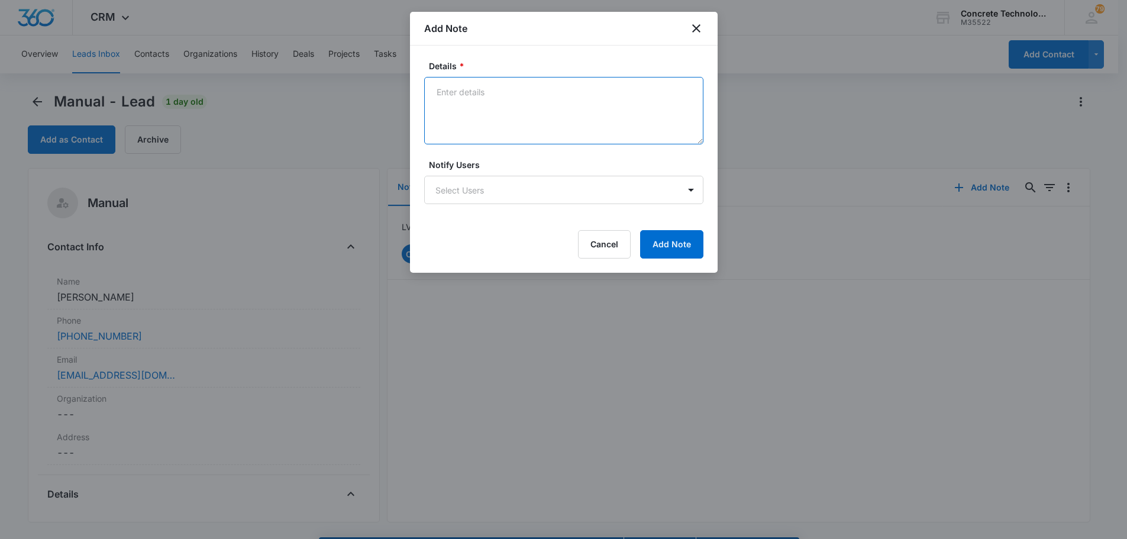
click at [448, 94] on textarea "Details *" at bounding box center [563, 110] width 279 height 67
type textarea "Hung up on me no interest"
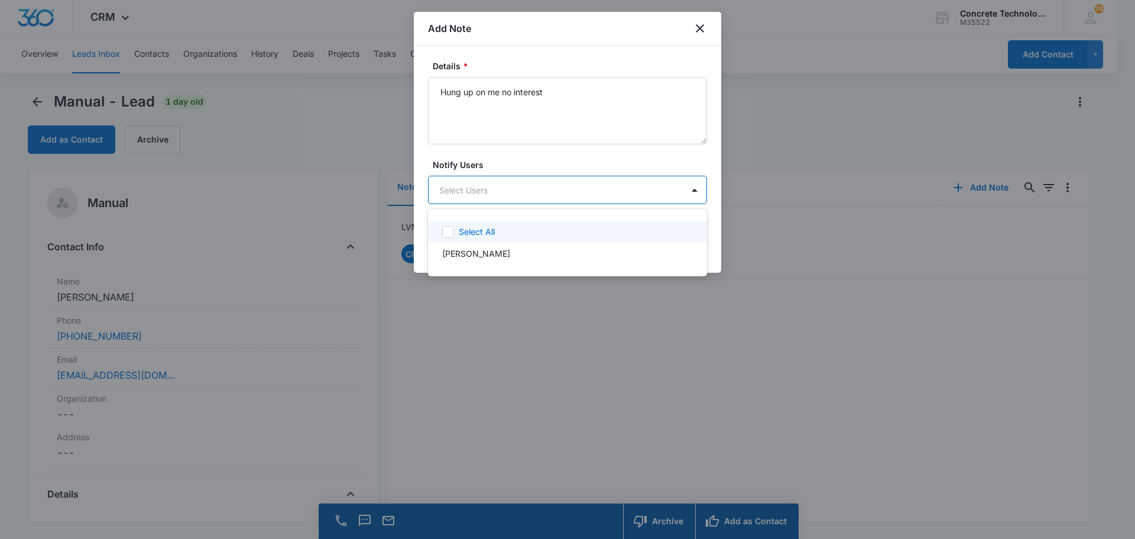
click at [486, 188] on body "CRM Apps Reputation Websites Forms CRM Email Social Content Ads Intelligence Fi…" at bounding box center [567, 269] width 1135 height 539
click at [476, 249] on p "[PERSON_NAME]" at bounding box center [476, 253] width 68 height 12
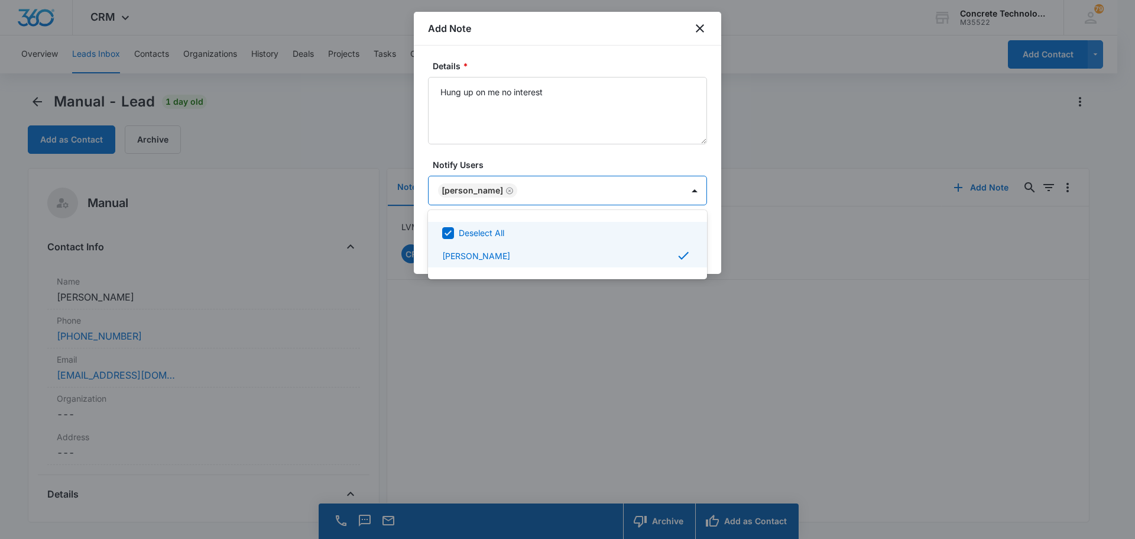
click at [661, 184] on div at bounding box center [567, 269] width 1135 height 539
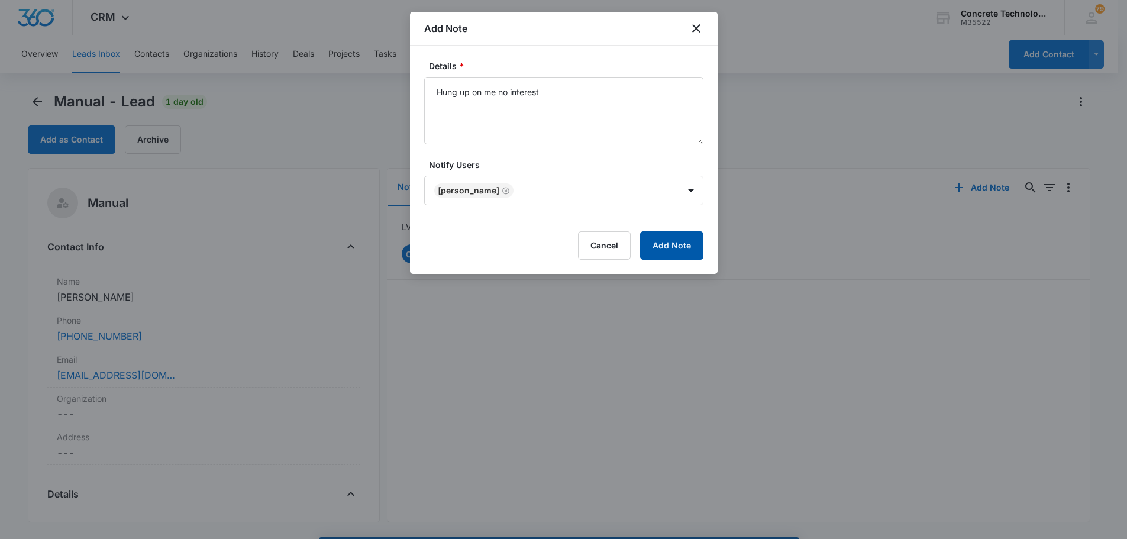
click at [671, 245] on button "Add Note" at bounding box center [671, 245] width 63 height 28
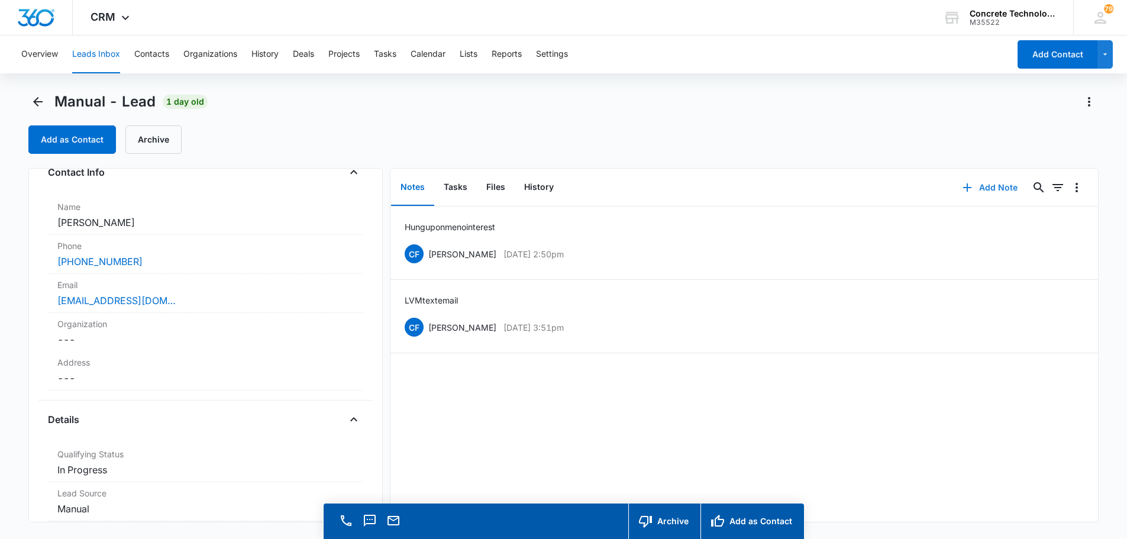
scroll to position [237, 0]
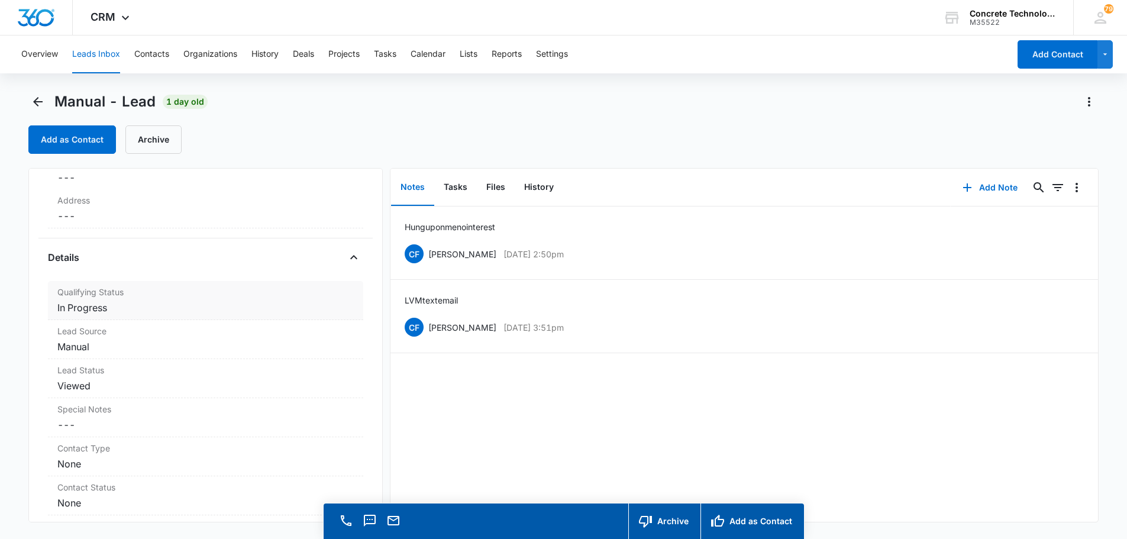
click at [100, 311] on dd "Cancel Save Changes In Progress" at bounding box center [205, 307] width 296 height 14
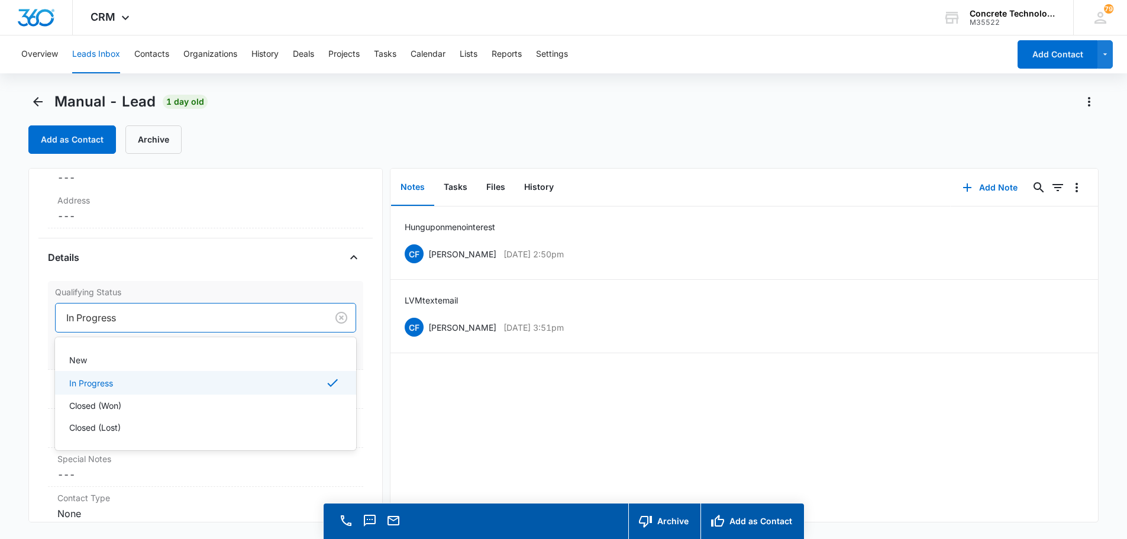
click at [103, 318] on div at bounding box center [188, 317] width 245 height 17
click at [85, 423] on p "Closed (Lost)" at bounding box center [94, 427] width 51 height 12
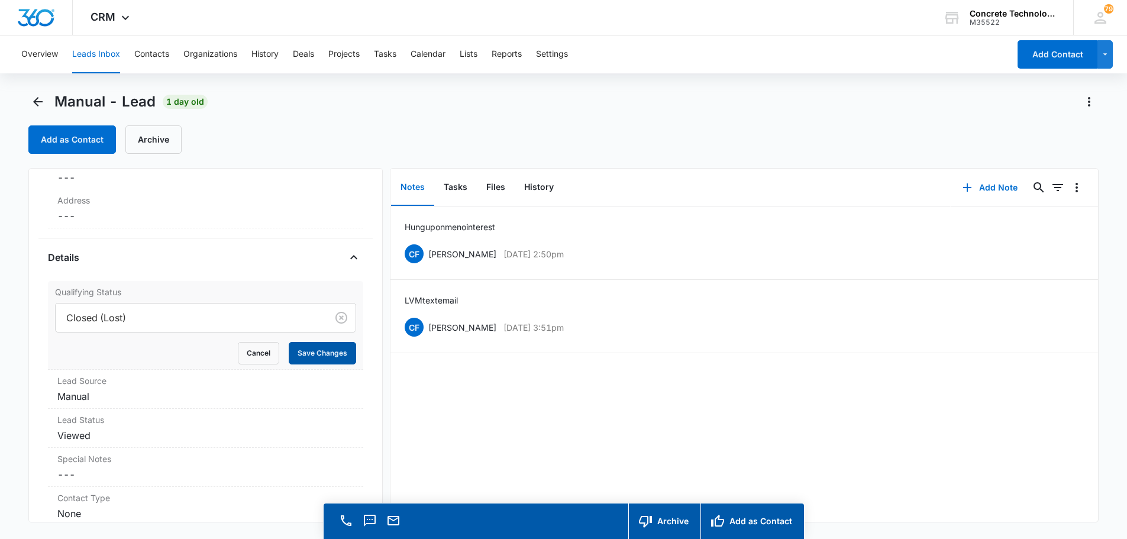
click at [315, 353] on button "Save Changes" at bounding box center [322, 353] width 67 height 22
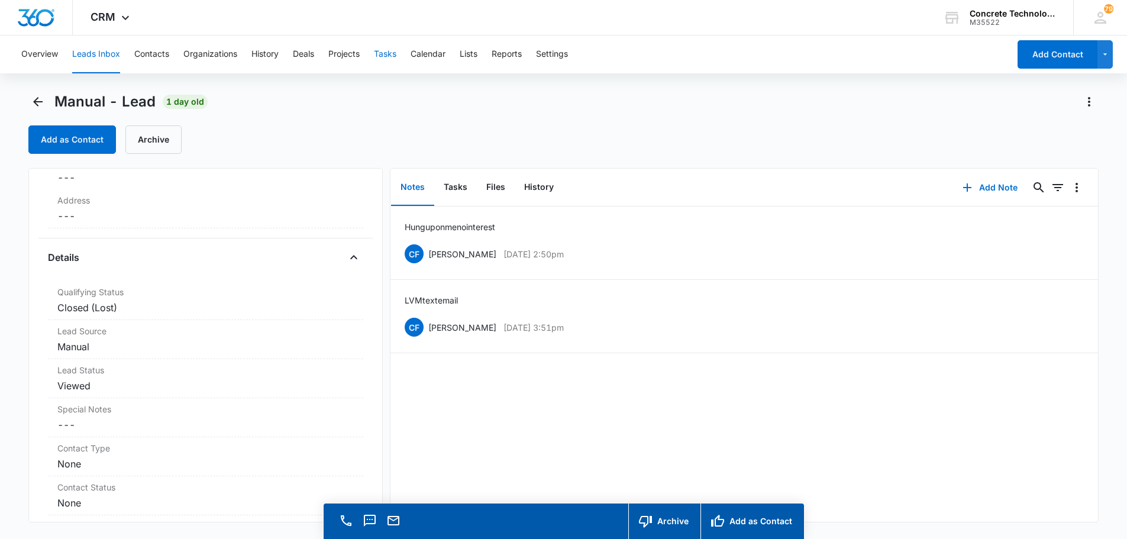
click at [386, 53] on button "Tasks" at bounding box center [385, 54] width 22 height 38
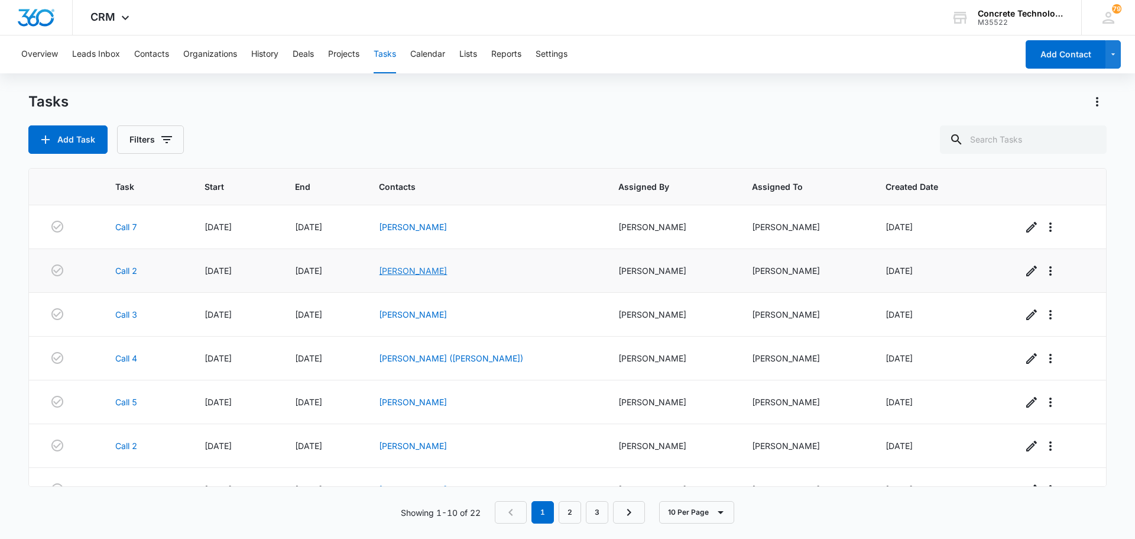
click at [408, 271] on link "[PERSON_NAME]" at bounding box center [413, 271] width 68 height 10
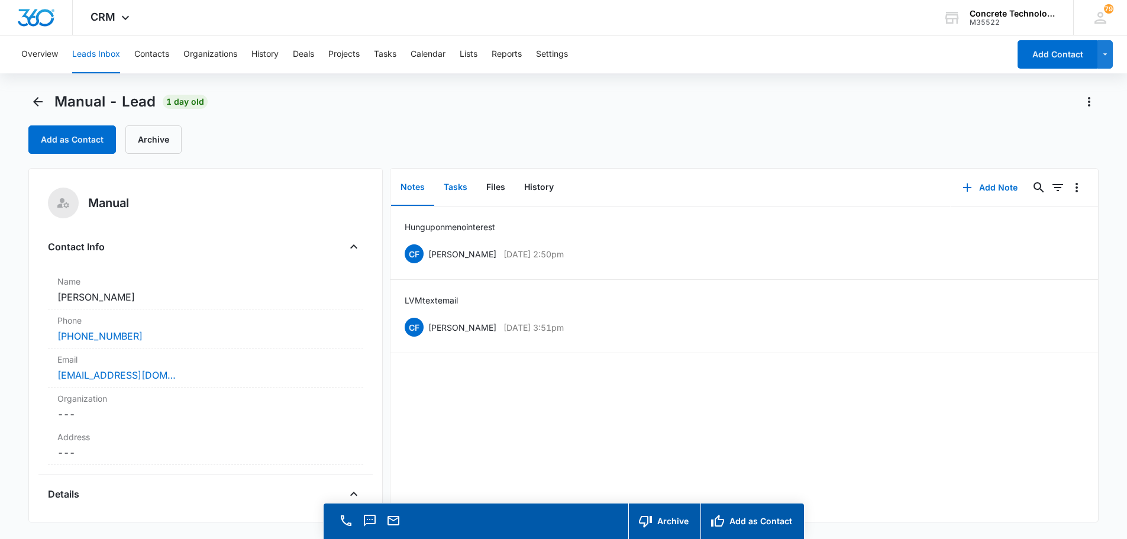
click at [454, 187] on button "Tasks" at bounding box center [455, 187] width 43 height 37
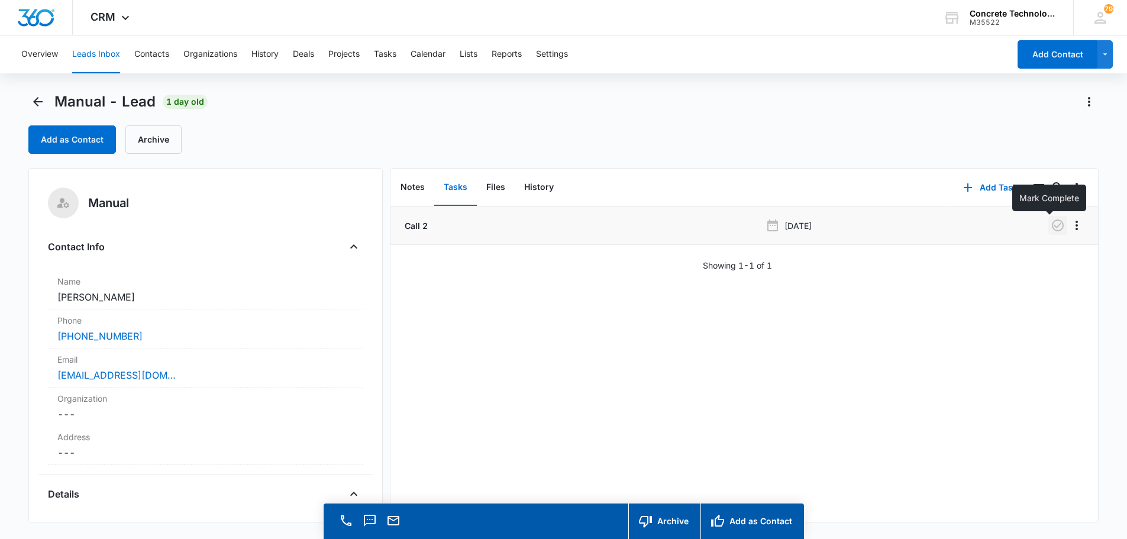
click at [1050, 224] on icon "button" at bounding box center [1057, 225] width 14 height 14
click at [384, 54] on button "Tasks" at bounding box center [385, 54] width 22 height 38
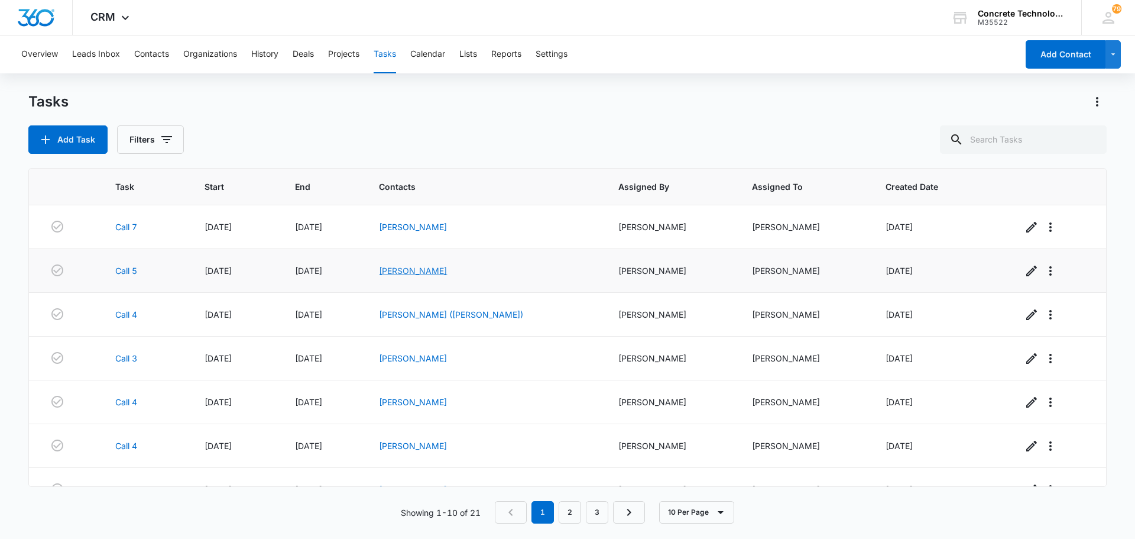
click at [432, 268] on link "Wayne Kramer" at bounding box center [413, 271] width 68 height 10
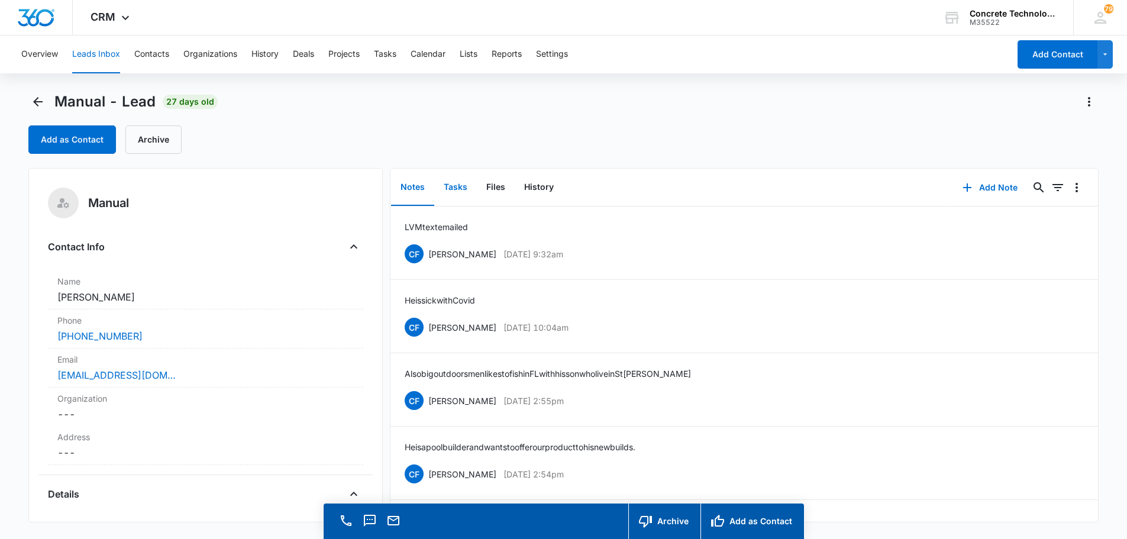
click at [457, 185] on button "Tasks" at bounding box center [455, 187] width 43 height 37
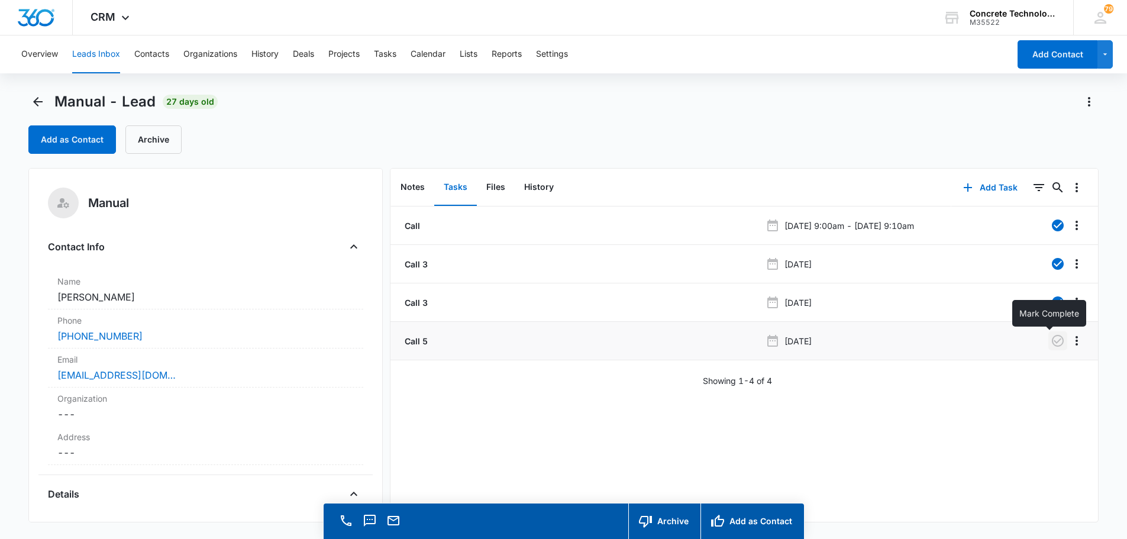
click at [1050, 338] on icon "button" at bounding box center [1057, 341] width 14 height 14
click at [988, 183] on button "Add Task" at bounding box center [990, 187] width 78 height 28
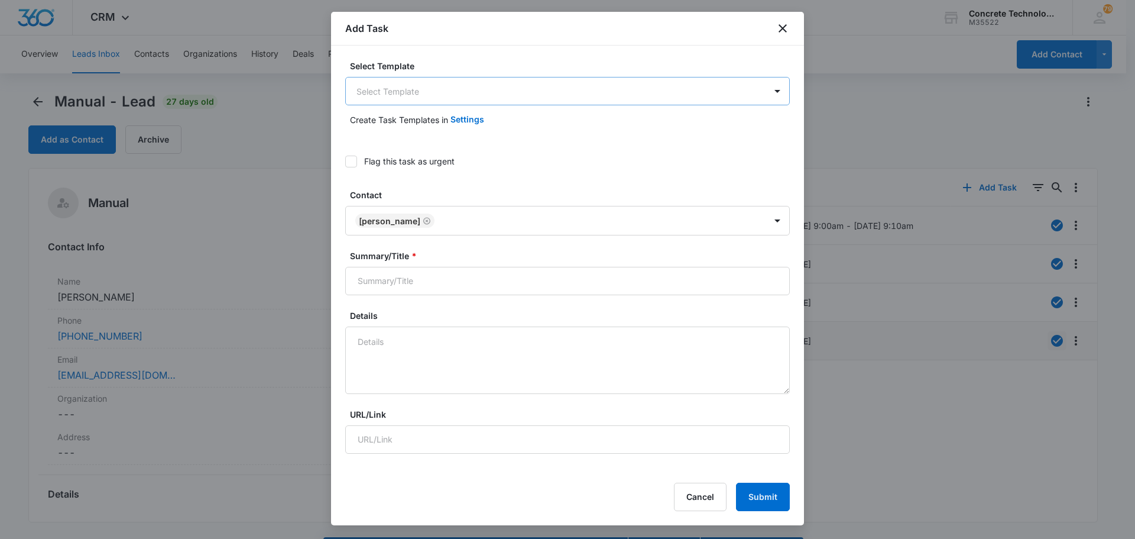
click at [377, 89] on body "CRM Apps Reputation Websites Forms CRM Email Social Content Ads Intelligence Fi…" at bounding box center [567, 286] width 1135 height 572
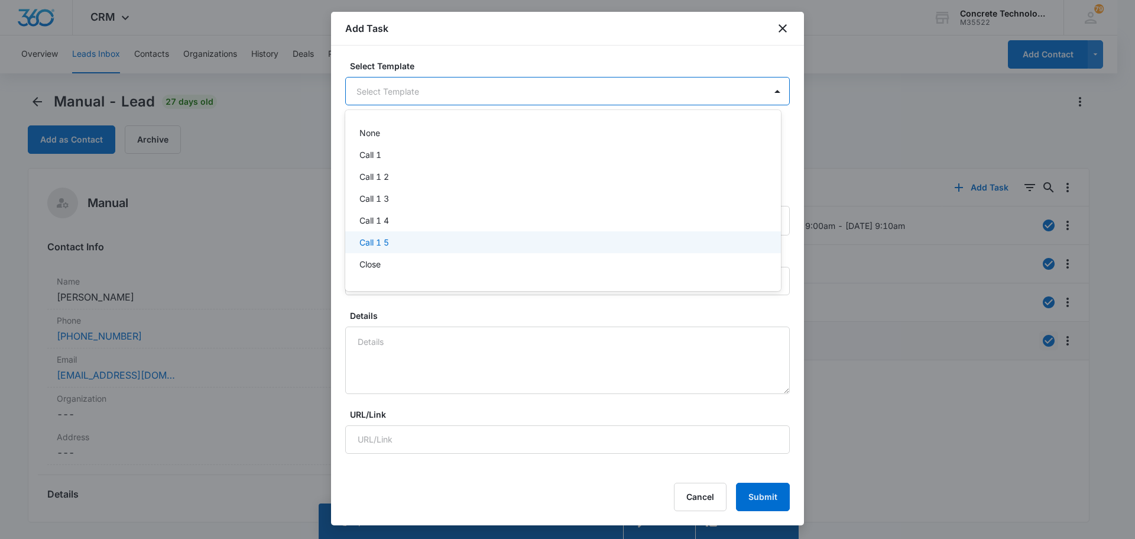
click at [371, 244] on p "Call 1 5" at bounding box center [375, 242] width 30 height 12
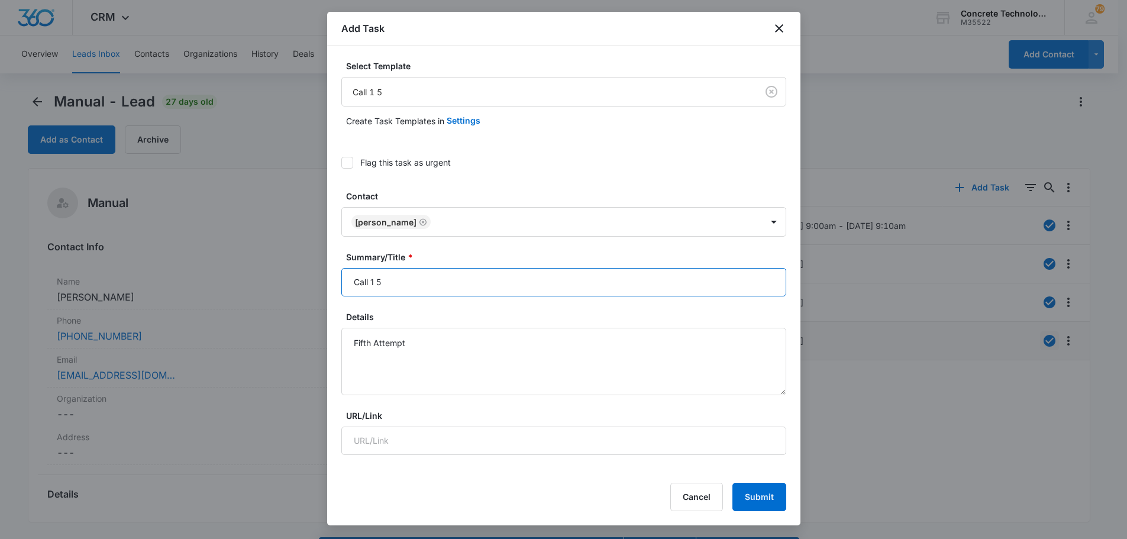
click at [381, 281] on input "Call 1 5" at bounding box center [563, 282] width 445 height 28
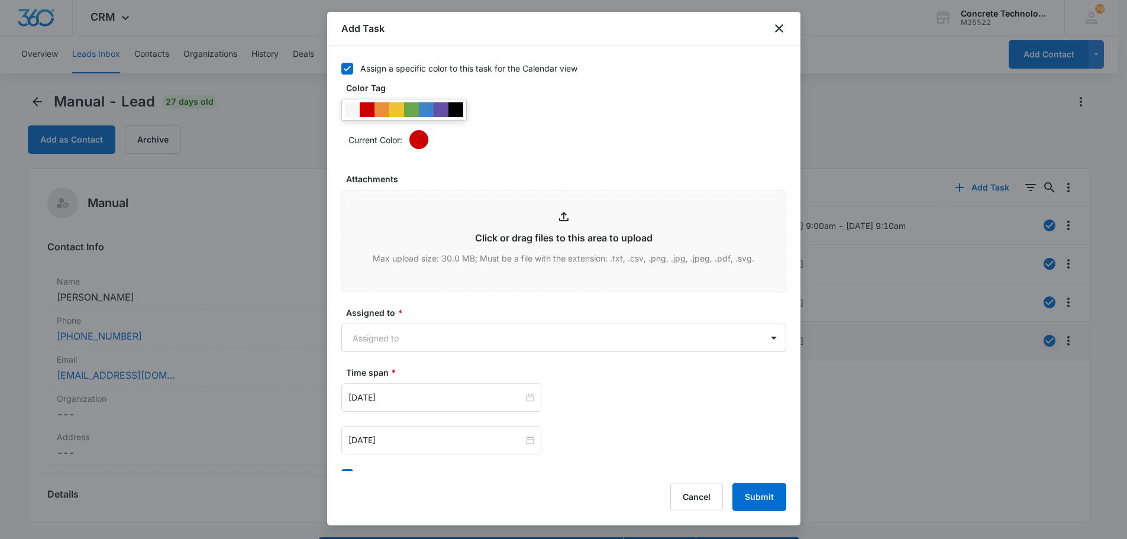
scroll to position [591, 0]
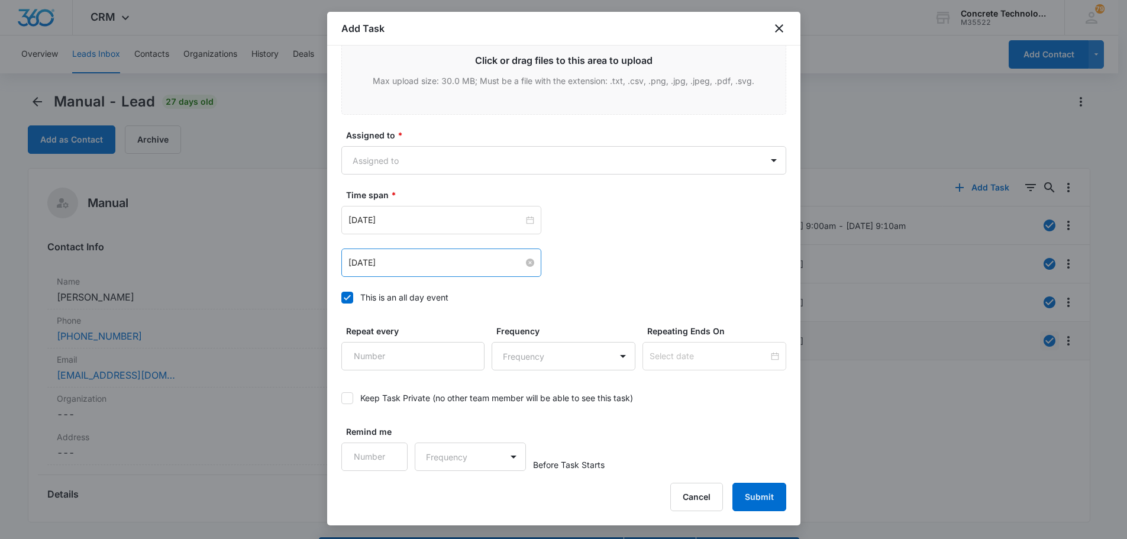
type input "Call 6"
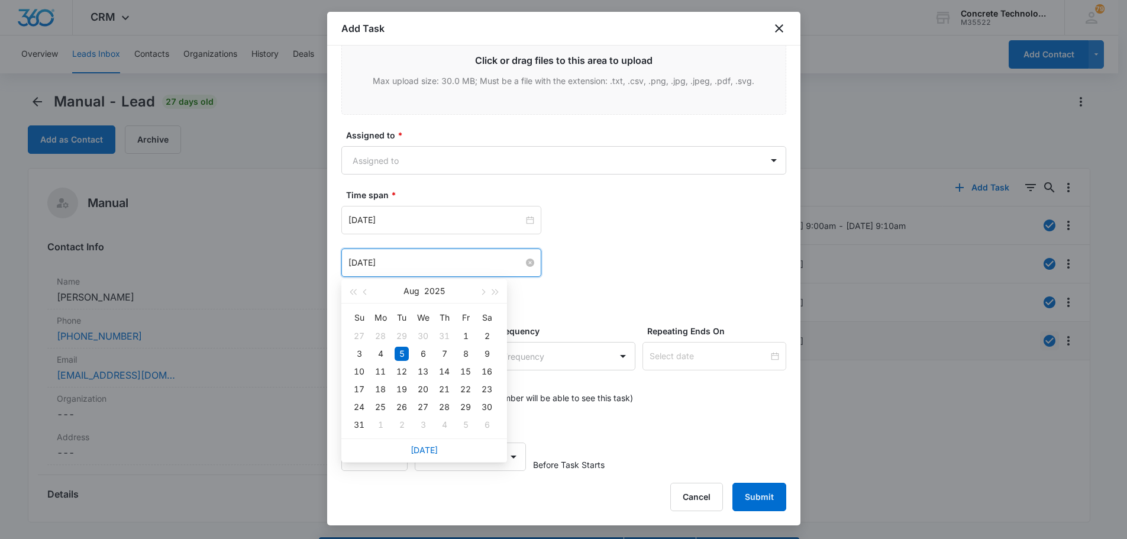
click at [361, 259] on input "[DATE]" at bounding box center [435, 262] width 175 height 13
click at [484, 292] on span "button" at bounding box center [482, 292] width 6 height 6
type input "Sep 15, 2025"
click at [378, 368] on div "15" at bounding box center [380, 371] width 14 height 14
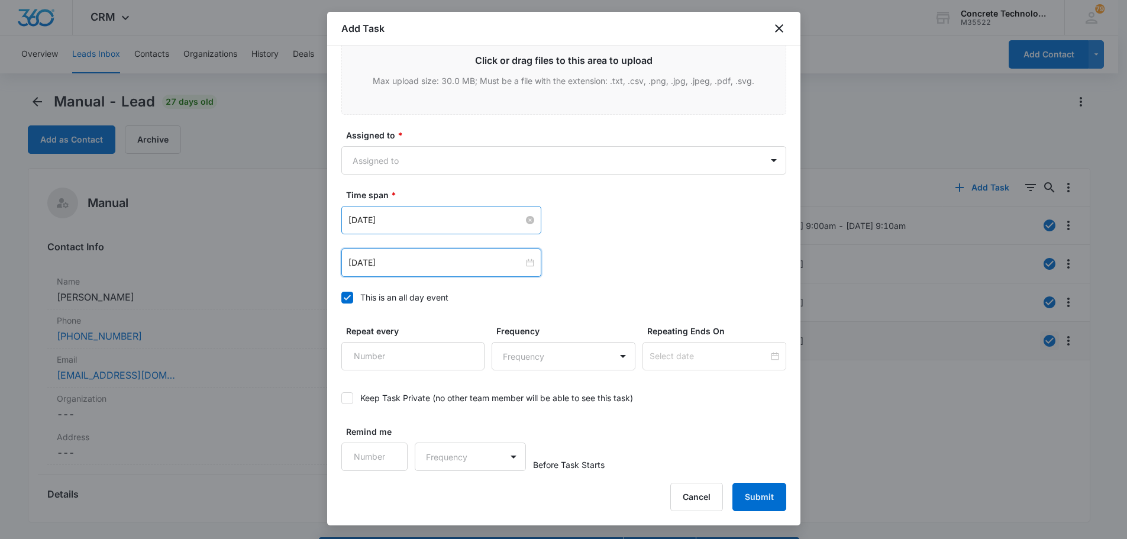
click at [410, 219] on input "[DATE]" at bounding box center [435, 219] width 175 height 13
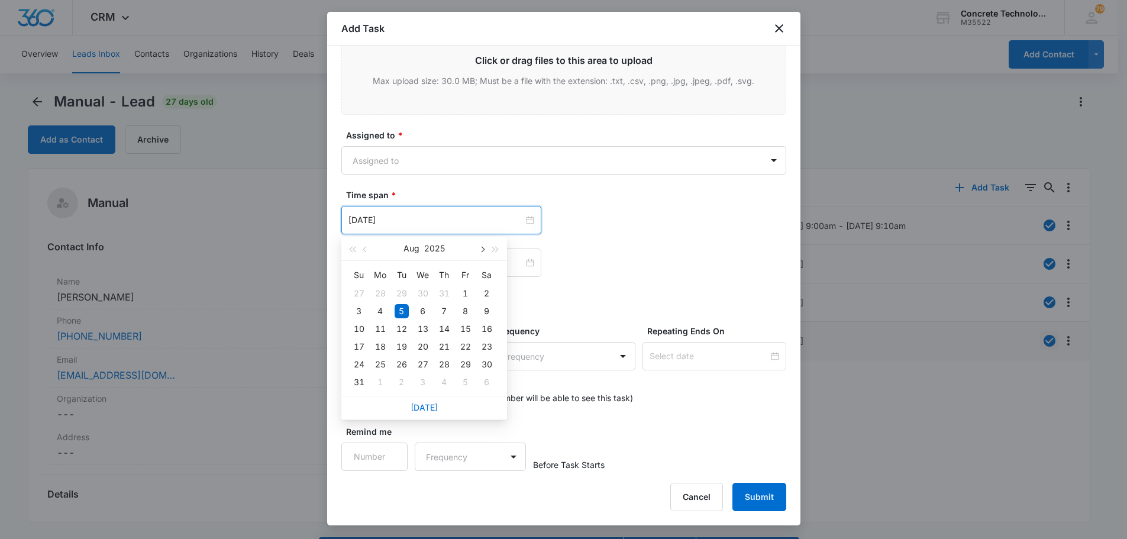
click at [481, 247] on span "button" at bounding box center [482, 250] width 6 height 6
type input "Sep 15, 2025"
click at [379, 329] on div "15" at bounding box center [380, 329] width 14 height 14
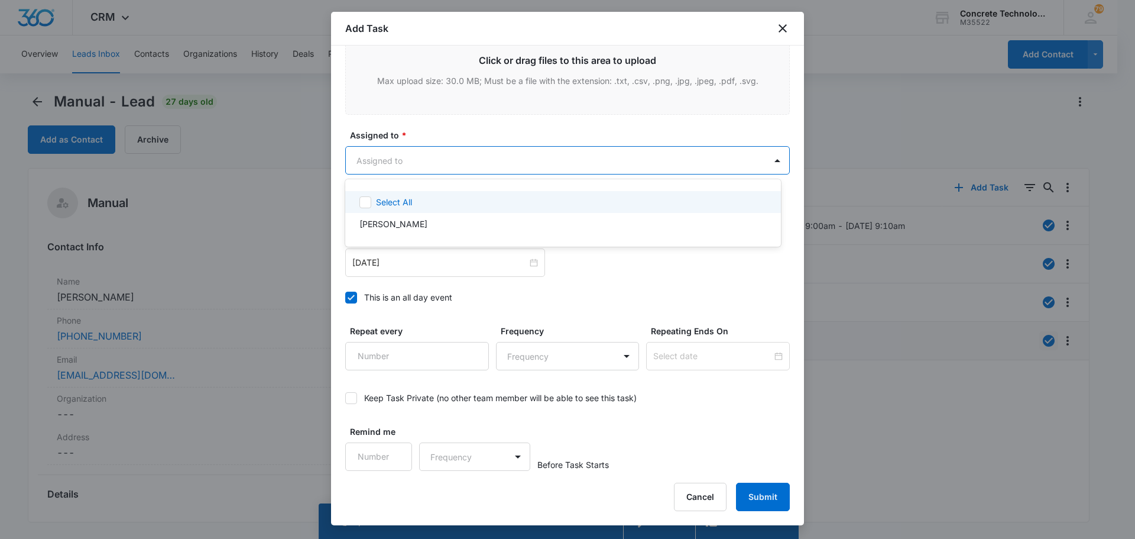
click at [370, 166] on body "CRM Apps Reputation Websites Forms CRM Email Social Content Ads Intelligence Fi…" at bounding box center [567, 269] width 1135 height 539
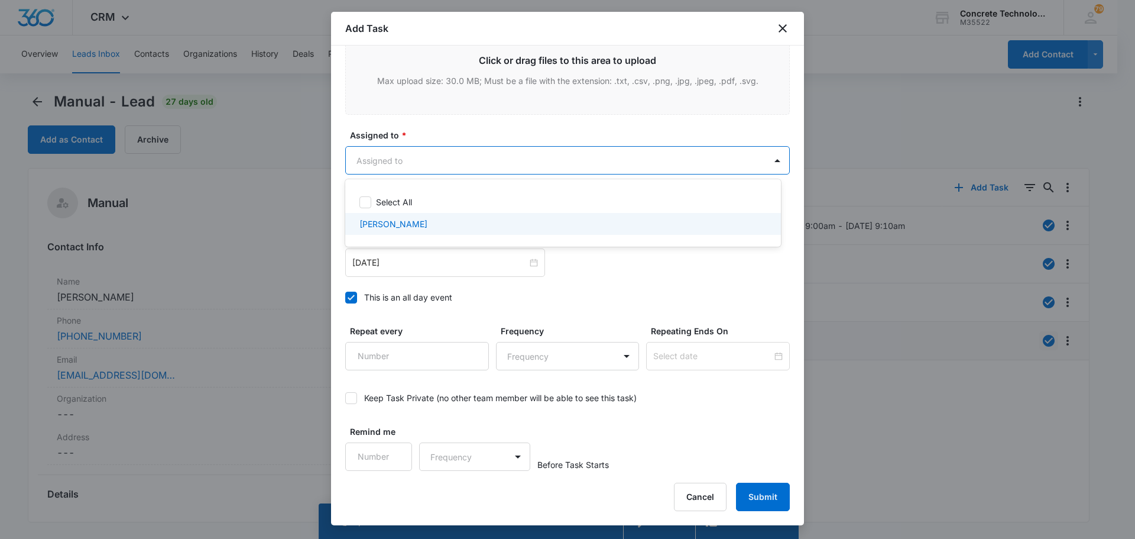
click at [387, 225] on p "[PERSON_NAME]" at bounding box center [394, 224] width 68 height 12
checkbox input "true"
click at [756, 493] on div at bounding box center [567, 269] width 1135 height 539
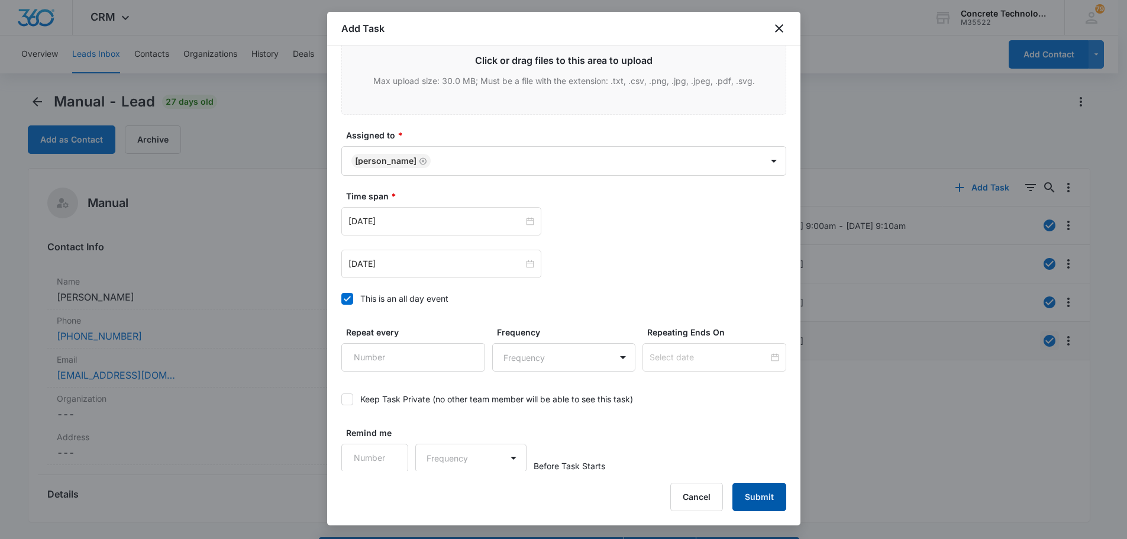
click at [756, 493] on button "Submit" at bounding box center [759, 497] width 54 height 28
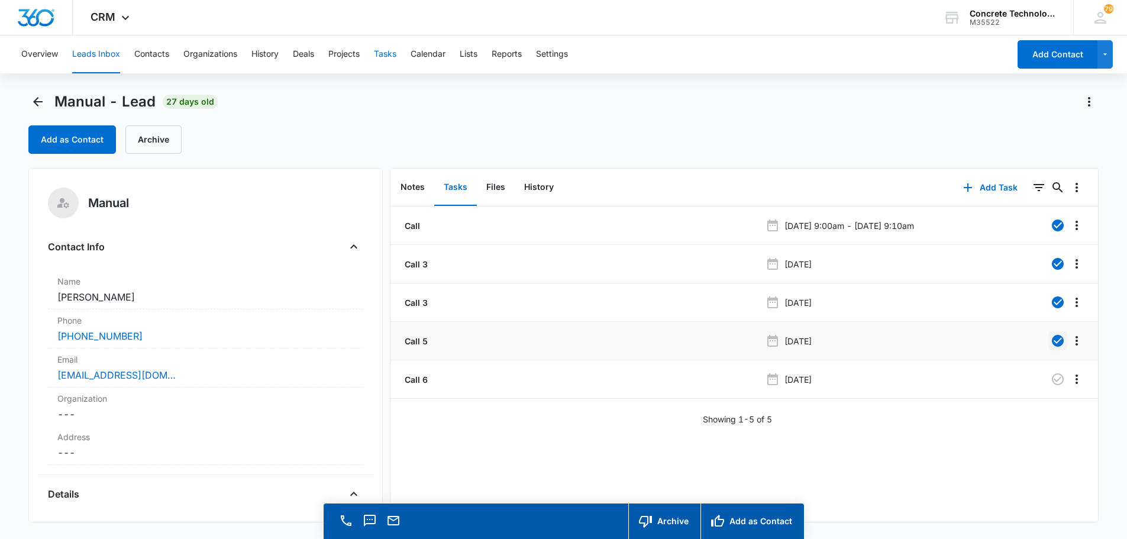
click at [378, 50] on button "Tasks" at bounding box center [385, 54] width 22 height 38
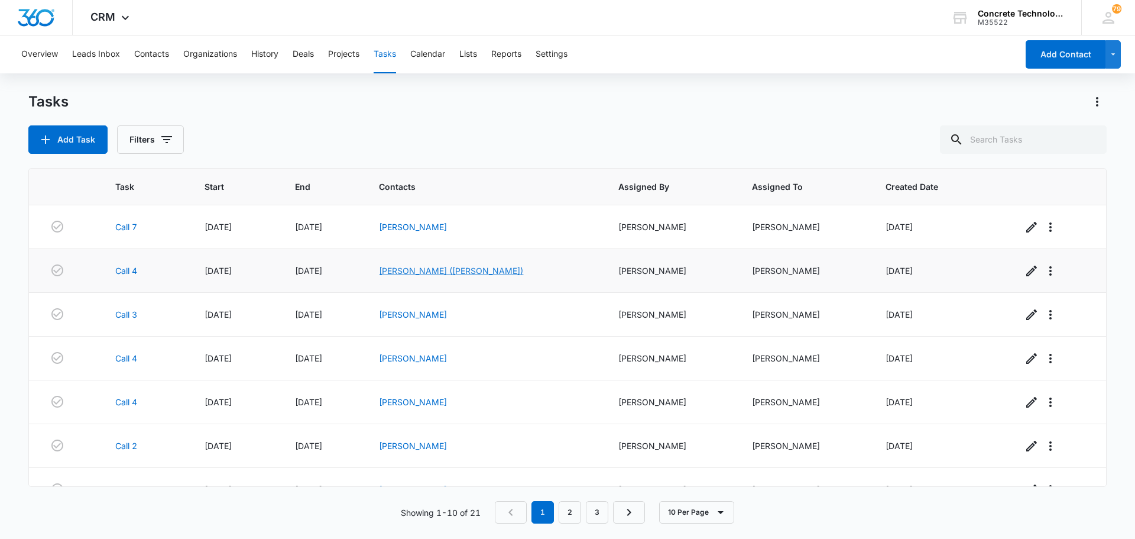
click at [452, 271] on link "Michael Bradford (Brad)" at bounding box center [451, 271] width 144 height 10
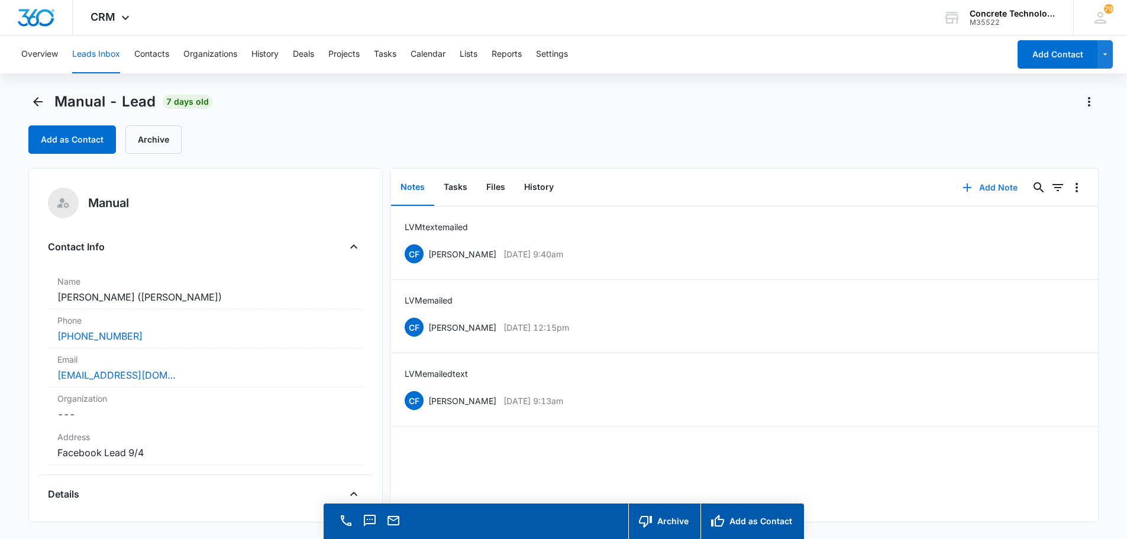
click at [983, 183] on button "Add Note" at bounding box center [989, 187] width 79 height 28
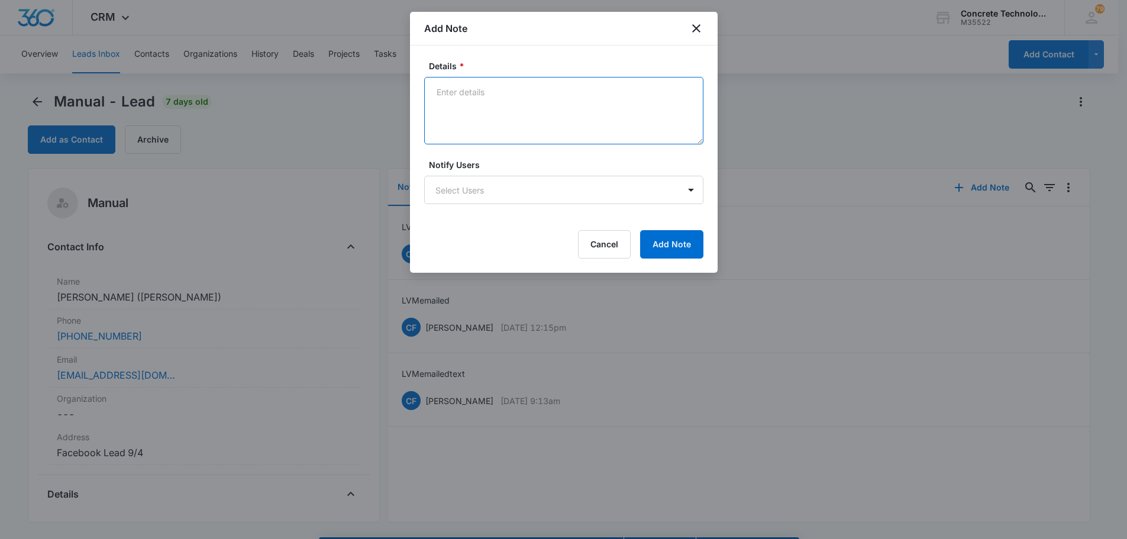
click at [440, 90] on textarea "Details *" at bounding box center [563, 110] width 279 height 67
type textarea "He wants work done on his driveway."
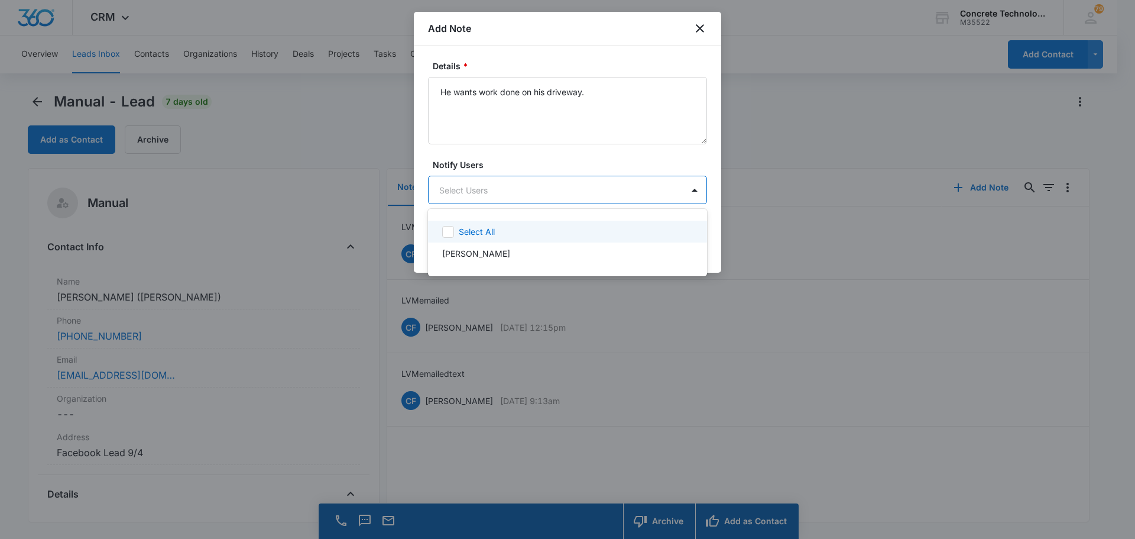
click at [487, 190] on body "CRM Apps Reputation Websites Forms CRM Email Social Content Ads Intelligence Fi…" at bounding box center [567, 269] width 1135 height 539
drag, startPoint x: 464, startPoint y: 254, endPoint x: 525, endPoint y: 229, distance: 66.1
click at [465, 253] on p "[PERSON_NAME]" at bounding box center [476, 253] width 68 height 12
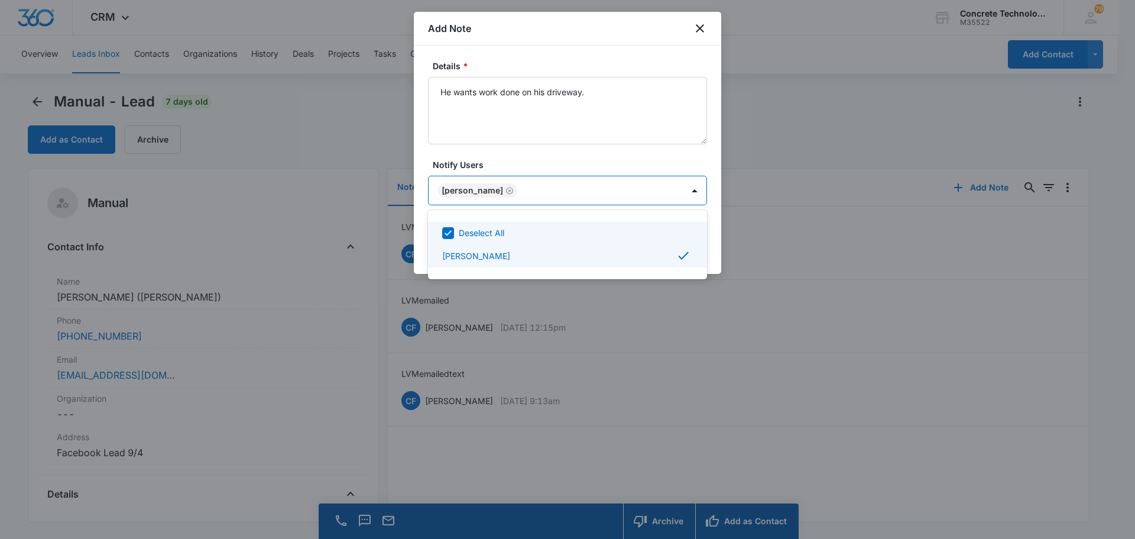
click at [680, 187] on div at bounding box center [567, 269] width 1135 height 539
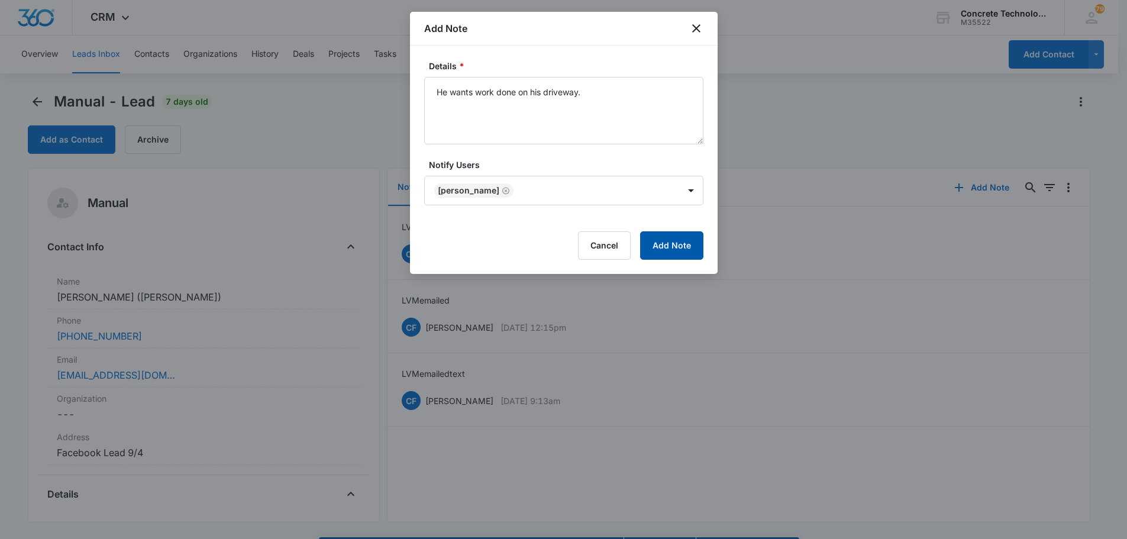
click at [676, 242] on button "Add Note" at bounding box center [671, 245] width 63 height 28
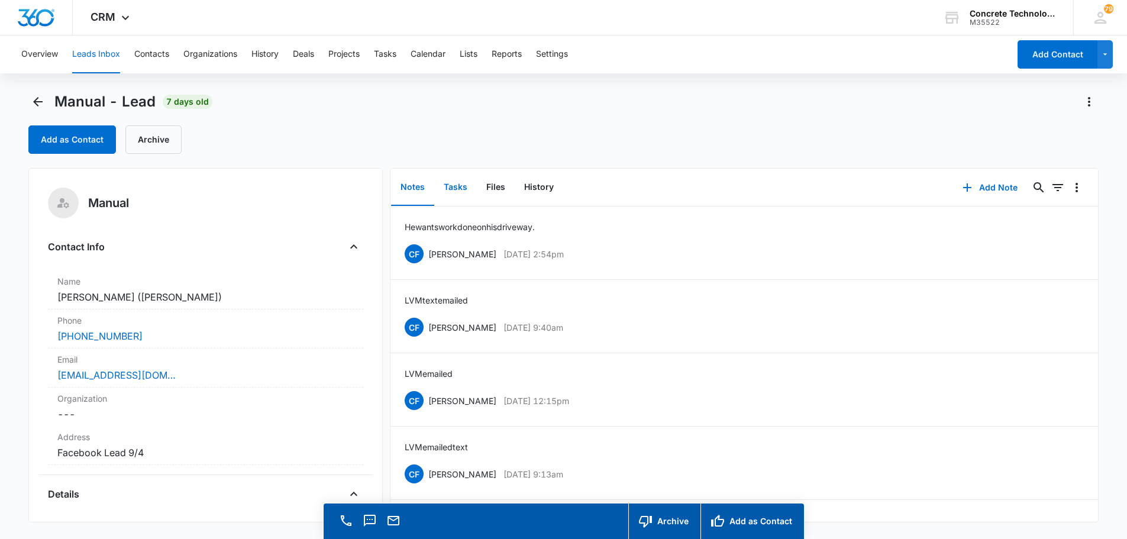
click at [448, 183] on button "Tasks" at bounding box center [455, 187] width 43 height 37
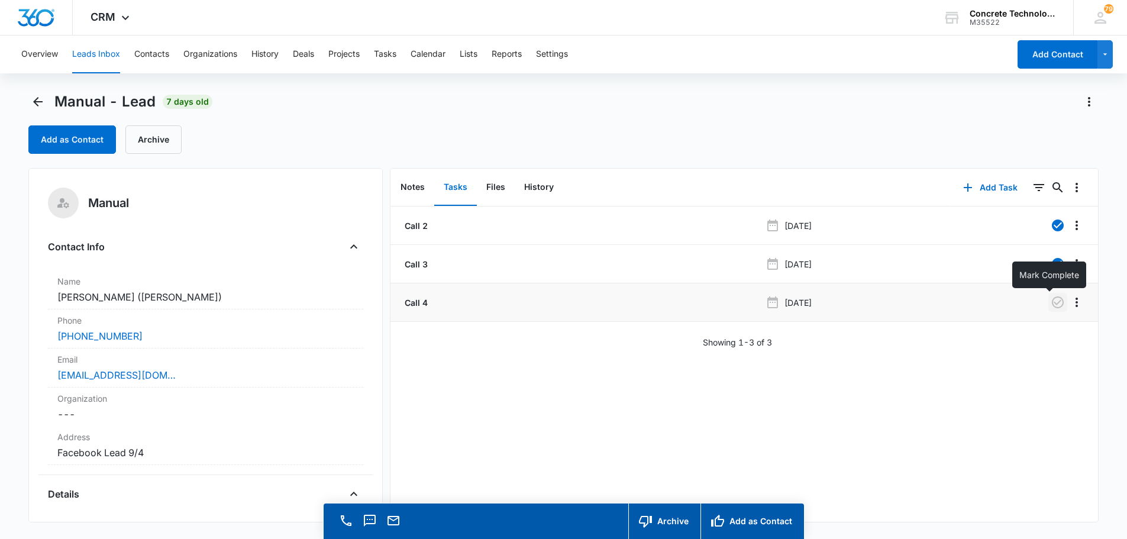
click at [1051, 302] on icon "button" at bounding box center [1057, 302] width 12 height 12
click at [387, 51] on button "Tasks" at bounding box center [385, 54] width 22 height 38
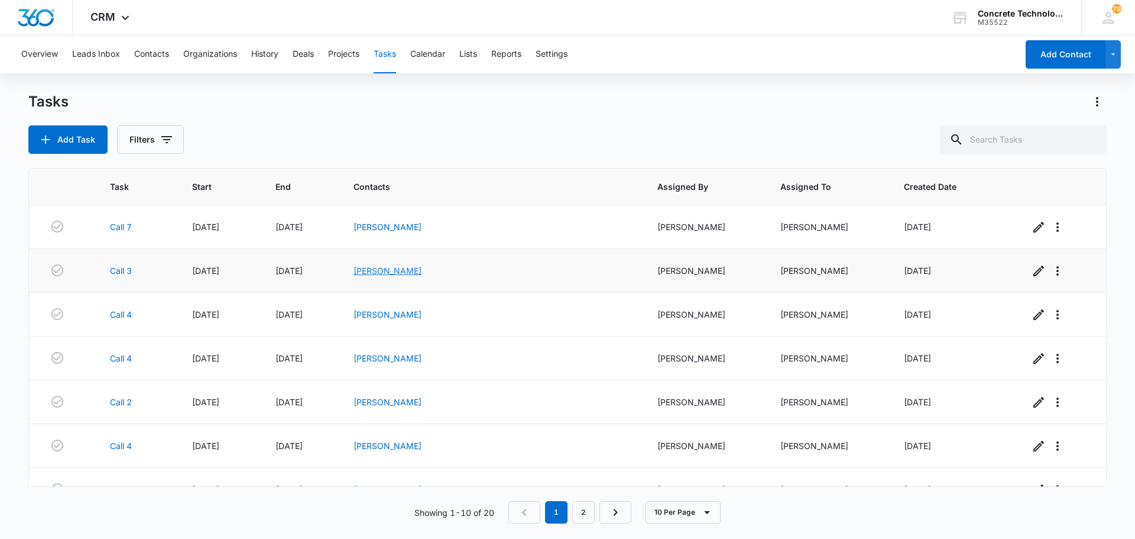
click at [422, 271] on link "[PERSON_NAME]" at bounding box center [388, 271] width 68 height 10
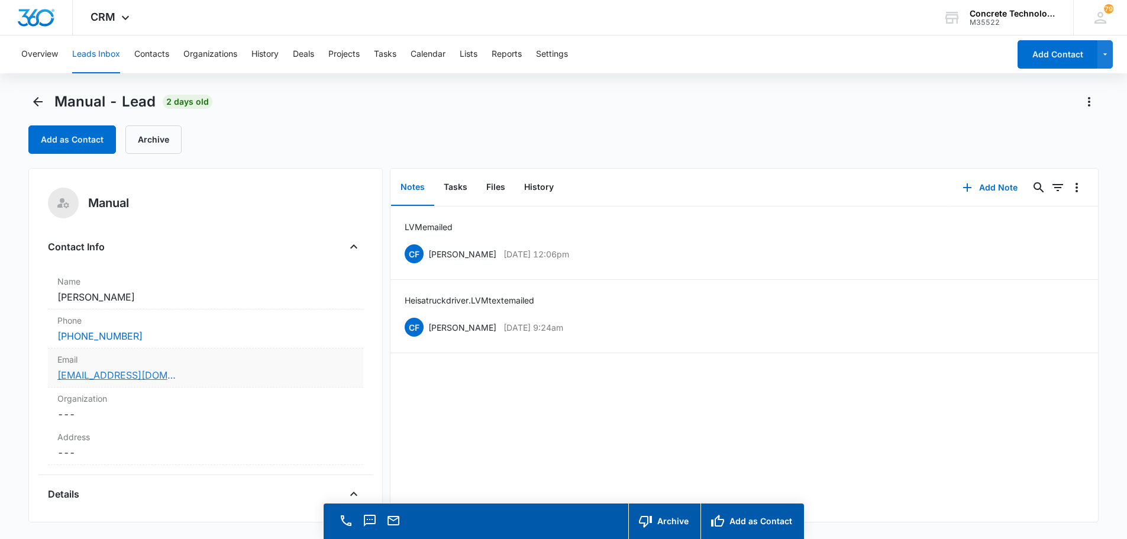
click at [131, 377] on link "tatumike360@yahoo.com" at bounding box center [116, 375] width 118 height 14
click at [980, 186] on button "Add Note" at bounding box center [989, 187] width 79 height 28
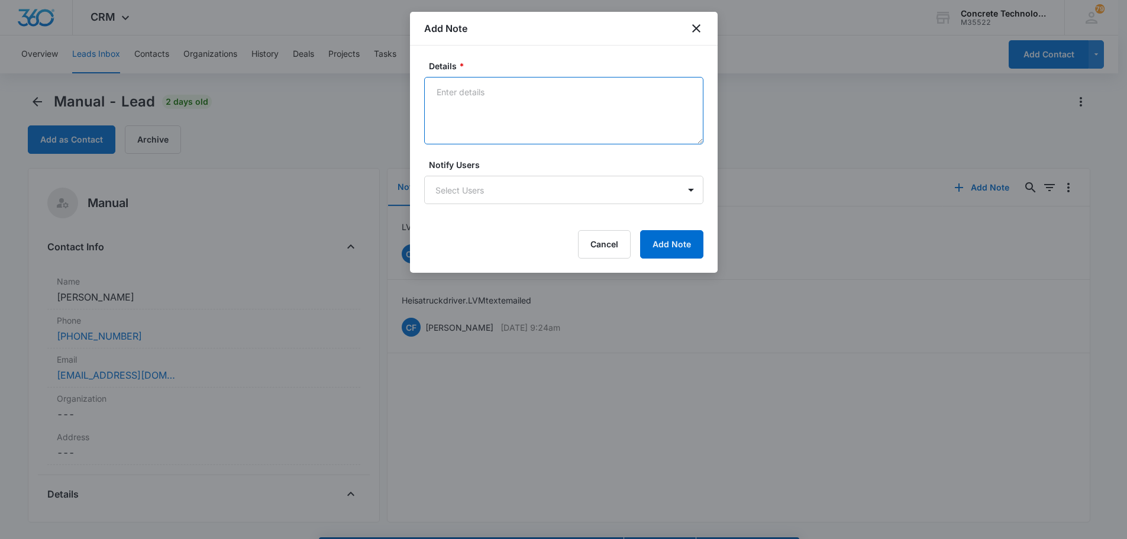
click at [467, 90] on textarea "Details *" at bounding box center [563, 110] width 279 height 67
type textarea "LVM emailed text"
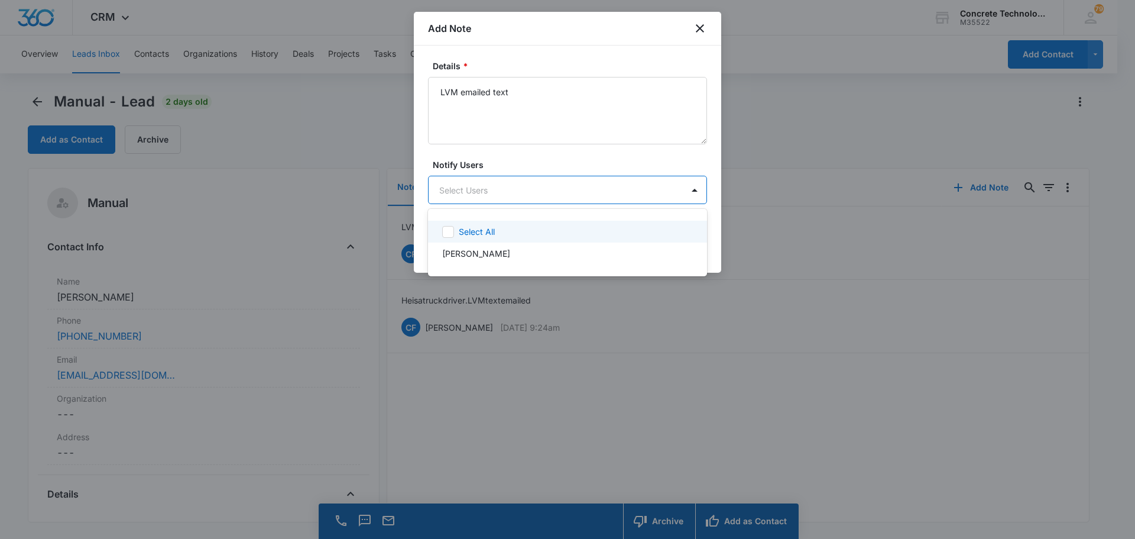
click at [507, 185] on body "CRM Apps Reputation Websites Forms CRM Email Social Content Ads Intelligence Fi…" at bounding box center [567, 269] width 1135 height 539
click at [472, 255] on p "[PERSON_NAME]" at bounding box center [476, 253] width 68 height 12
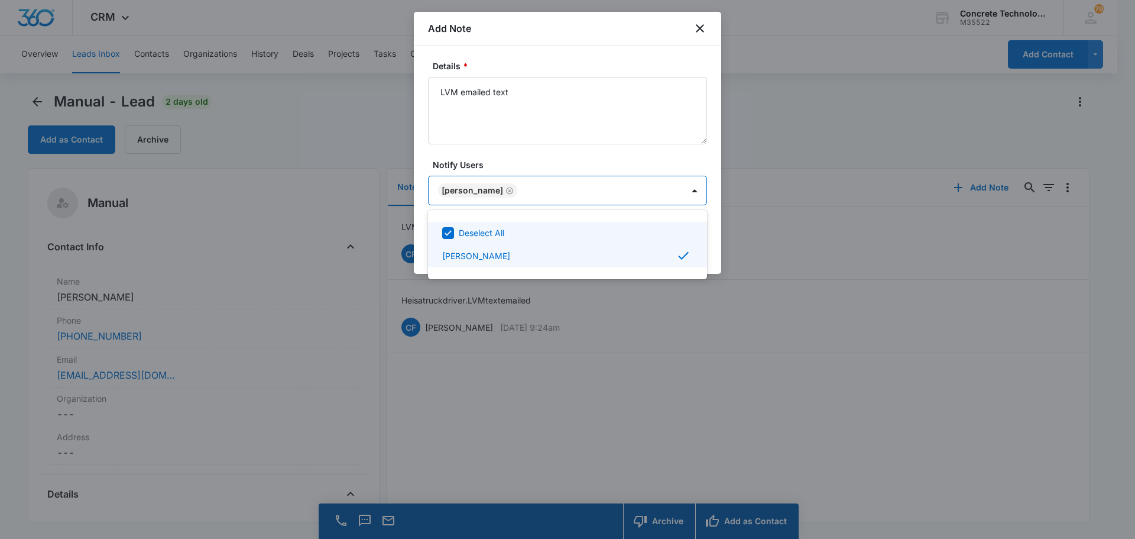
click at [667, 190] on div at bounding box center [567, 269] width 1135 height 539
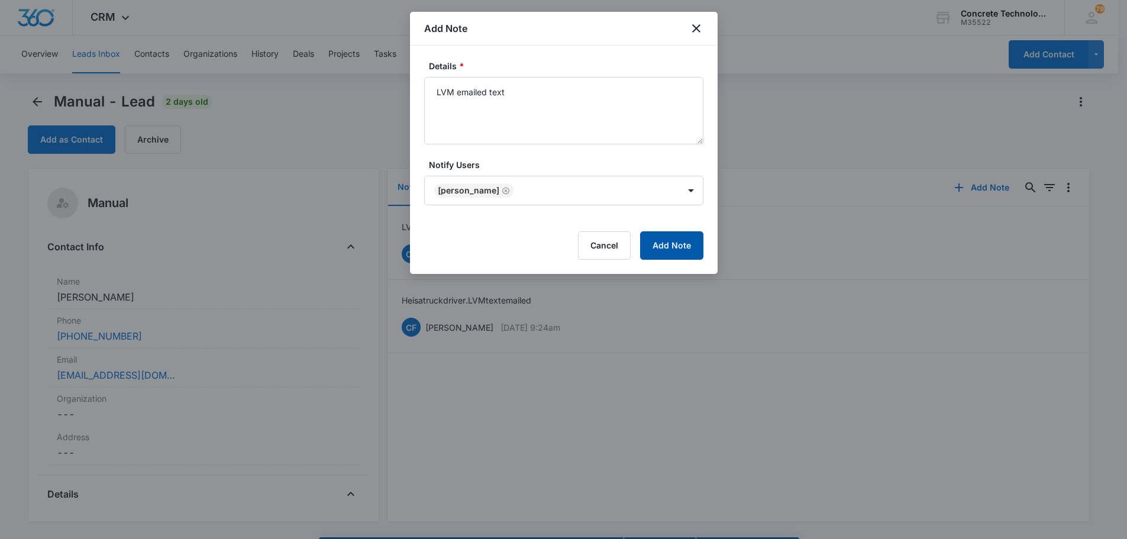
click at [668, 244] on button "Add Note" at bounding box center [671, 245] width 63 height 28
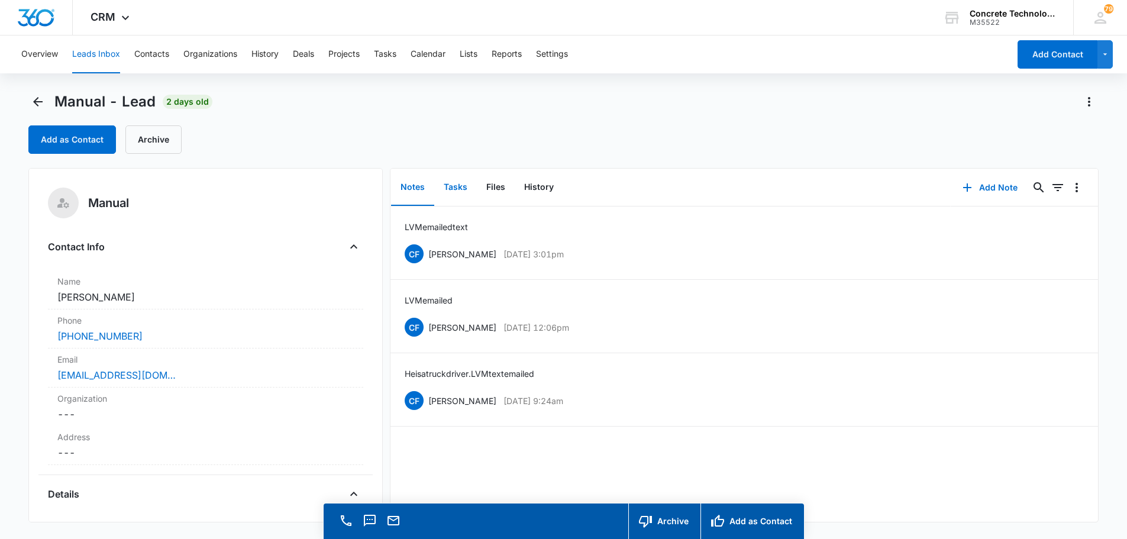
click at [454, 185] on button "Tasks" at bounding box center [455, 187] width 43 height 37
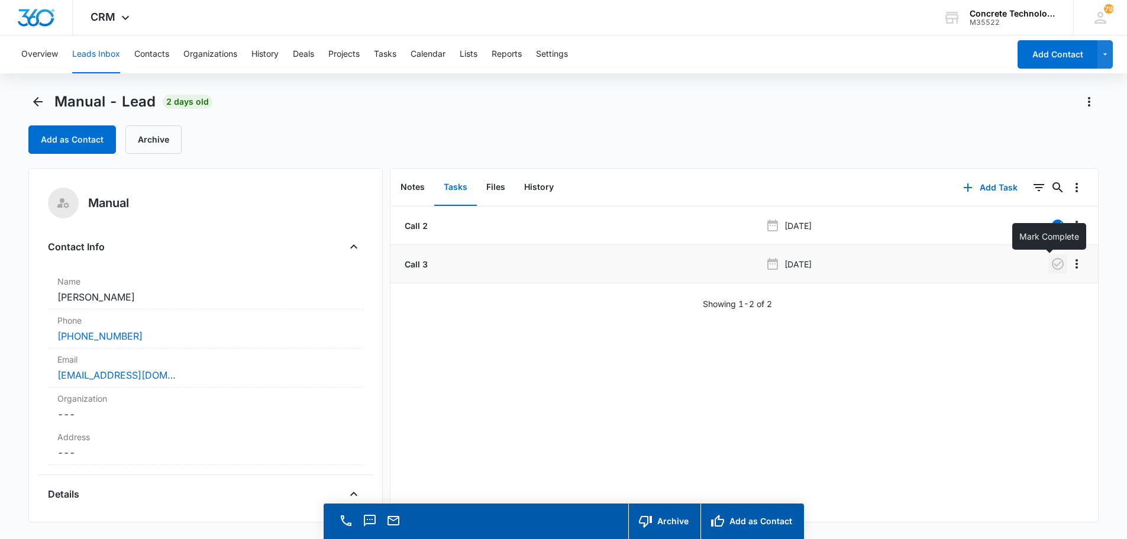
click at [1051, 264] on icon "button" at bounding box center [1057, 264] width 12 height 12
click at [989, 185] on button "Add Task" at bounding box center [990, 187] width 78 height 28
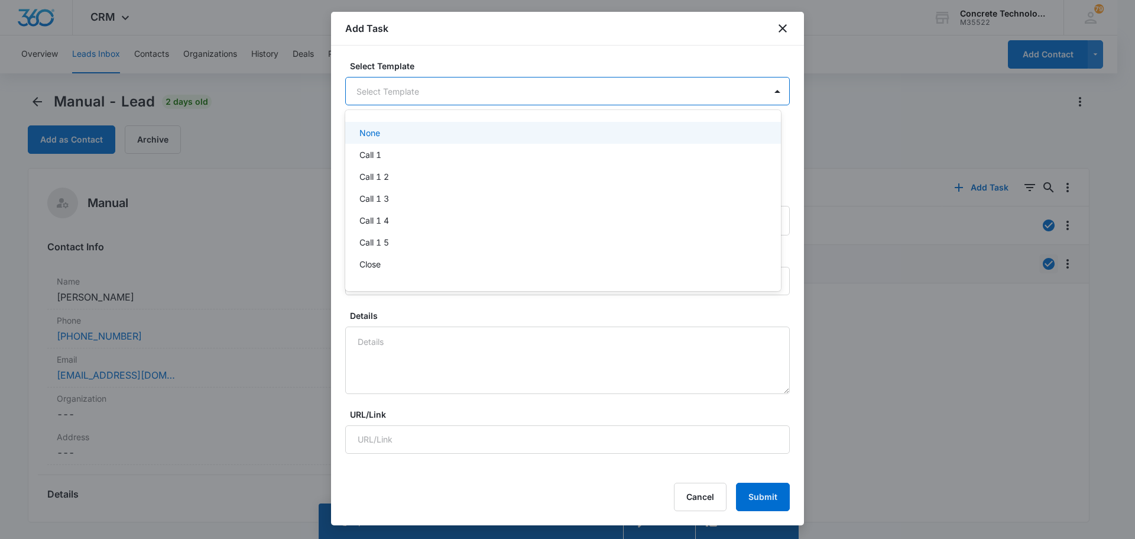
click at [393, 89] on body "CRM Apps Reputation Websites Forms CRM Email Social Content Ads Intelligence Fi…" at bounding box center [567, 269] width 1135 height 539
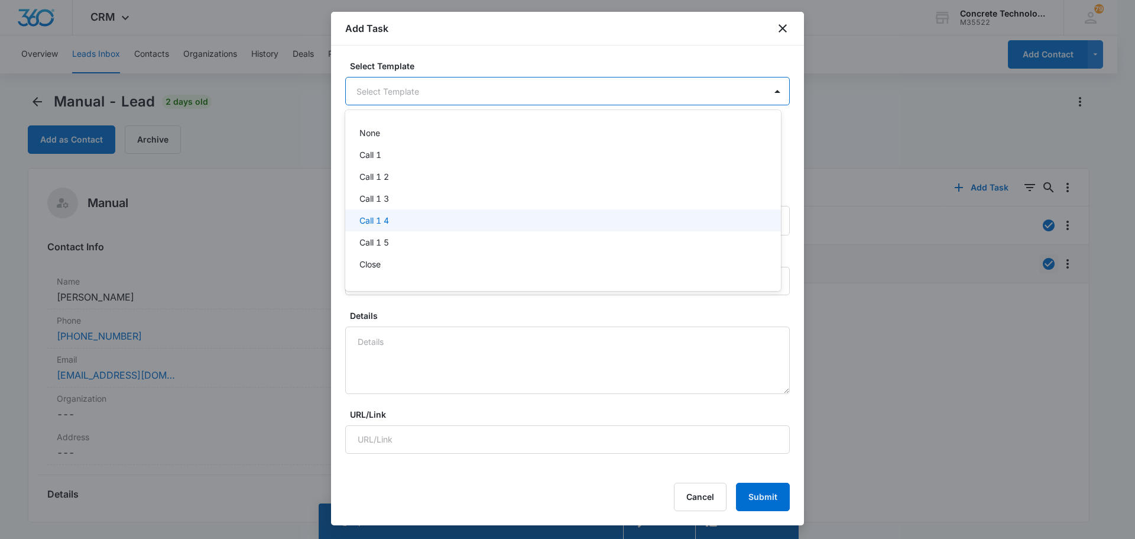
click at [381, 218] on p "Call 1 4" at bounding box center [375, 220] width 30 height 12
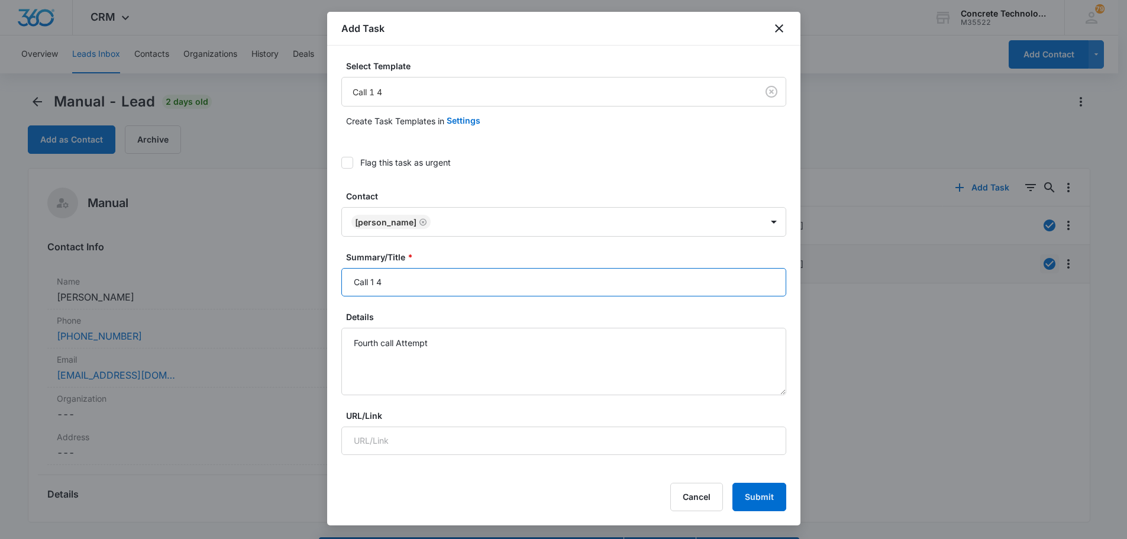
click at [376, 280] on input "Call 1 4" at bounding box center [563, 282] width 445 height 28
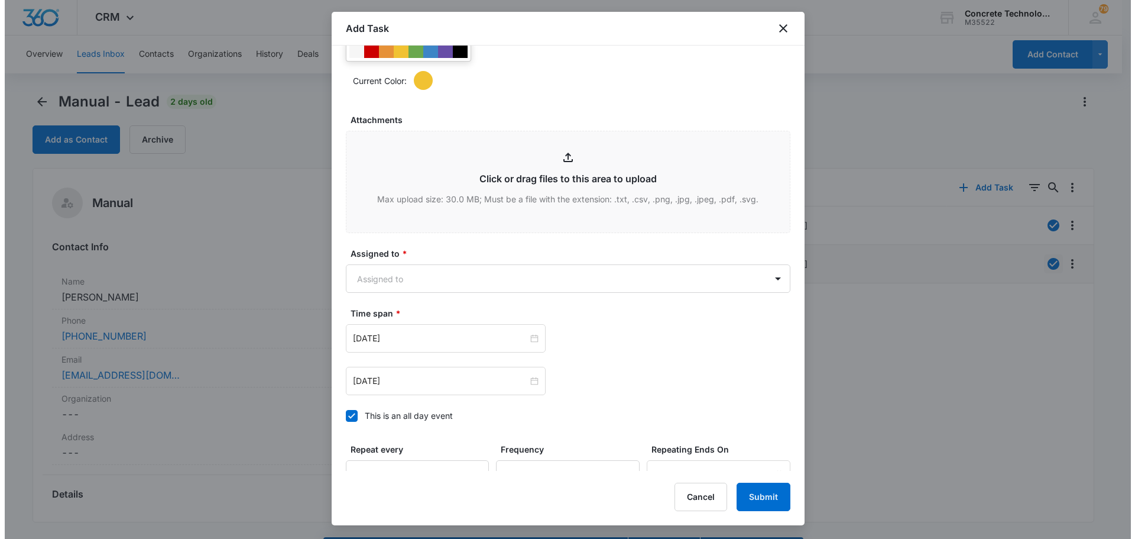
scroll to position [591, 0]
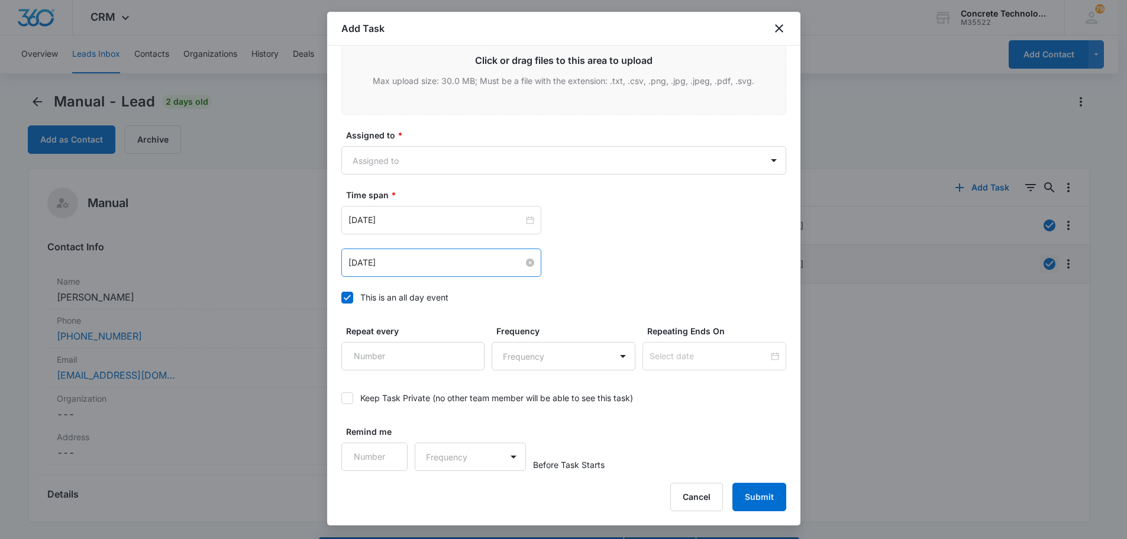
type input "Call 4"
click at [390, 263] on input "[DATE]" at bounding box center [435, 262] width 175 height 13
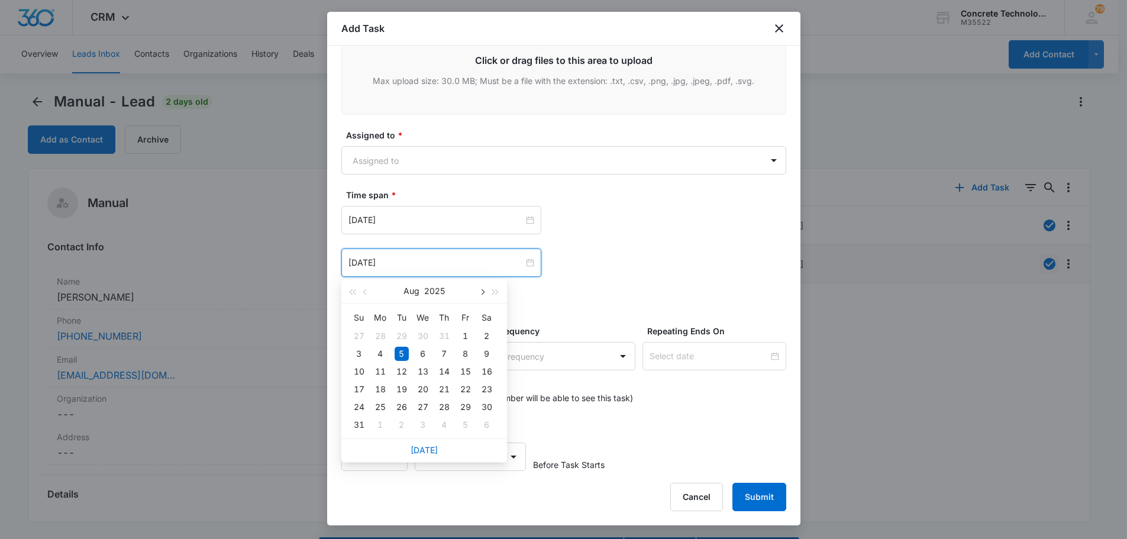
click at [482, 292] on span "button" at bounding box center [482, 292] width 6 height 6
type input "Sep 15, 2025"
click at [379, 366] on div "15" at bounding box center [380, 371] width 14 height 14
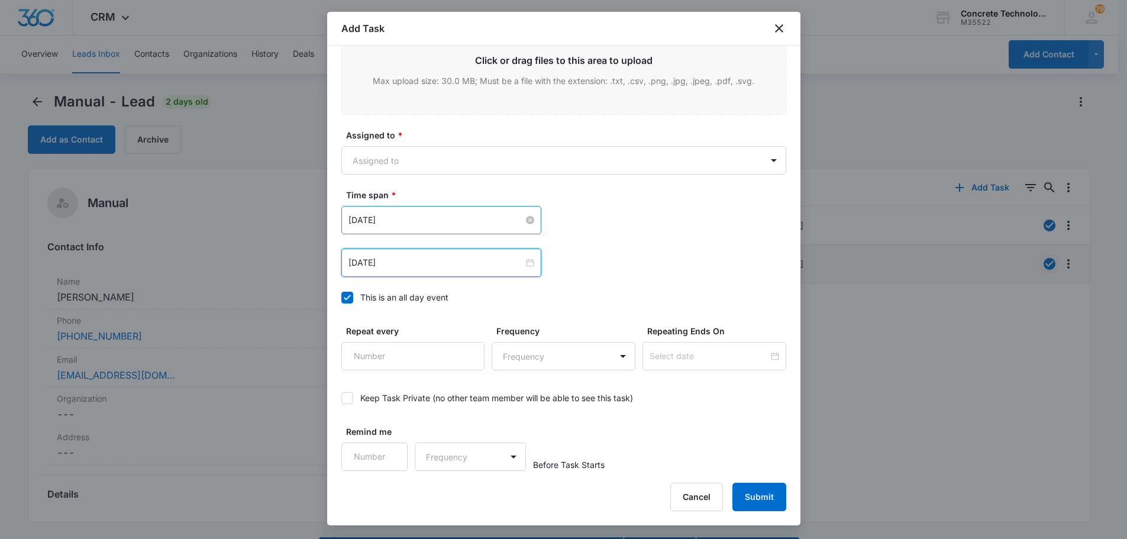
click at [438, 213] on div "[DATE]" at bounding box center [441, 220] width 200 height 28
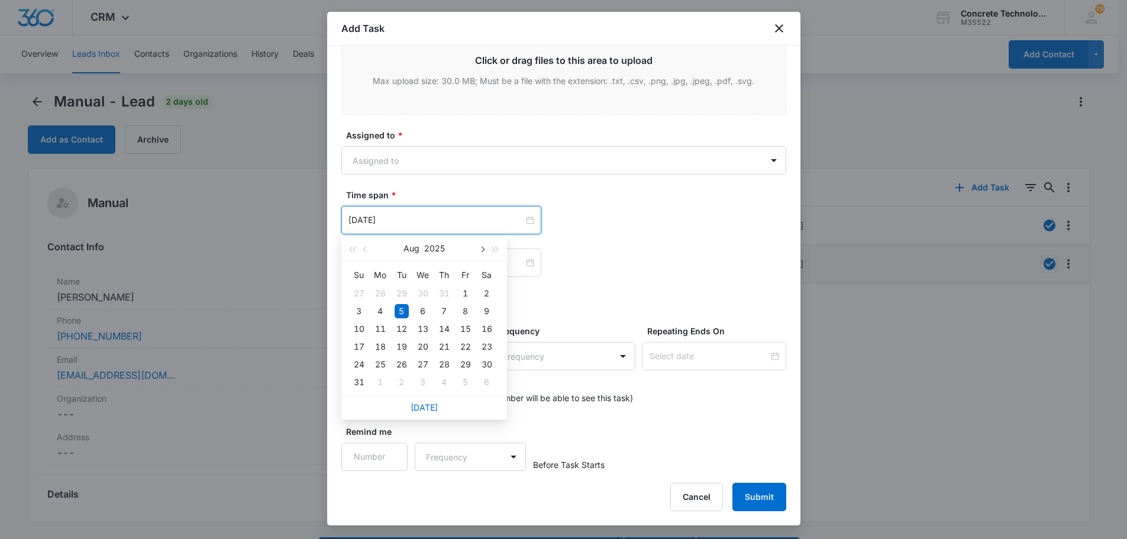
click at [485, 247] on button "button" at bounding box center [481, 249] width 13 height 24
type input "Sep 15, 2025"
click at [380, 331] on div "15" at bounding box center [380, 329] width 14 height 14
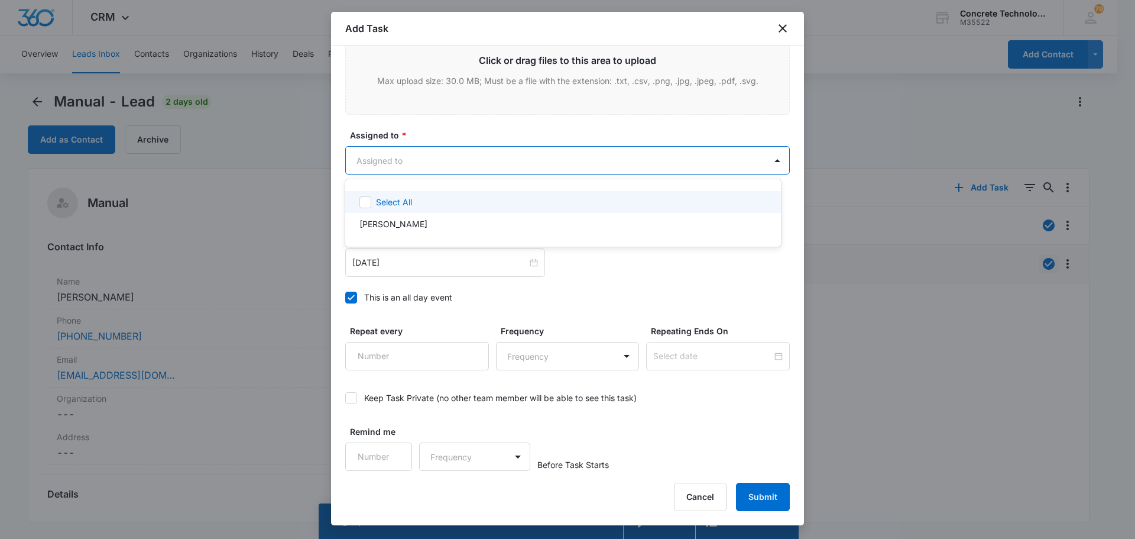
click at [396, 153] on body "CRM Apps Reputation Websites Forms CRM Email Social Content Ads Intelligence Fi…" at bounding box center [567, 269] width 1135 height 539
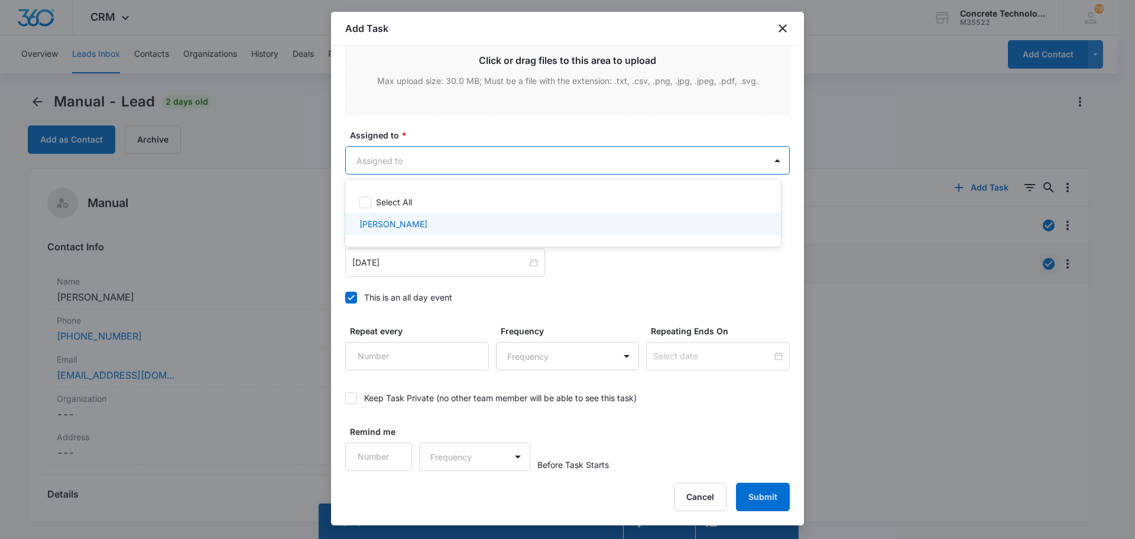
click at [384, 228] on p "[PERSON_NAME]" at bounding box center [394, 224] width 68 height 12
checkbox input "true"
click at [766, 500] on div at bounding box center [567, 269] width 1135 height 539
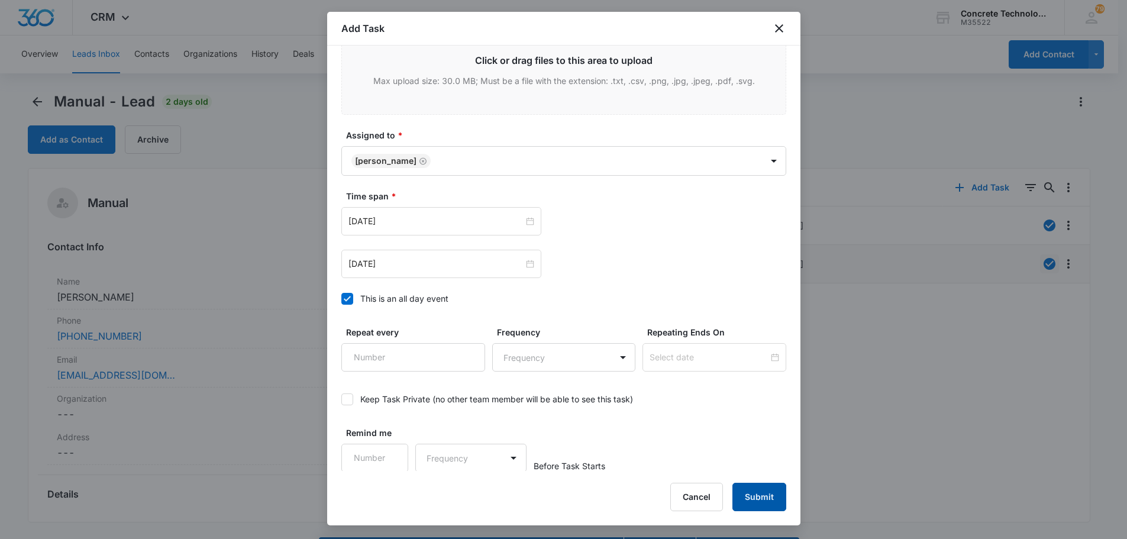
click at [759, 490] on button "Submit" at bounding box center [759, 497] width 54 height 28
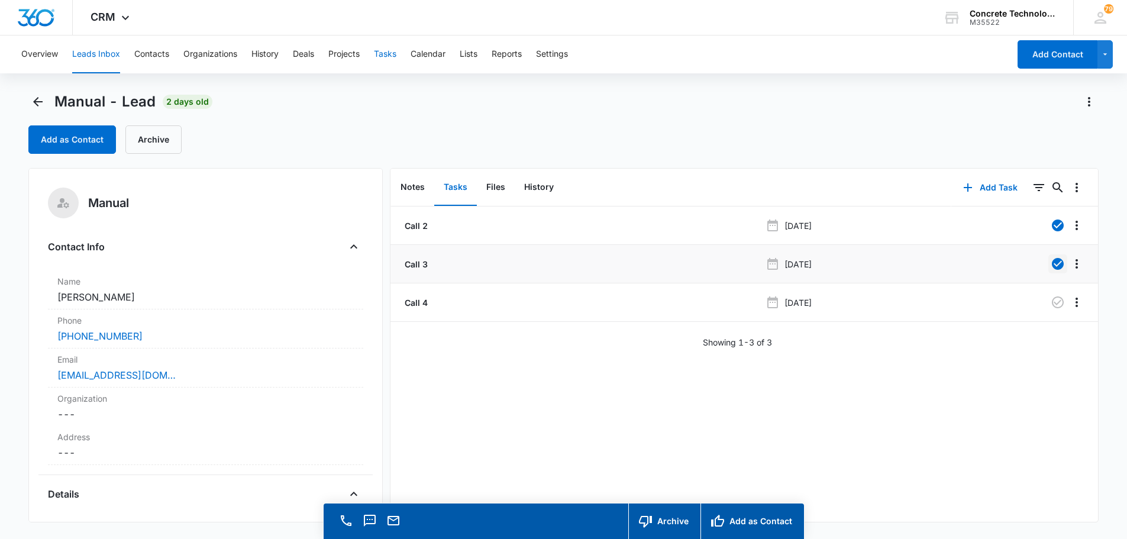
click at [389, 56] on button "Tasks" at bounding box center [385, 54] width 22 height 38
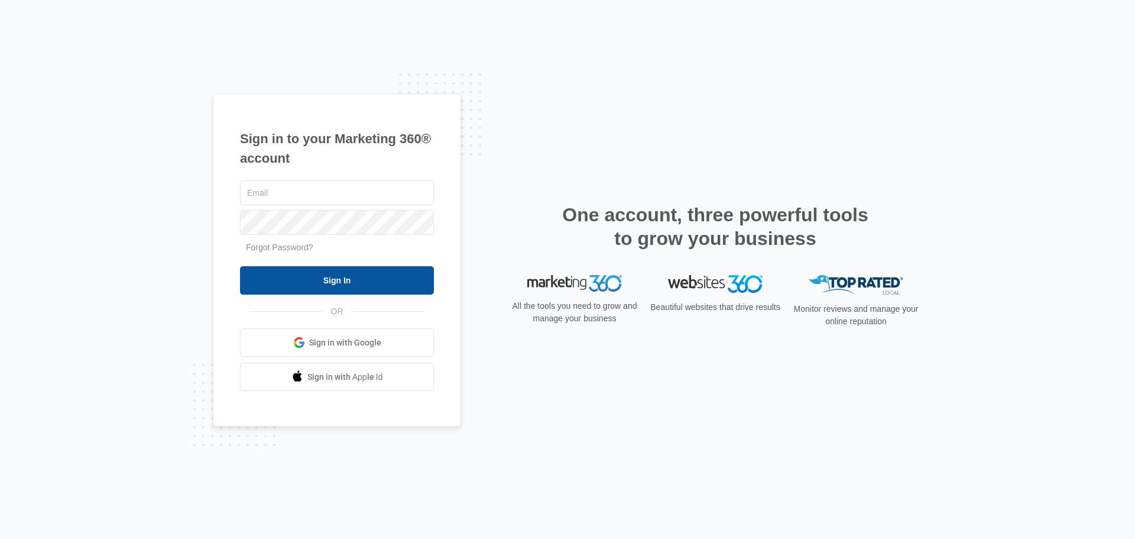
type input "[EMAIL_ADDRESS][DOMAIN_NAME]"
click at [377, 278] on input "Sign In" at bounding box center [337, 280] width 194 height 28
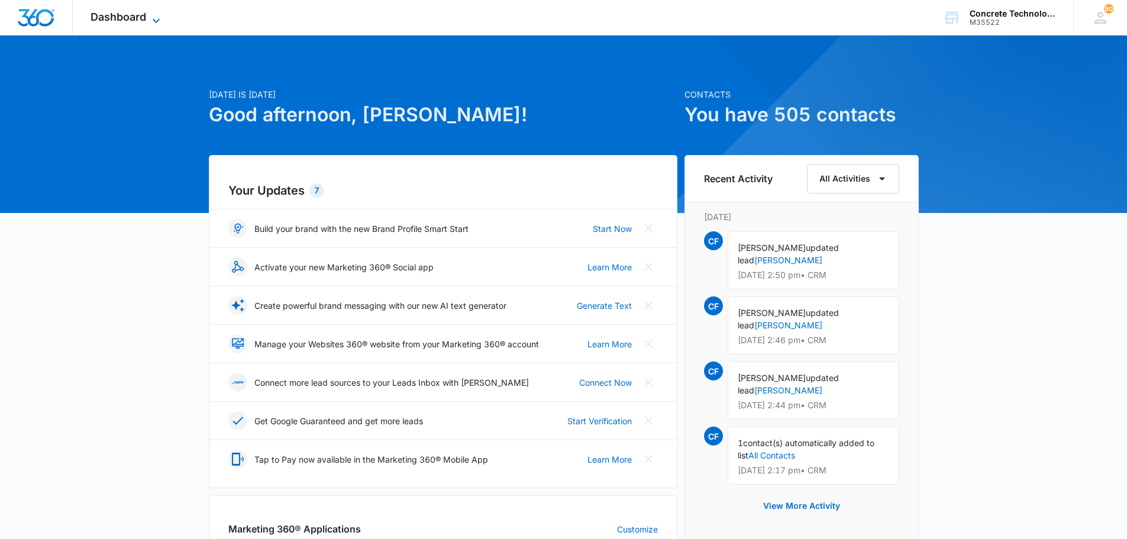
click at [140, 18] on span "Dashboard" at bounding box center [118, 17] width 56 height 12
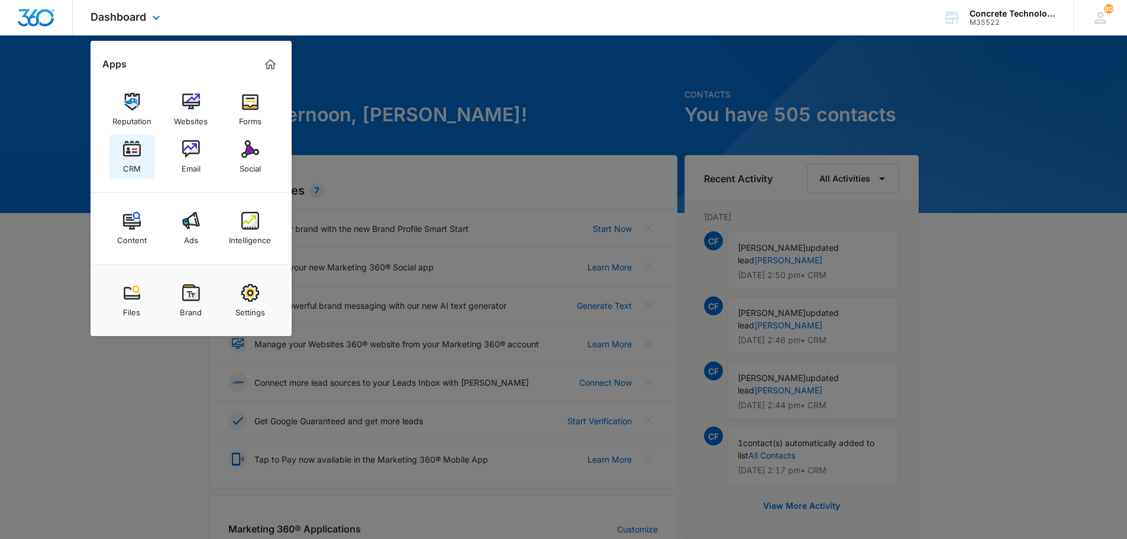
click at [139, 154] on img at bounding box center [132, 149] width 18 height 18
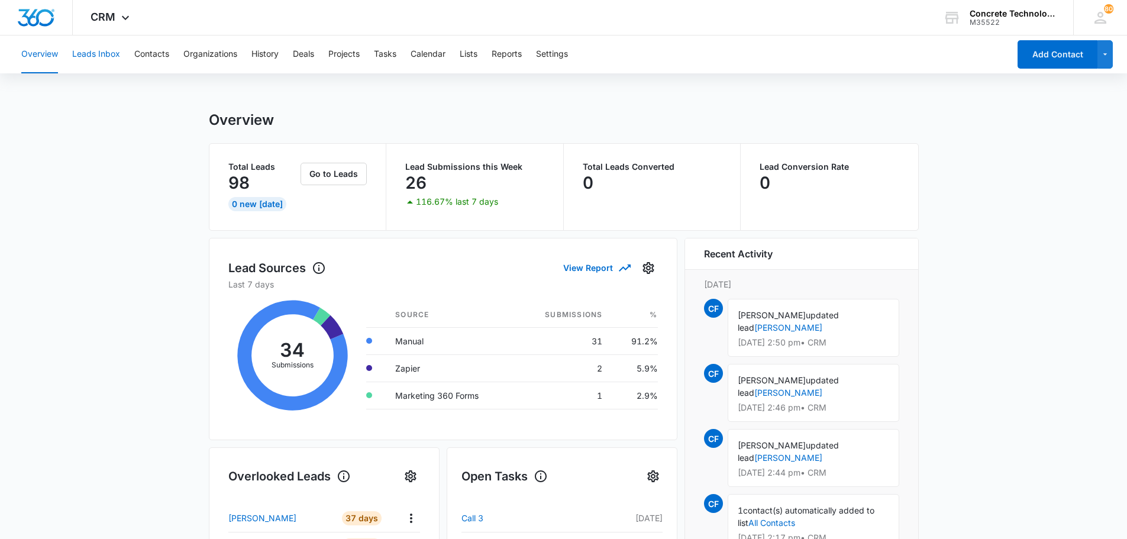
click at [94, 54] on button "Leads Inbox" at bounding box center [96, 54] width 48 height 38
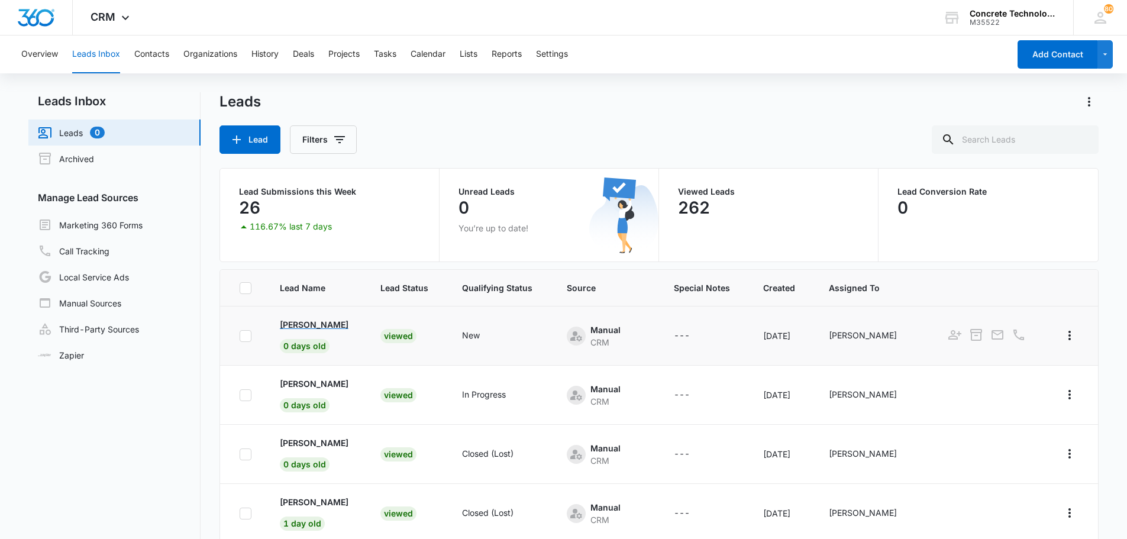
click at [318, 326] on p "[PERSON_NAME]" at bounding box center [314, 324] width 69 height 12
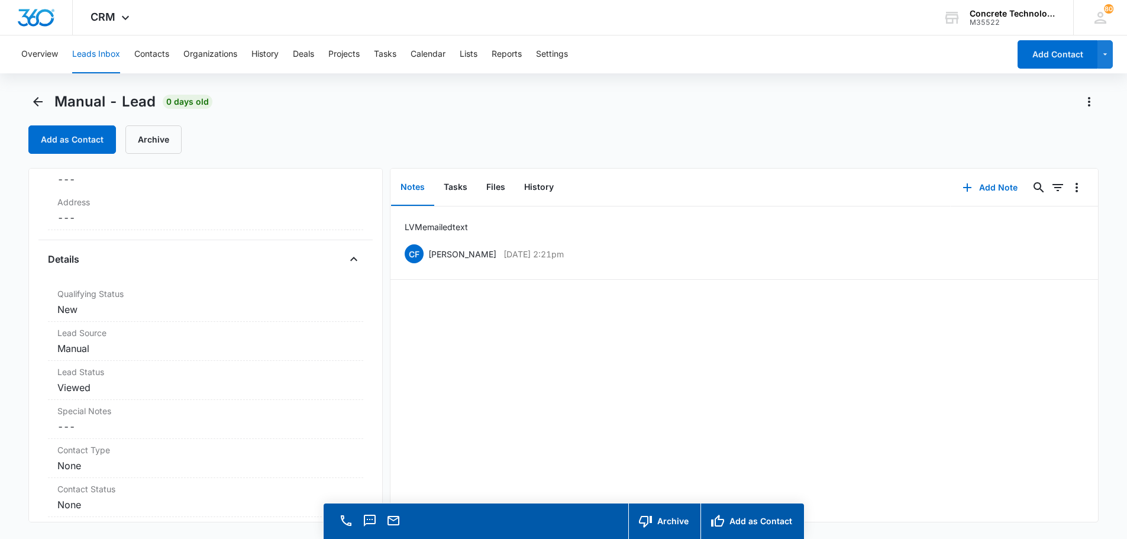
scroll to position [238, 0]
click at [75, 306] on dd "Cancel Save Changes New" at bounding box center [205, 306] width 296 height 14
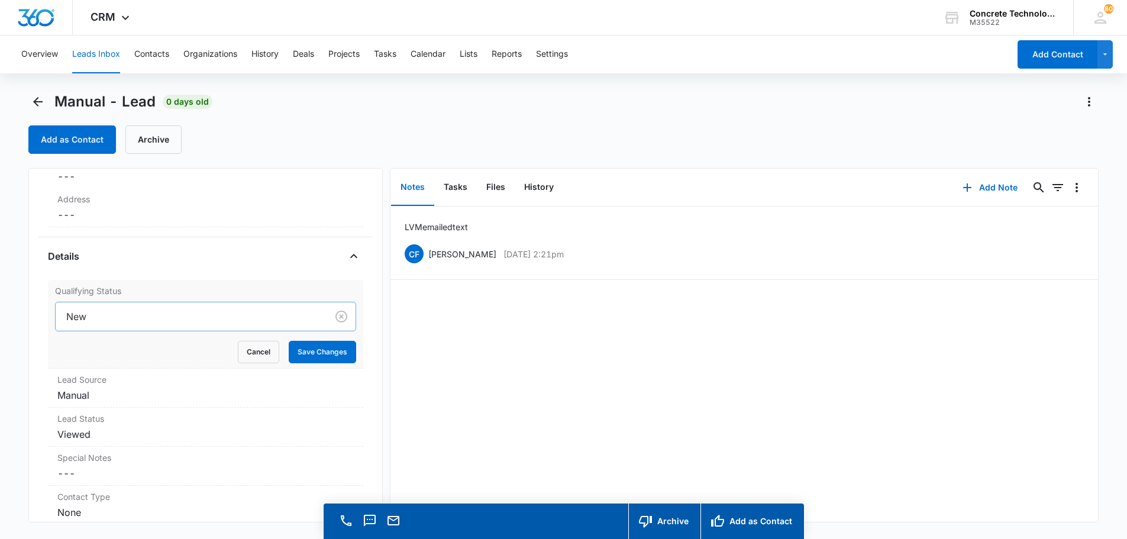
click at [76, 315] on div at bounding box center [188, 316] width 245 height 17
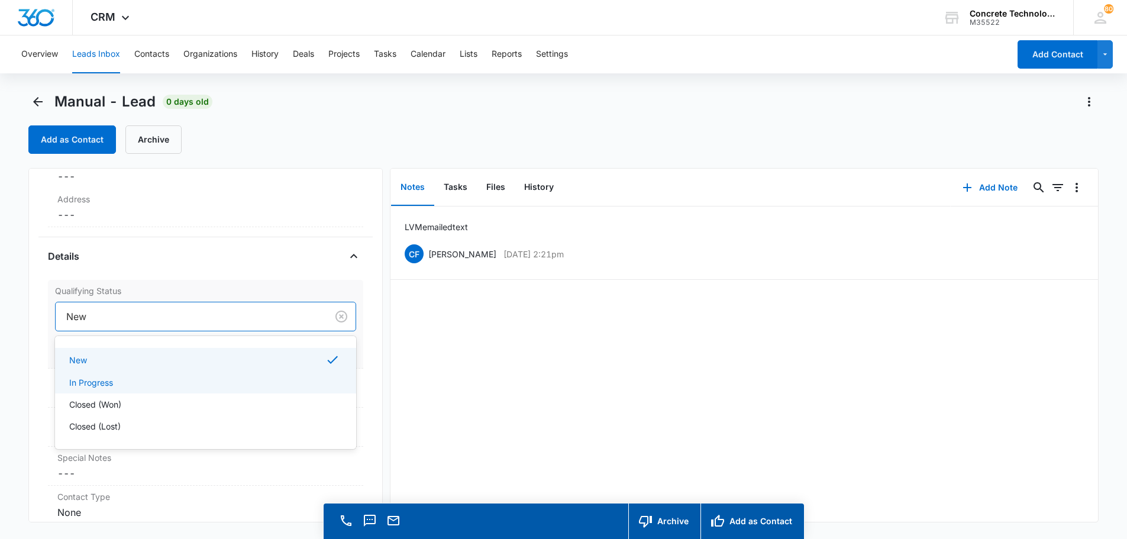
click at [88, 383] on p "In Progress" at bounding box center [91, 382] width 44 height 12
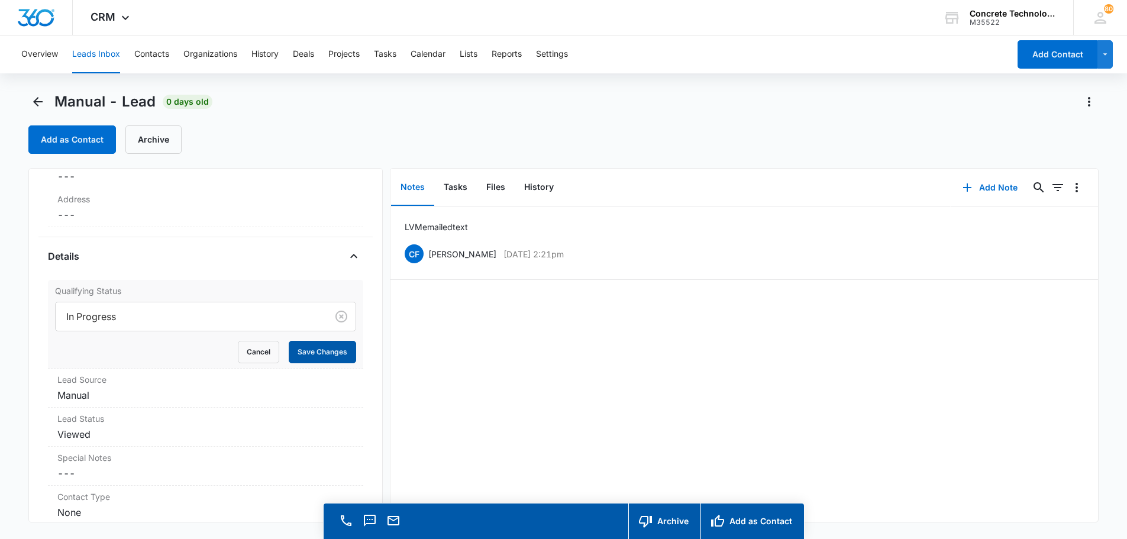
click at [314, 349] on button "Save Changes" at bounding box center [322, 352] width 67 height 22
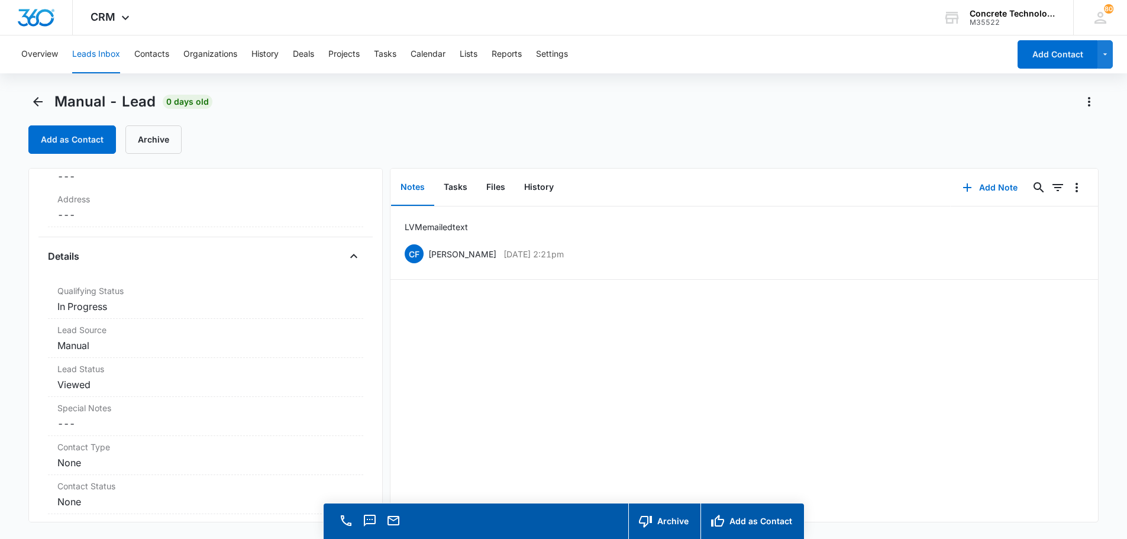
click at [101, 52] on button "Leads Inbox" at bounding box center [96, 54] width 48 height 38
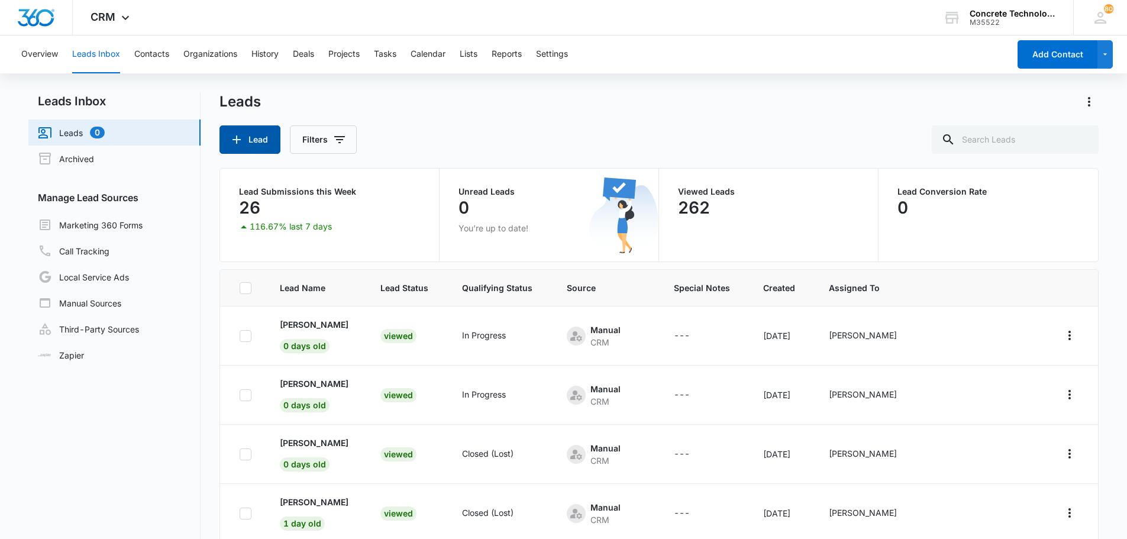
click at [255, 137] on button "Lead" at bounding box center [249, 139] width 61 height 28
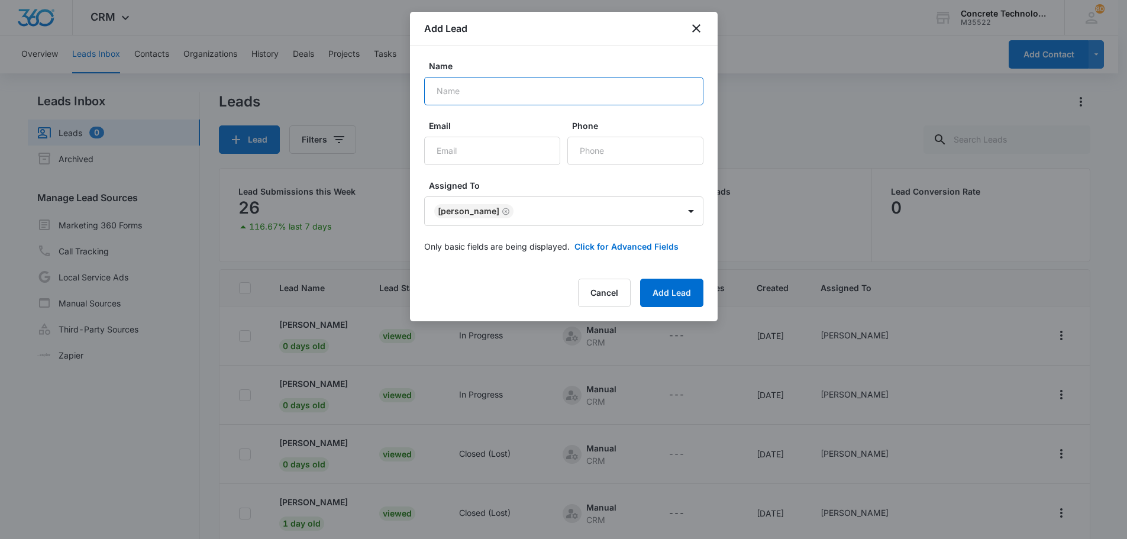
click at [439, 94] on input "Name" at bounding box center [563, 91] width 279 height 28
type input "[PERSON_NAME]"
click at [436, 145] on input "Email" at bounding box center [492, 151] width 136 height 28
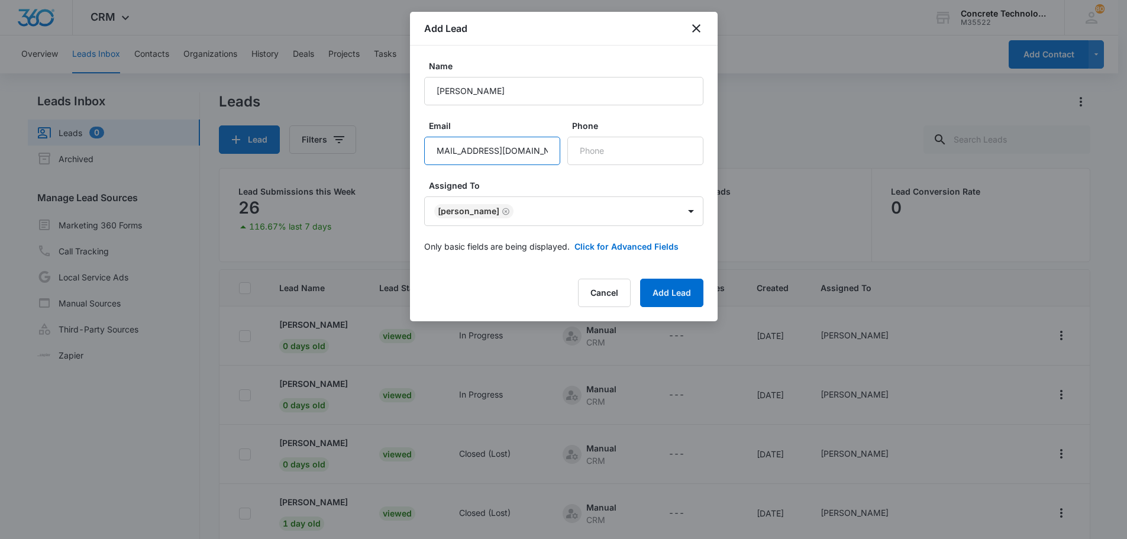
scroll to position [0, 15]
type input "[EMAIL_ADDRESS][DOMAIN_NAME]"
click at [590, 152] on input "Phone" at bounding box center [635, 151] width 136 height 28
type input "[PHONE_NUMBER]"
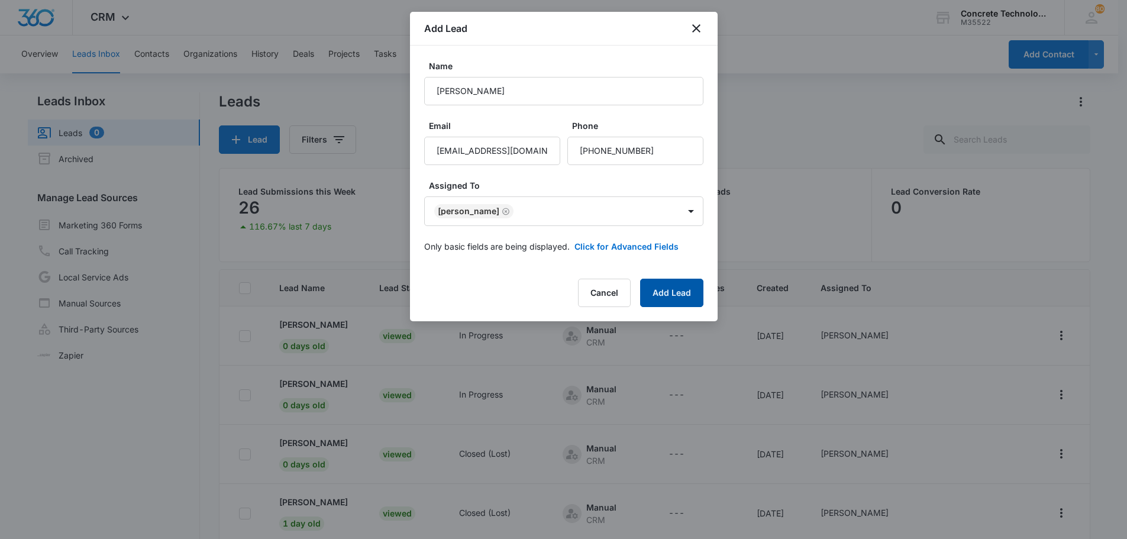
click at [671, 289] on button "Add Lead" at bounding box center [671, 293] width 63 height 28
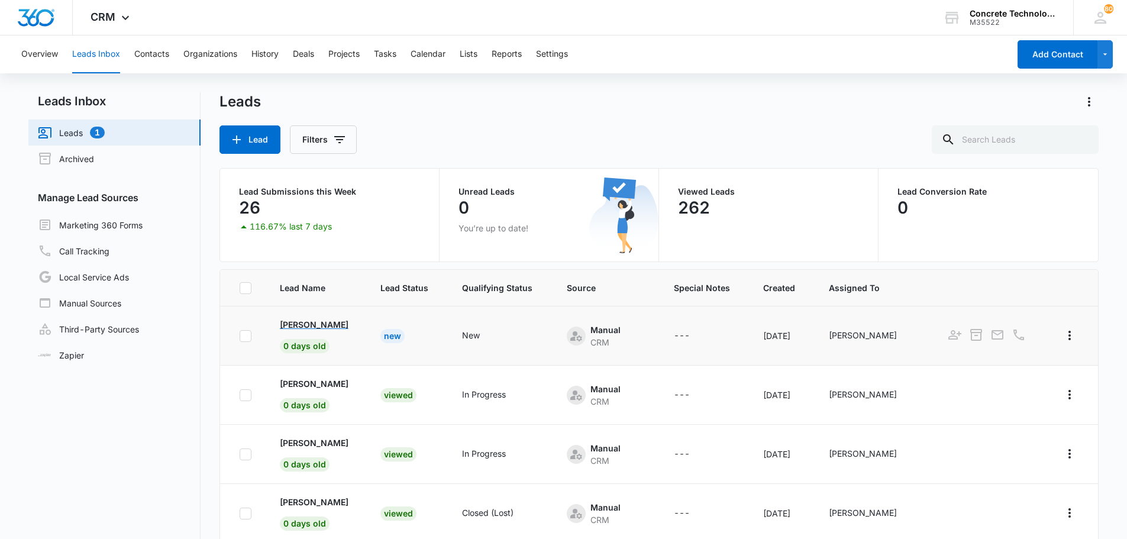
click at [313, 324] on p "[PERSON_NAME]" at bounding box center [314, 324] width 69 height 12
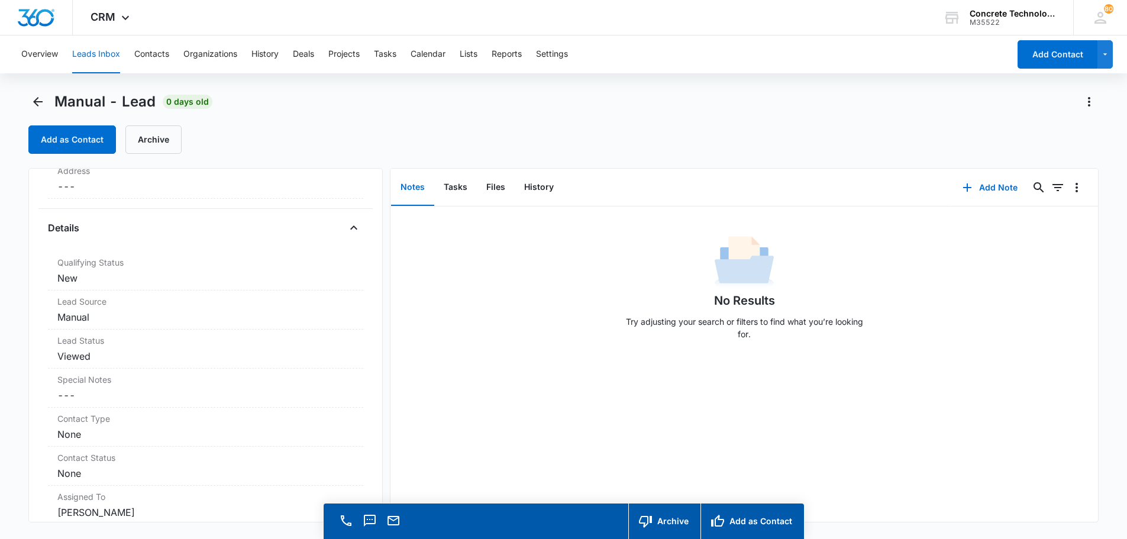
scroll to position [260, 0]
click at [72, 286] on dd "Cancel Save Changes New" at bounding box center [205, 284] width 296 height 14
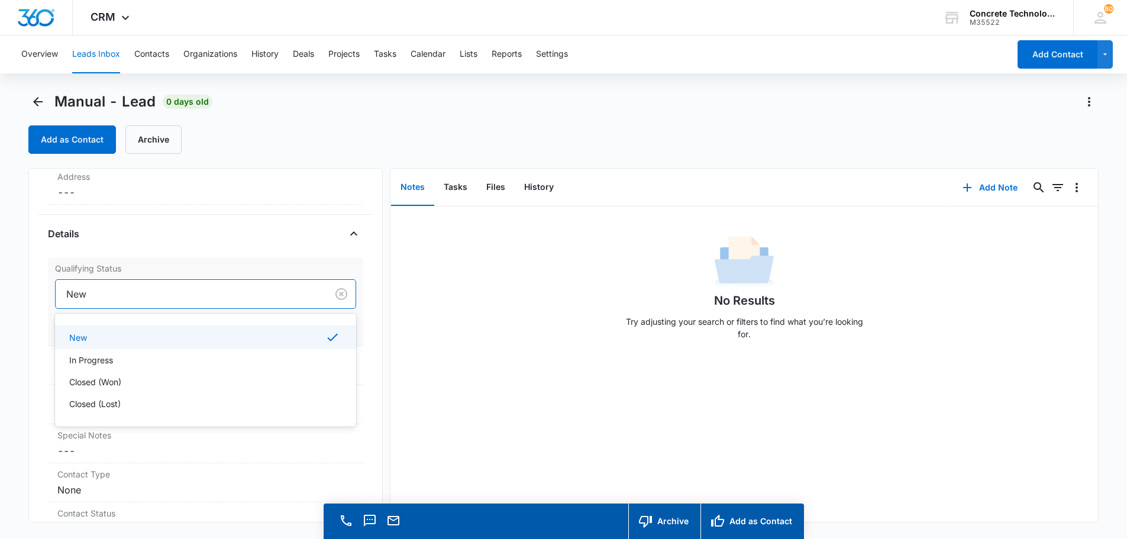
click at [79, 292] on div at bounding box center [188, 294] width 245 height 17
click at [93, 361] on p "In Progress" at bounding box center [91, 360] width 44 height 12
click at [297, 325] on button "Save Changes" at bounding box center [322, 329] width 67 height 22
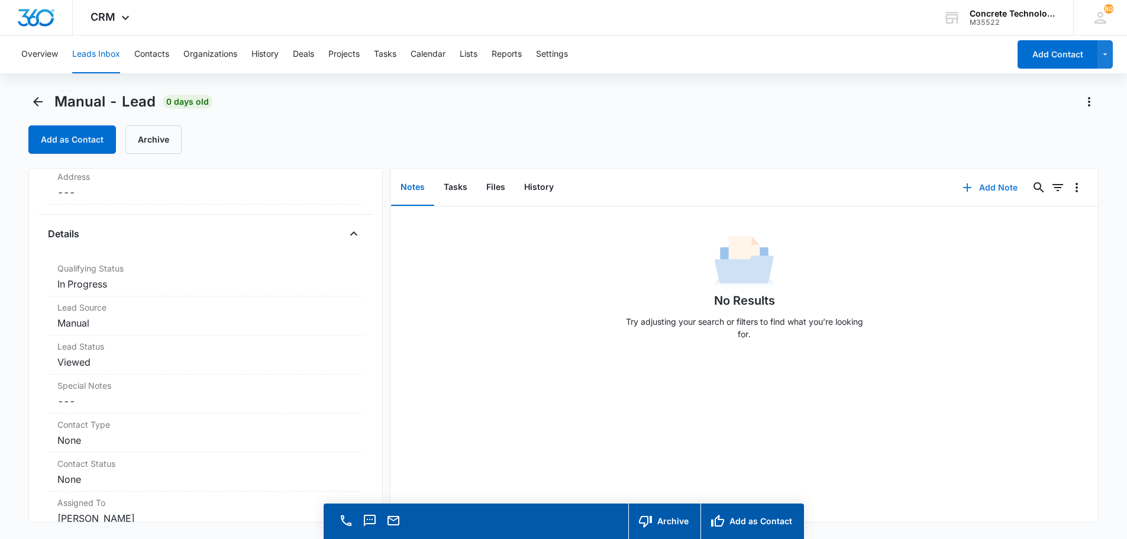
click at [988, 186] on button "Add Note" at bounding box center [989, 187] width 79 height 28
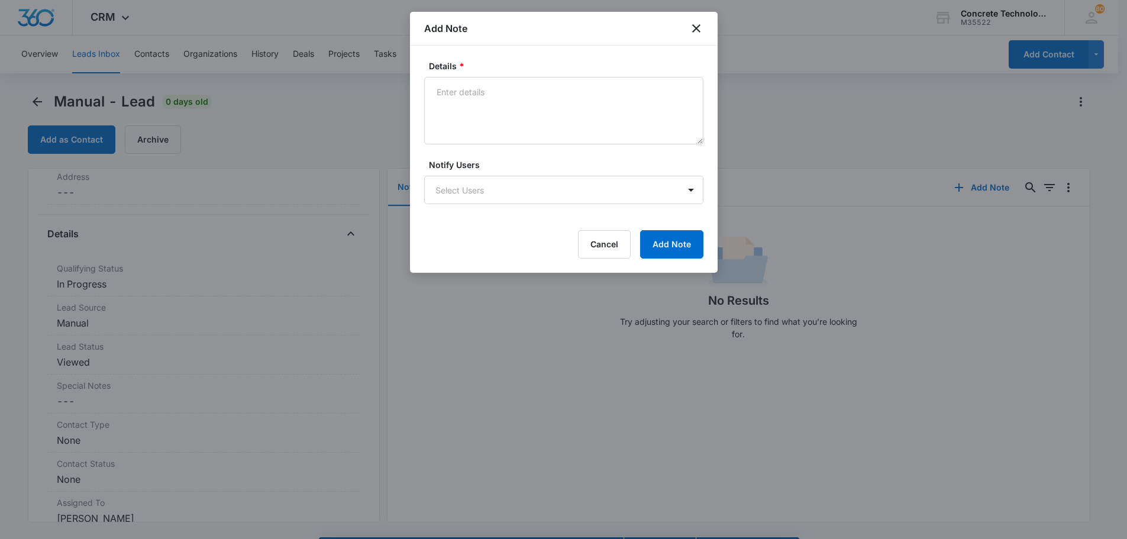
drag, startPoint x: 375, startPoint y: 243, endPoint x: 378, endPoint y: 119, distance: 124.2
click at [378, 119] on div at bounding box center [563, 269] width 1127 height 539
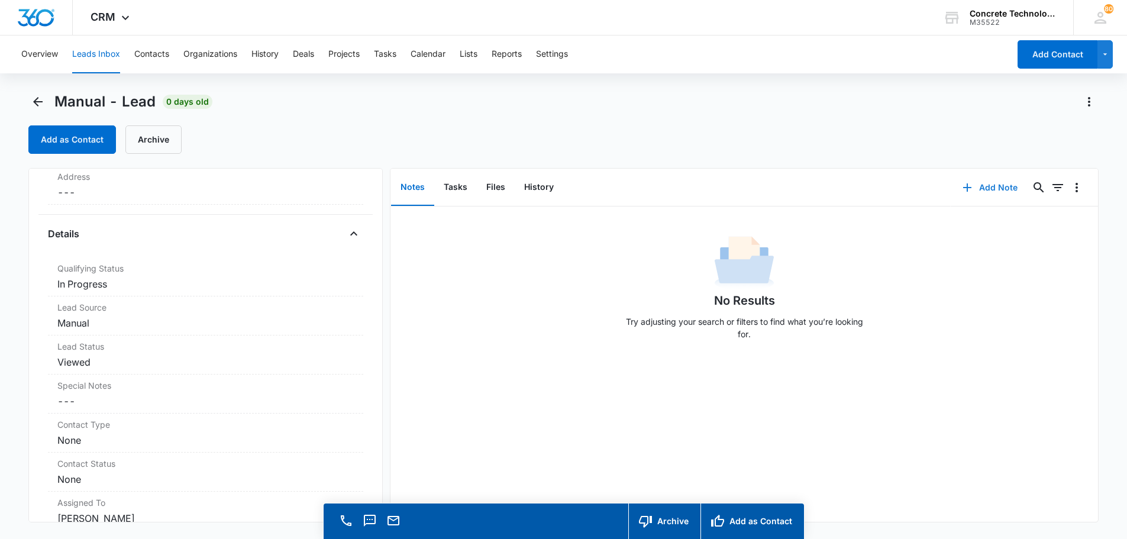
scroll to position [0, 0]
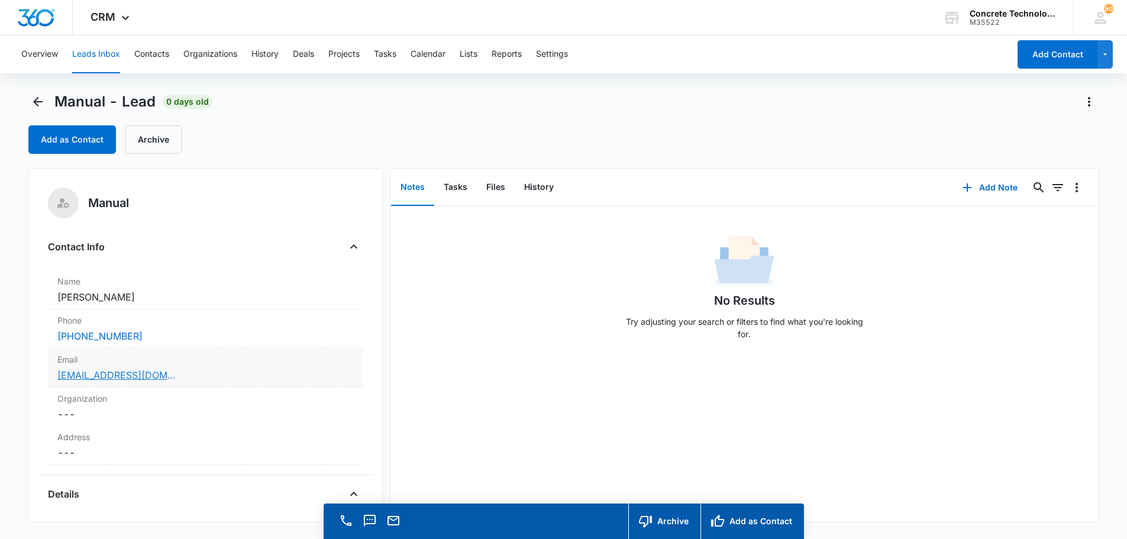
click at [125, 375] on link "[EMAIL_ADDRESS][DOMAIN_NAME]" at bounding box center [116, 375] width 118 height 14
click at [111, 377] on link "[EMAIL_ADDRESS][DOMAIN_NAME]" at bounding box center [116, 375] width 118 height 14
click at [986, 186] on button "Add Note" at bounding box center [989, 187] width 79 height 28
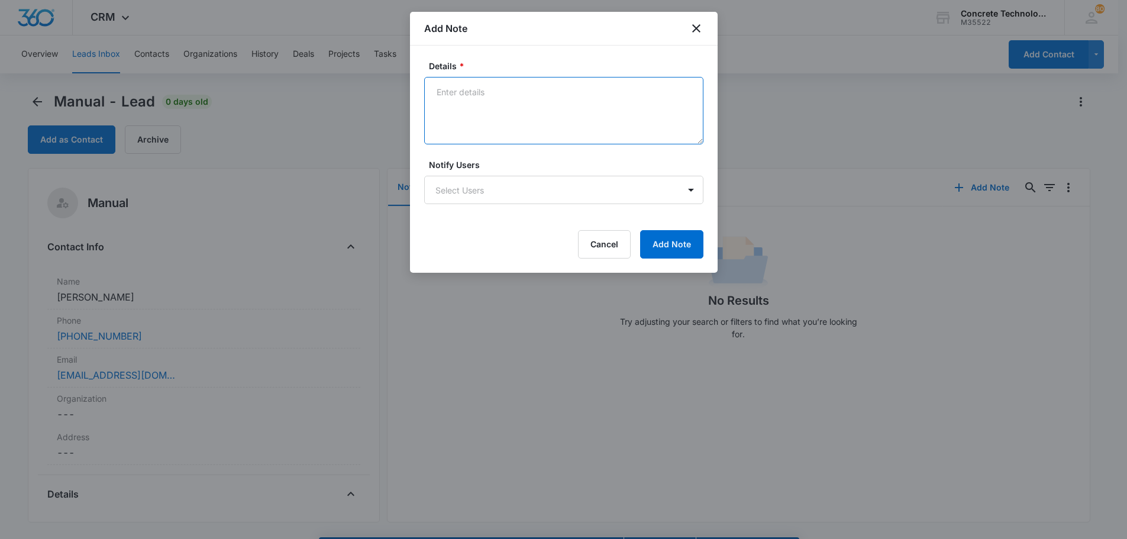
click at [438, 87] on textarea "Details *" at bounding box center [563, 110] width 279 height 67
type textarea "LVM text emailed"
click at [466, 183] on body "CRM Apps Reputation Websites Forms CRM Email Social Content Ads Intelligence Fi…" at bounding box center [567, 286] width 1135 height 572
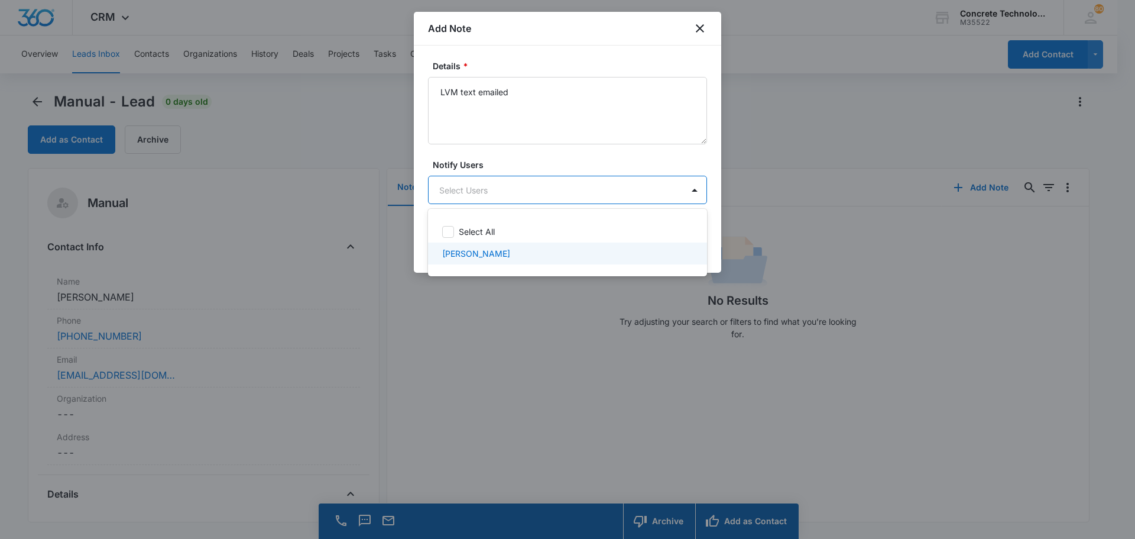
click at [471, 253] on p "[PERSON_NAME]" at bounding box center [476, 253] width 68 height 12
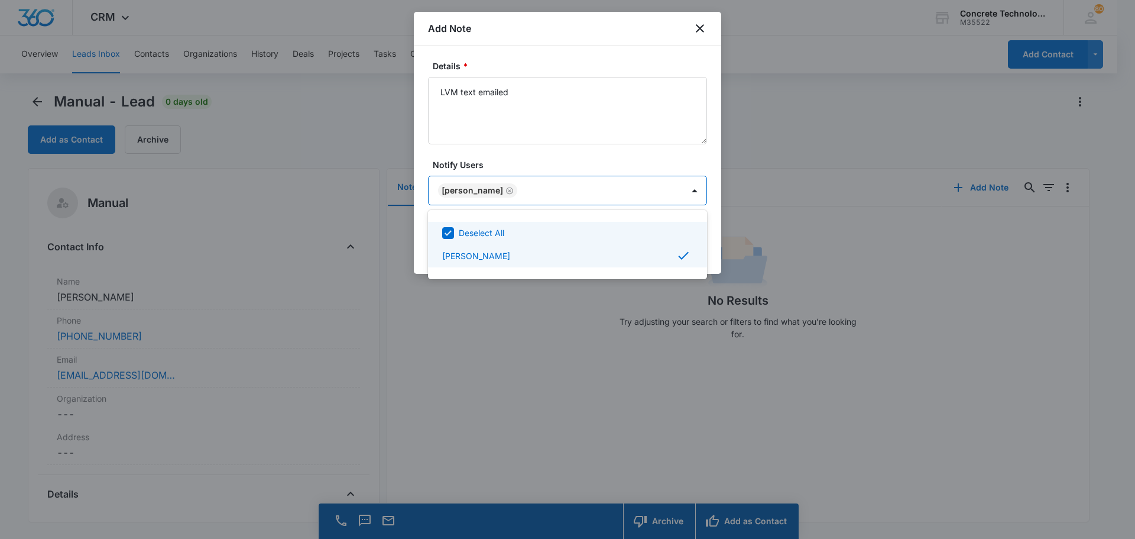
click at [674, 189] on div at bounding box center [567, 269] width 1135 height 539
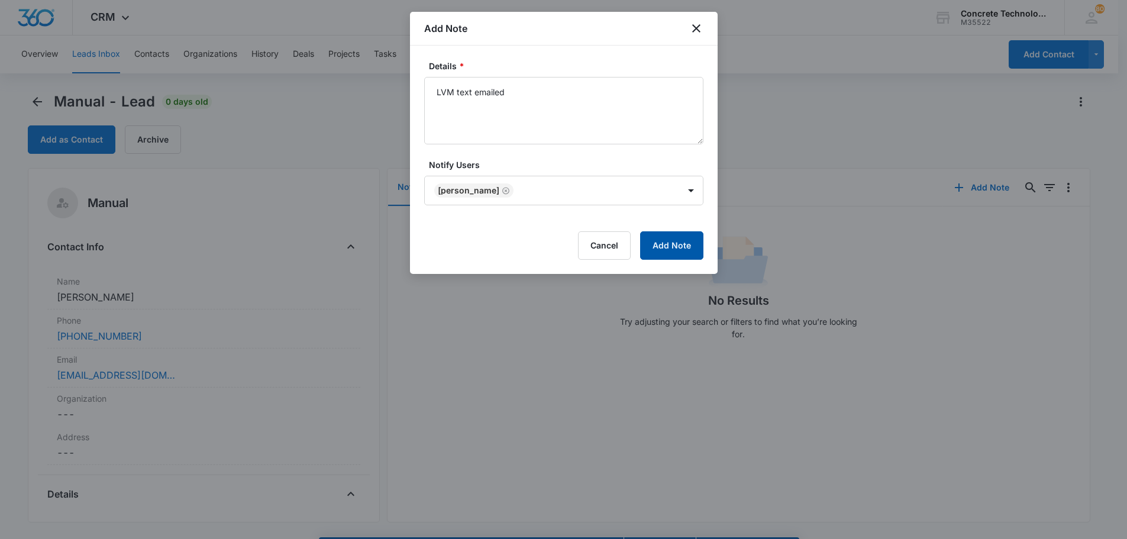
click at [675, 245] on button "Add Note" at bounding box center [671, 245] width 63 height 28
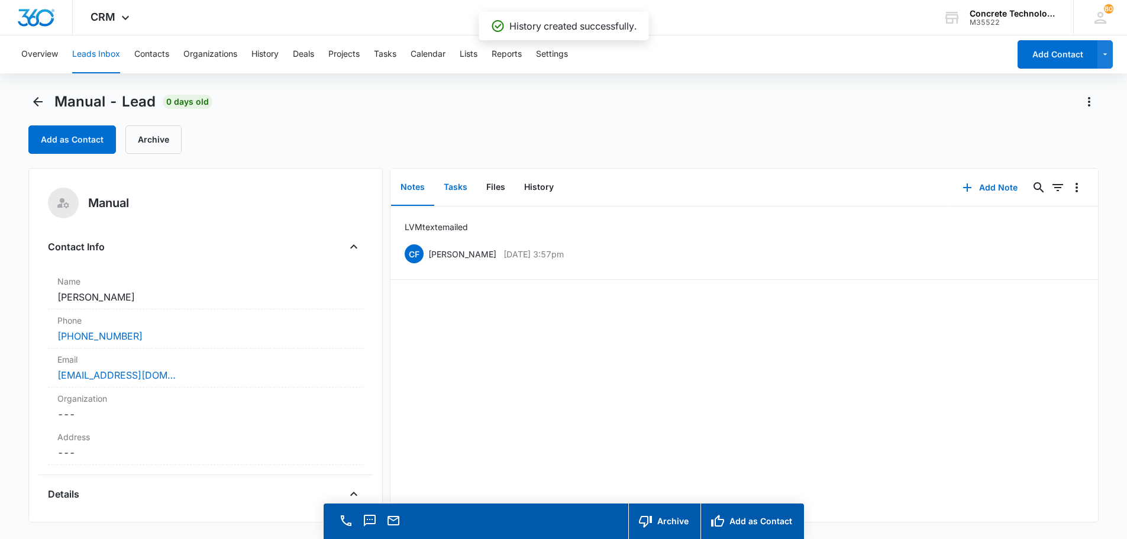
click at [454, 184] on button "Tasks" at bounding box center [455, 187] width 43 height 37
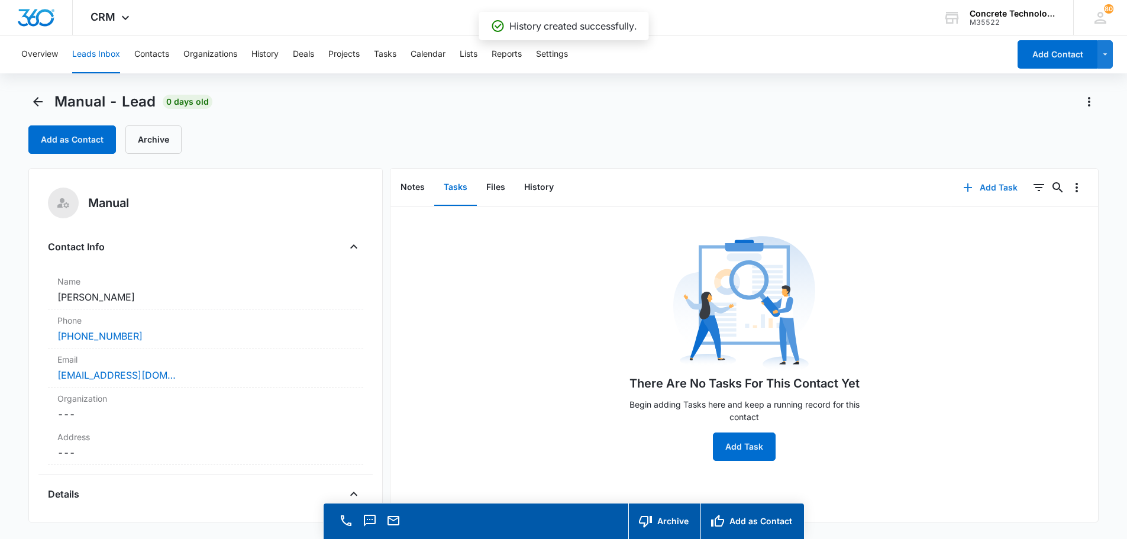
click at [982, 185] on button "Add Task" at bounding box center [990, 187] width 78 height 28
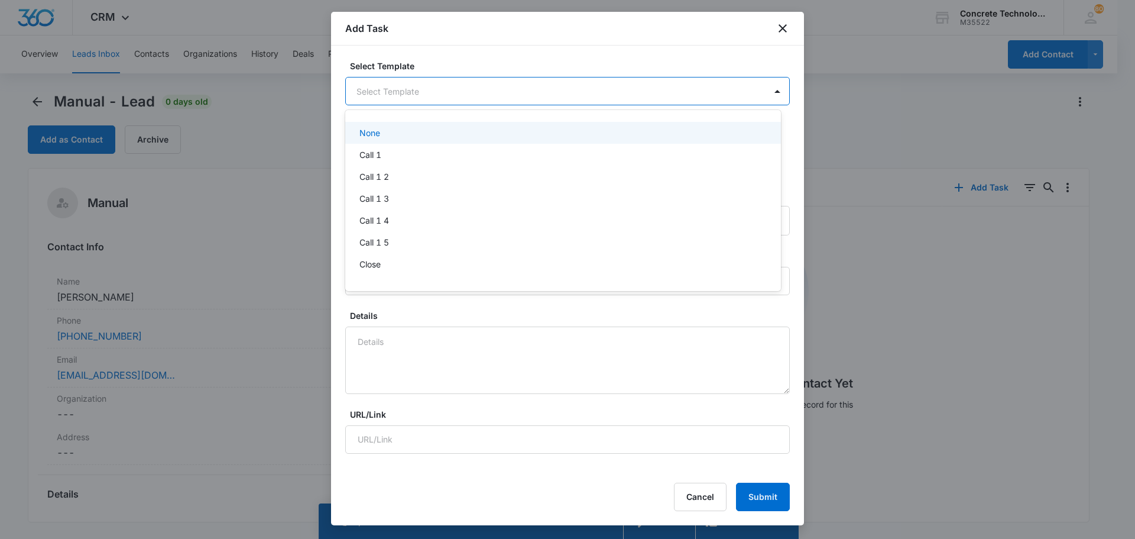
click at [439, 88] on body "CRM Apps Reputation Websites Forms CRM Email Social Content Ads Intelligence Fi…" at bounding box center [567, 269] width 1135 height 539
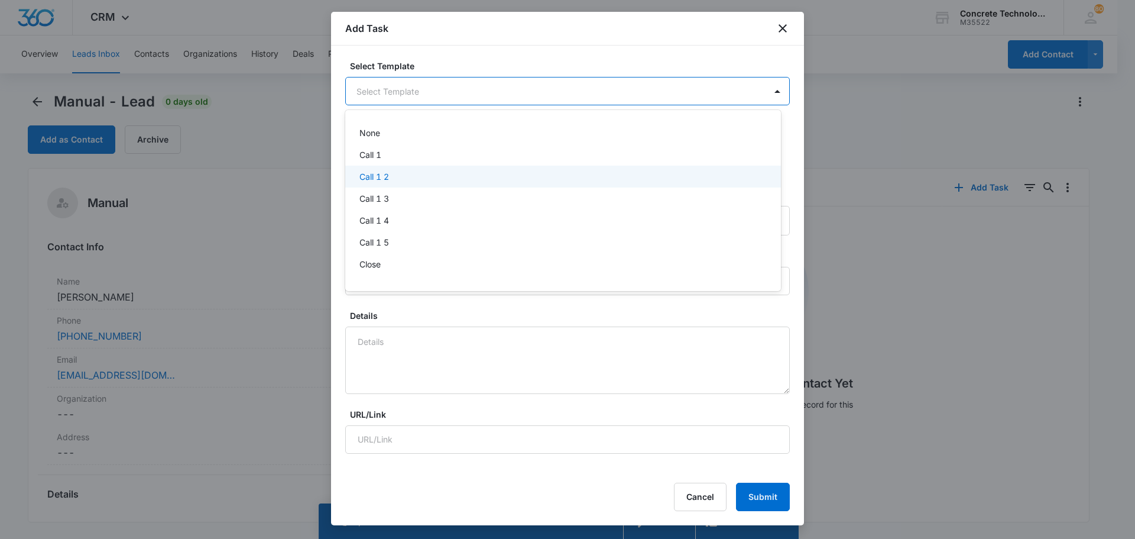
click at [381, 174] on p "Call 1 2" at bounding box center [375, 176] width 30 height 12
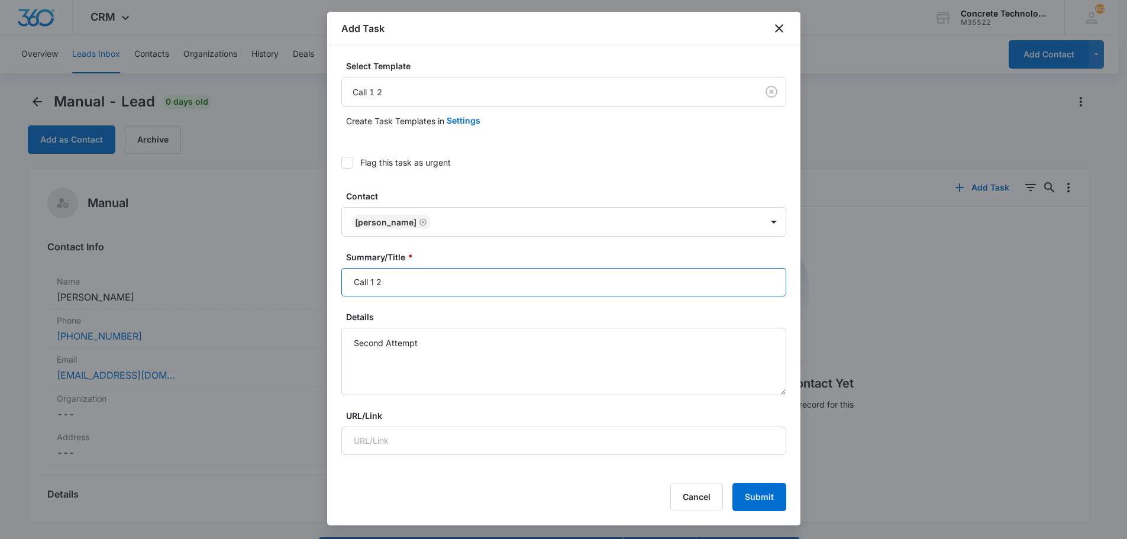
click at [374, 284] on input "Call 1 2" at bounding box center [563, 282] width 445 height 28
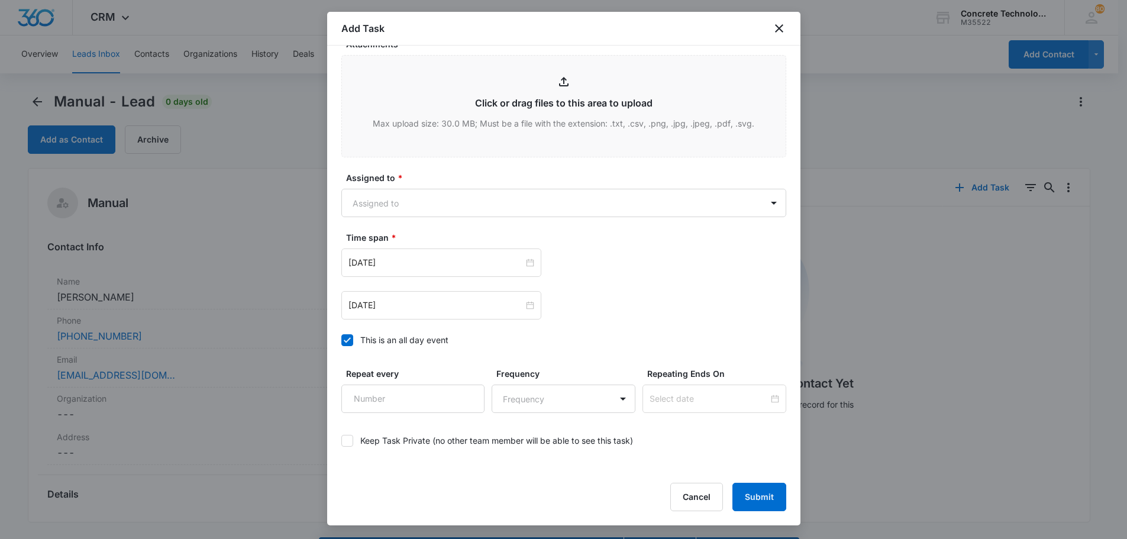
scroll to position [514, 0]
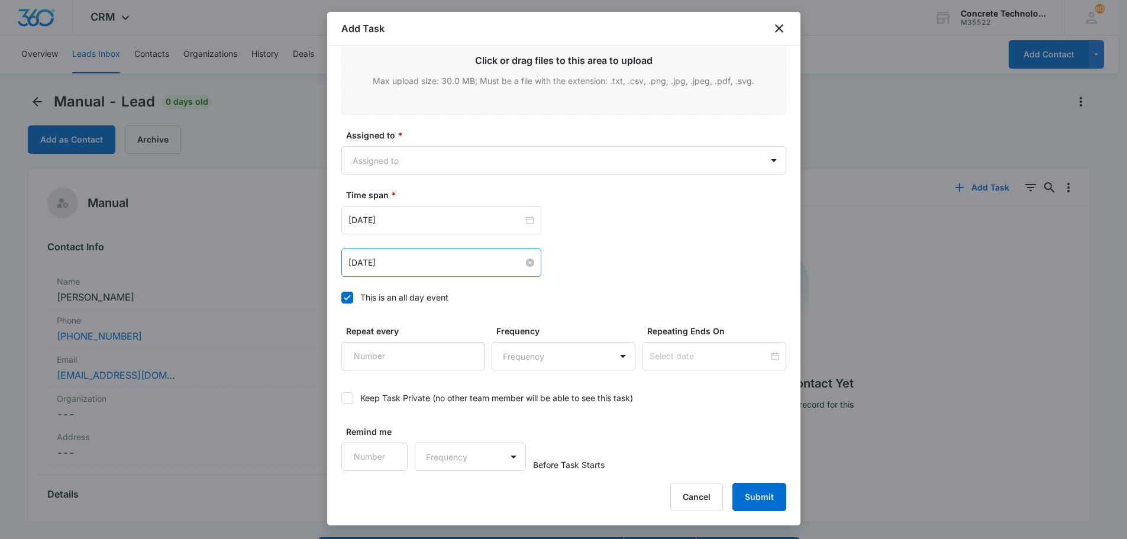
type input "Call 2"
click at [365, 261] on input "[DATE]" at bounding box center [435, 262] width 175 height 13
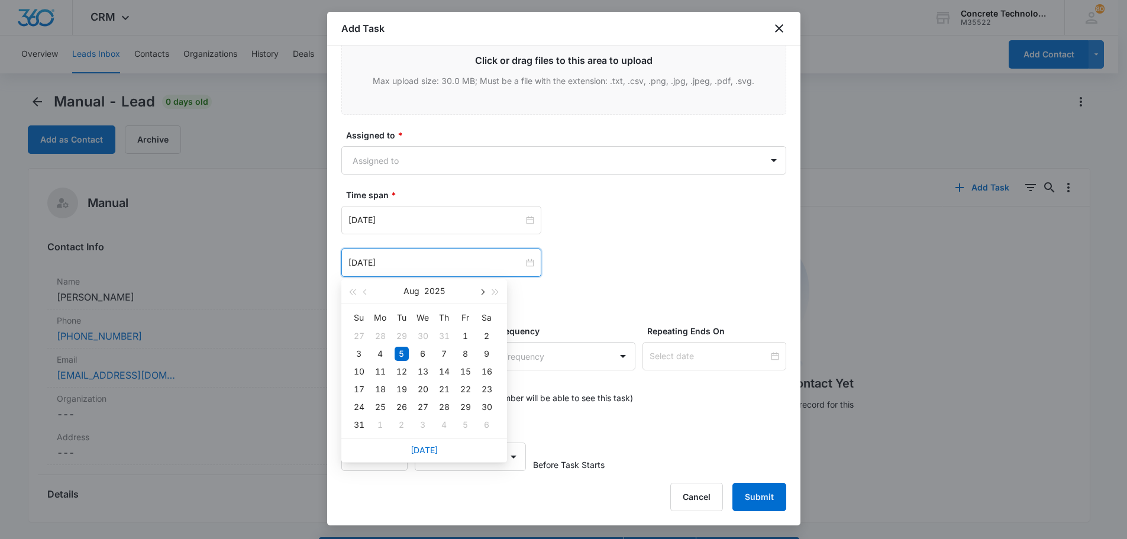
click at [483, 290] on span "button" at bounding box center [482, 292] width 6 height 6
type input "[DATE]"
click at [465, 356] on div "12" at bounding box center [465, 354] width 14 height 14
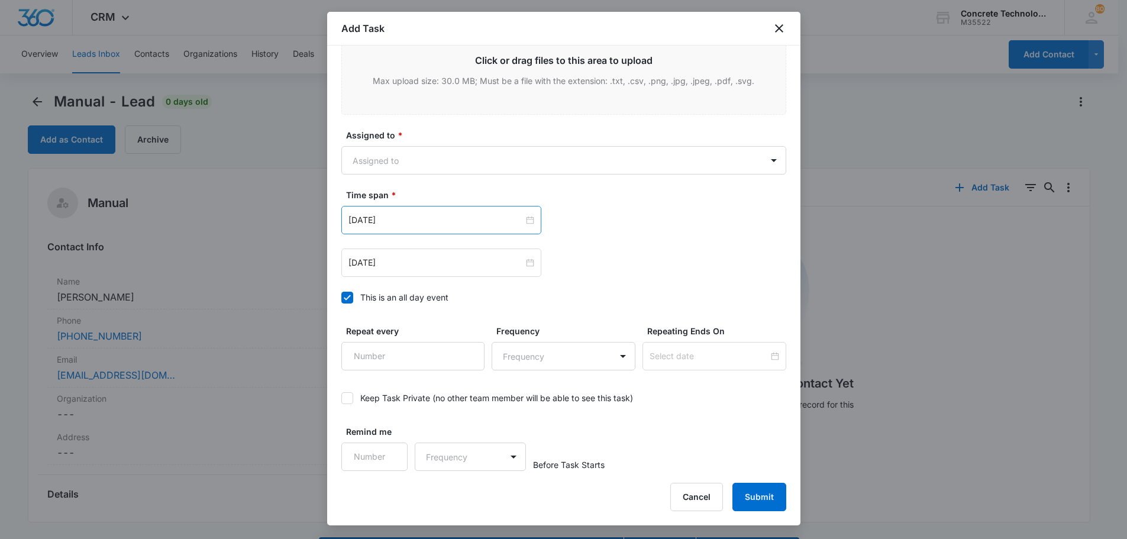
click at [458, 210] on div "[DATE]" at bounding box center [441, 220] width 200 height 28
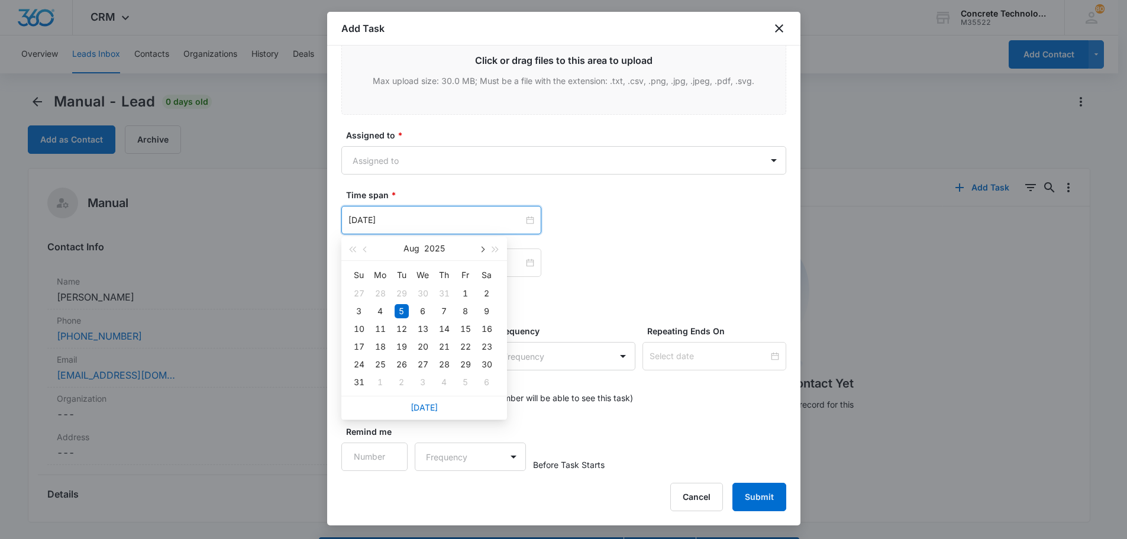
click at [478, 249] on button "button" at bounding box center [481, 249] width 13 height 24
type input "[DATE]"
click at [467, 310] on div "12" at bounding box center [465, 311] width 14 height 14
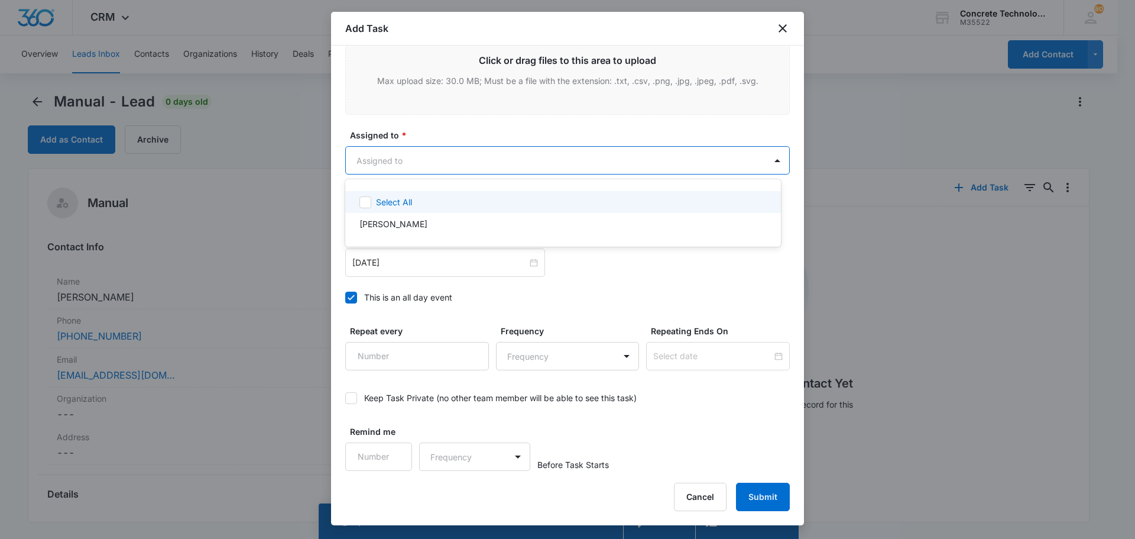
click at [374, 162] on body "CRM Apps Reputation Websites Forms CRM Email Social Content Ads Intelligence Fi…" at bounding box center [567, 269] width 1135 height 539
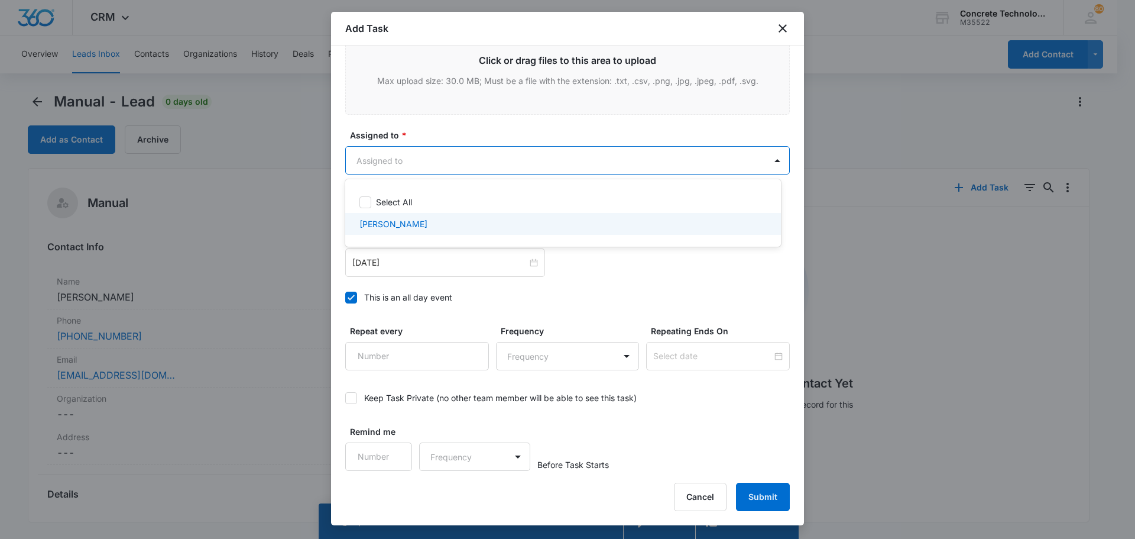
click at [378, 225] on p "[PERSON_NAME]" at bounding box center [394, 224] width 68 height 12
checkbox input "true"
click at [758, 494] on div at bounding box center [567, 269] width 1135 height 539
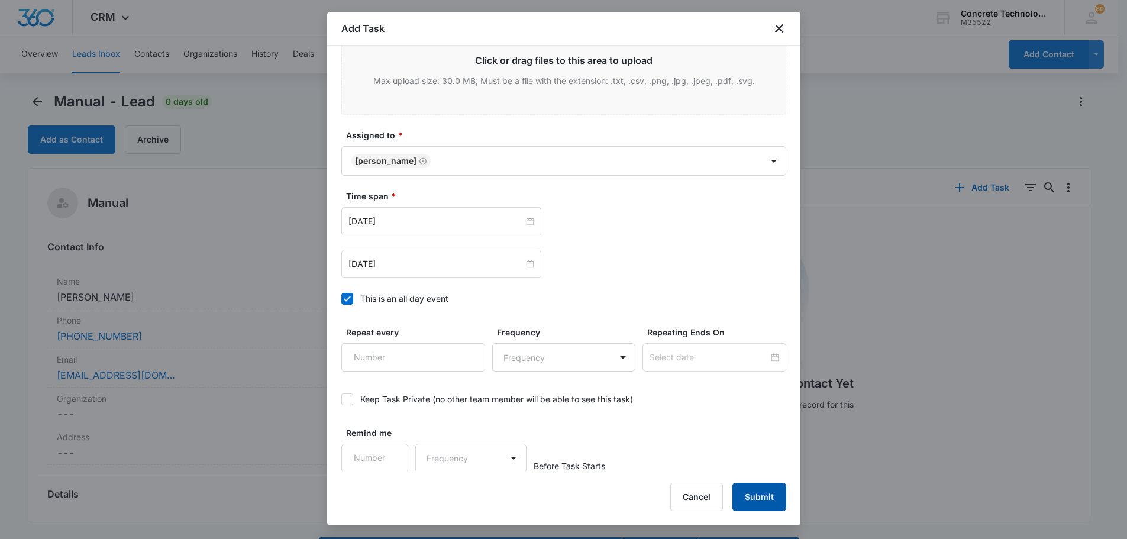
click at [758, 488] on button "Submit" at bounding box center [759, 497] width 54 height 28
